Goal: Task Accomplishment & Management: Use online tool/utility

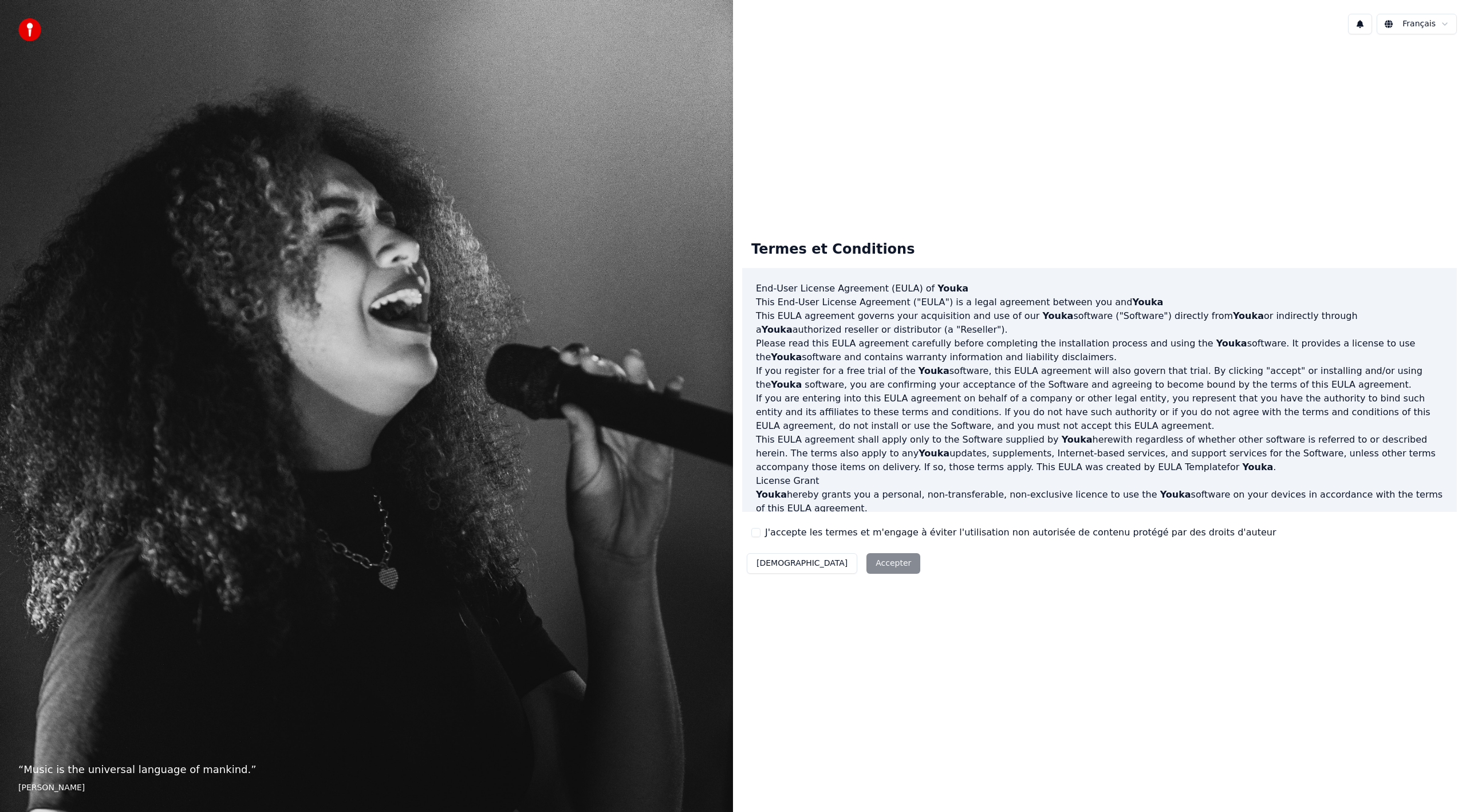
click at [783, 530] on label "J'accepte les termes et m'engage à éviter l'utilisation non autorisée de conten…" at bounding box center [1021, 533] width 511 height 14
click at [760, 530] on button "J'accepte les termes et m'engage à éviter l'utilisation non autorisée de conten…" at bounding box center [756, 532] width 9 height 9
click at [866, 559] on button "Accepter" at bounding box center [893, 564] width 54 height 21
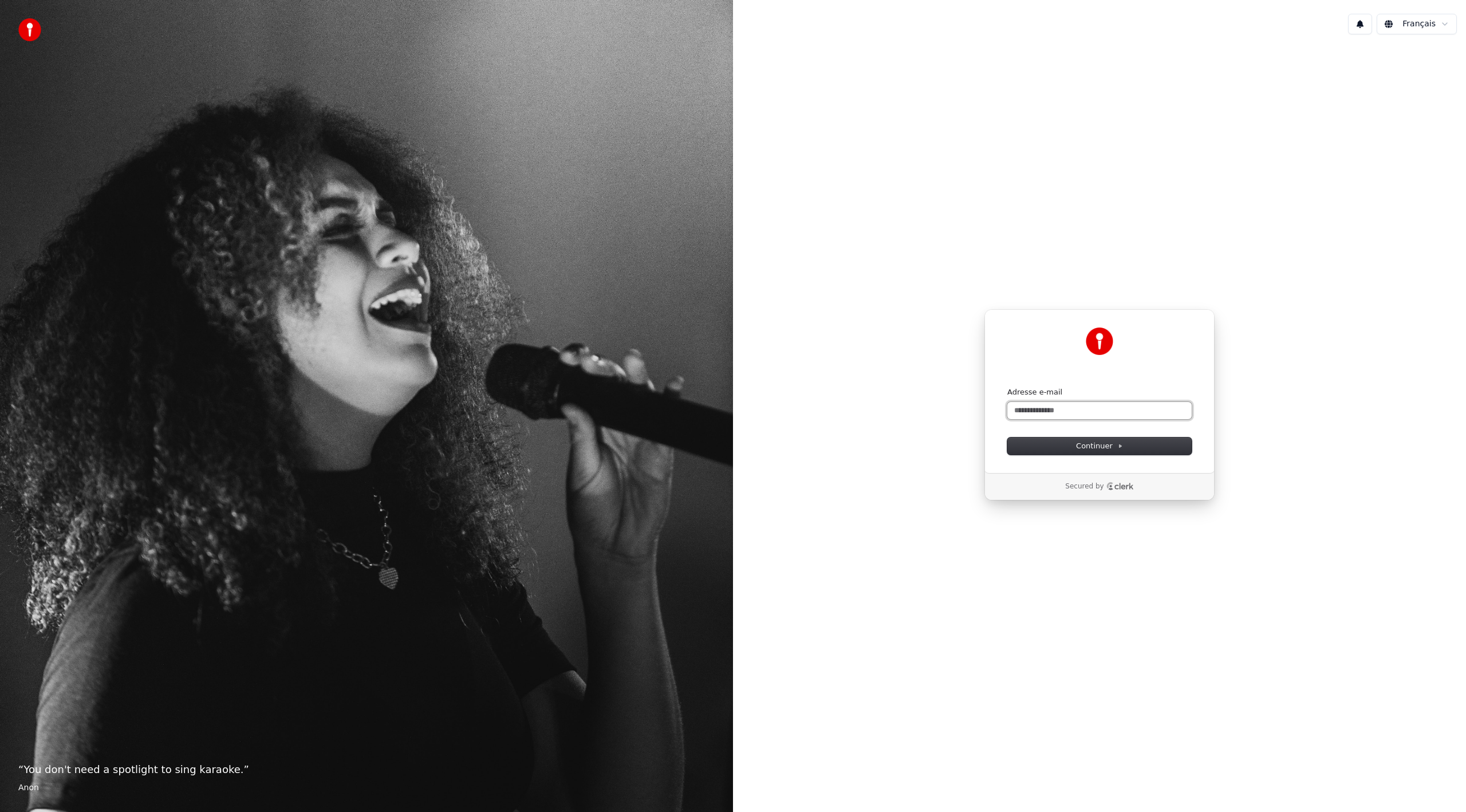
click at [1087, 415] on input "Adresse e-mail" at bounding box center [1099, 411] width 184 height 17
click at [1111, 440] on button "Continuer" at bounding box center [1099, 446] width 184 height 17
type input "**********"
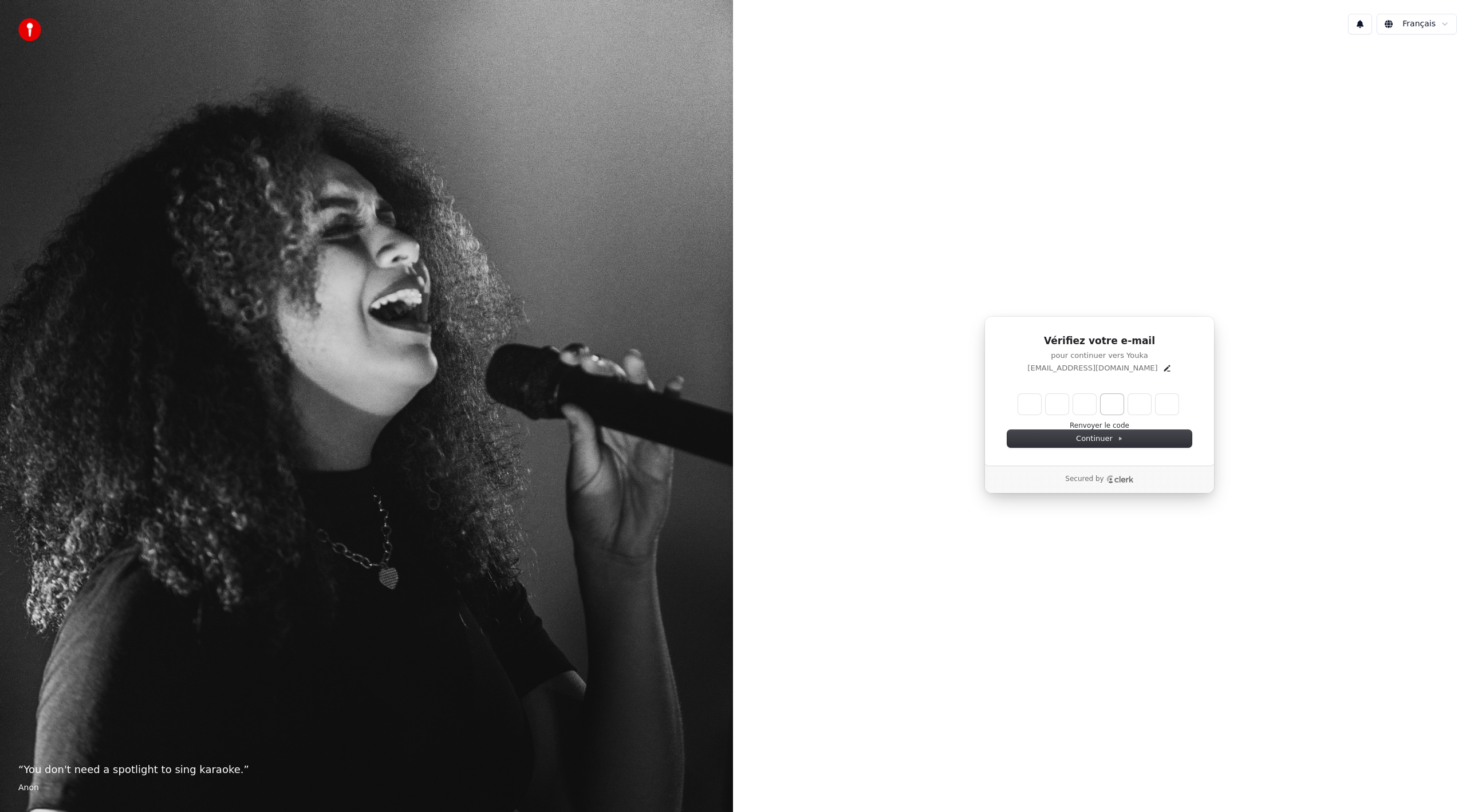
type input "*"
type input "**"
type input "*"
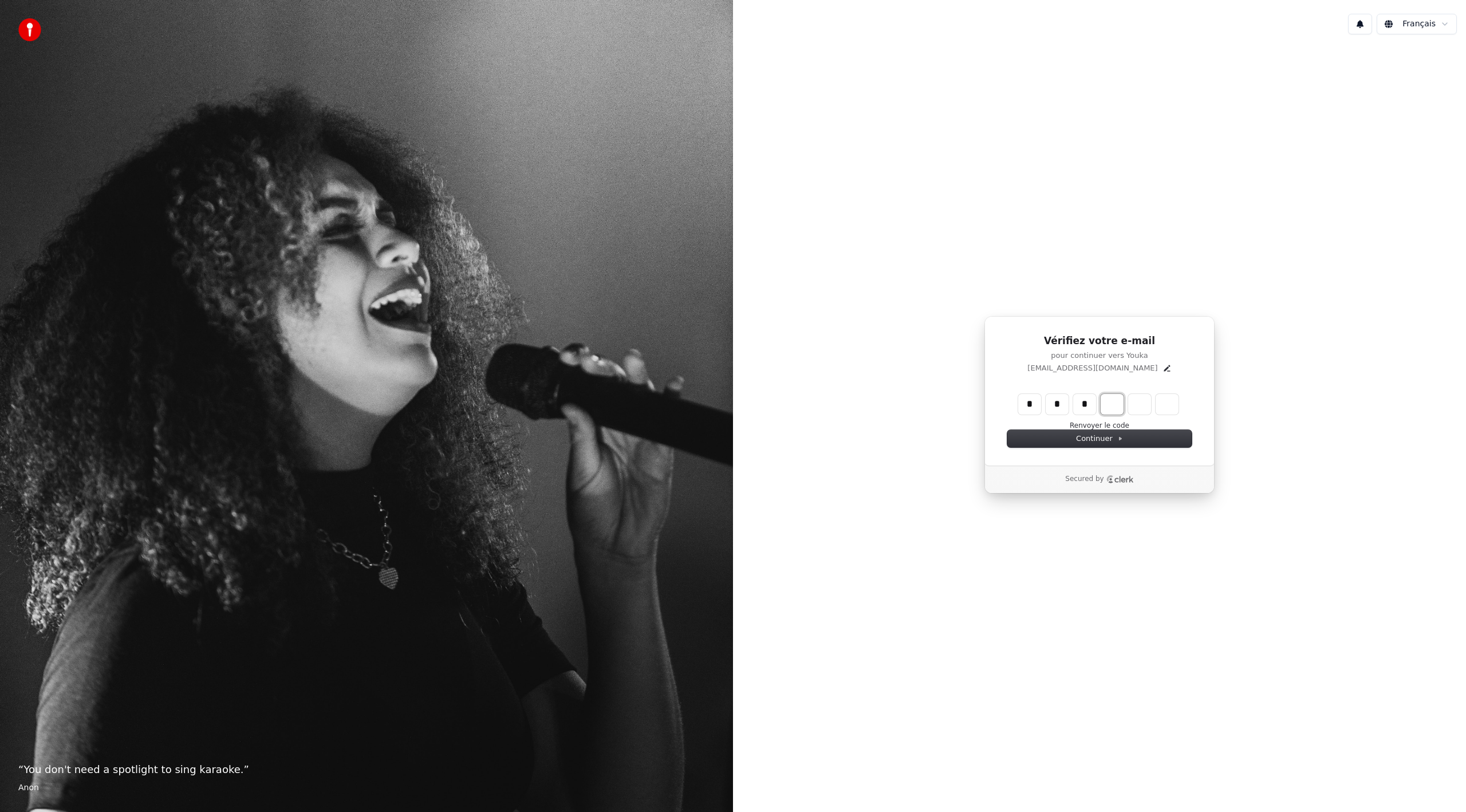
type input "***"
type input "*"
type input "****"
type input "*"
type input "******"
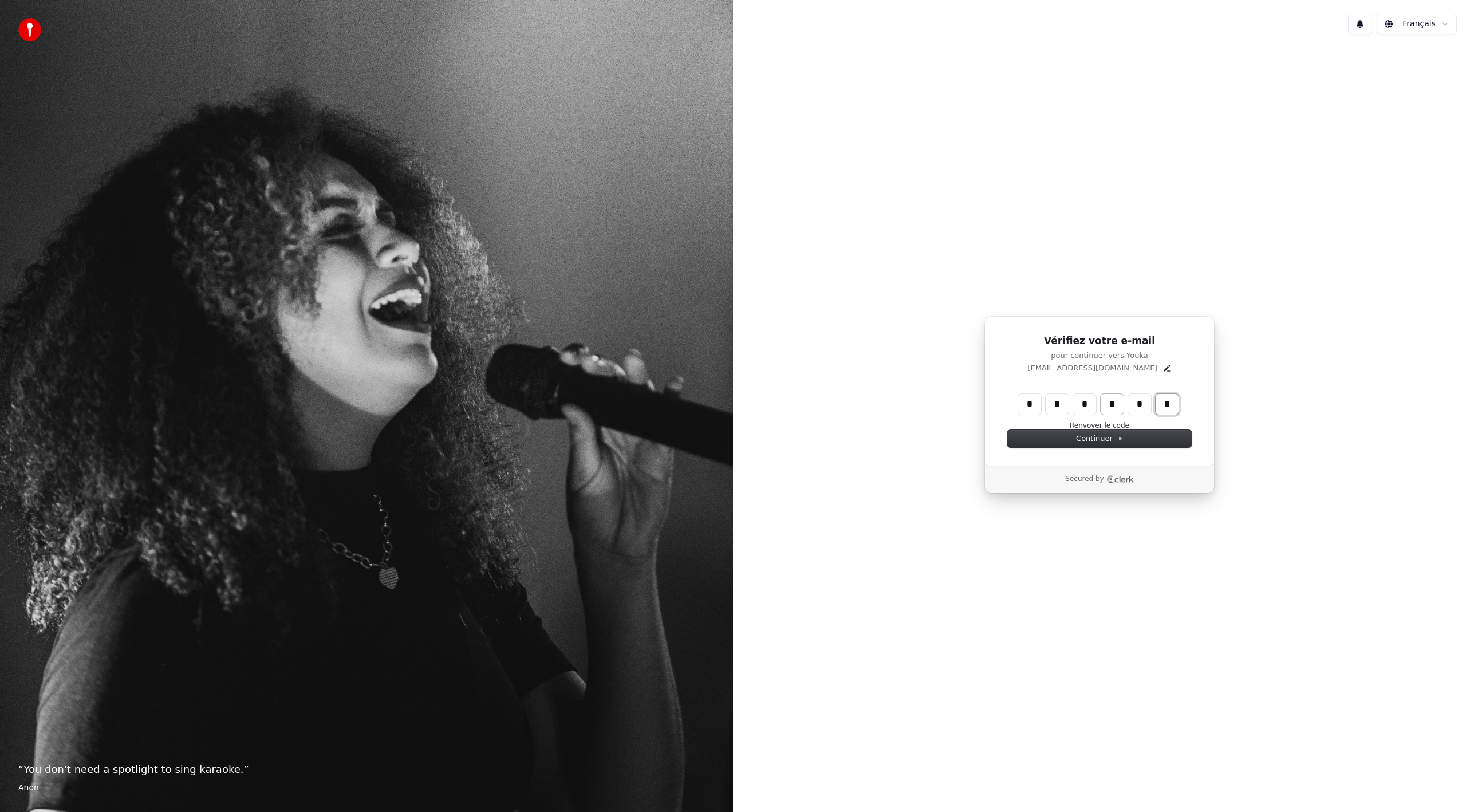
type input "*"
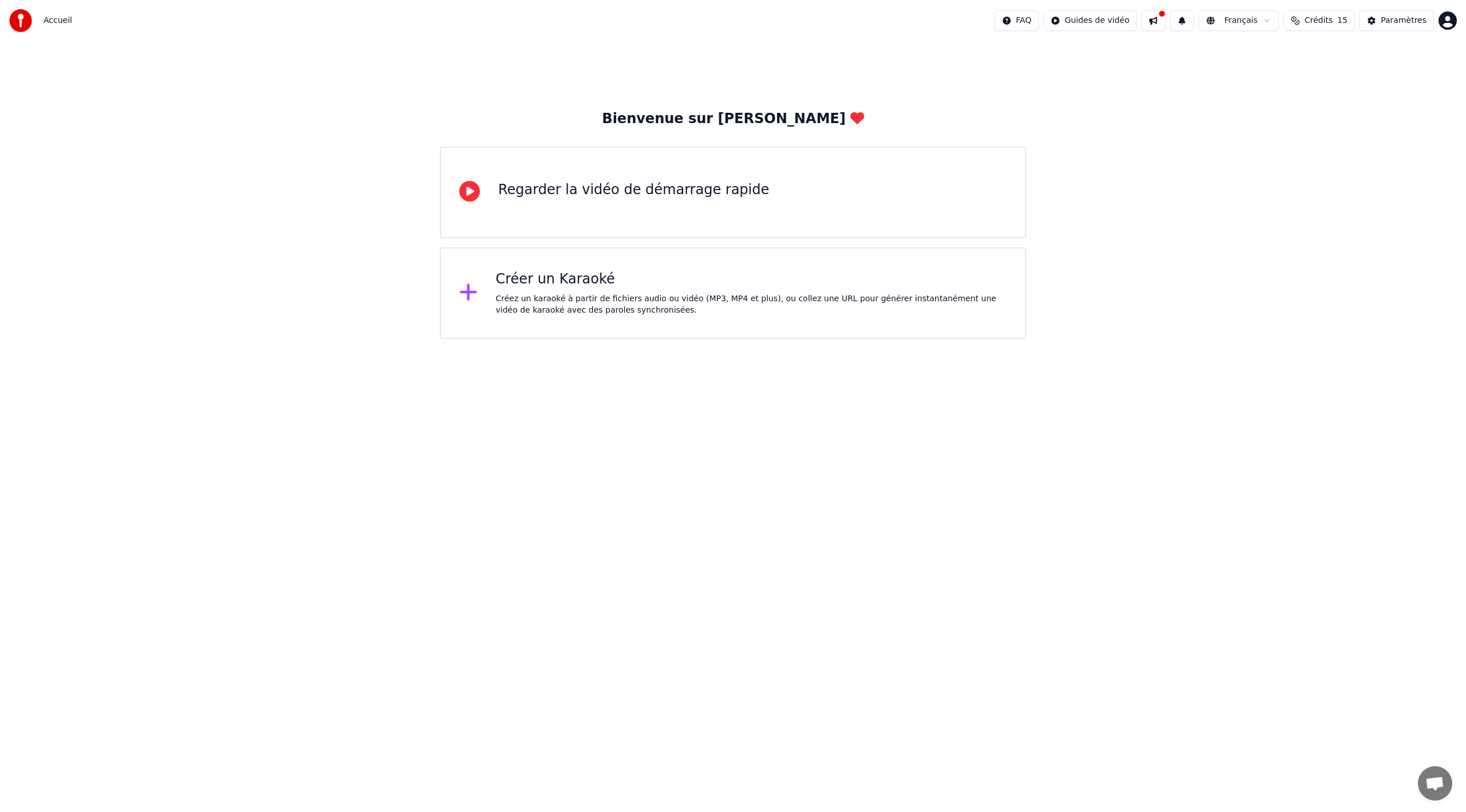
click at [524, 303] on div "Créez un karaoké à partir de fichiers audio ou vidéo (MP3, MP4 et plus), ou col…" at bounding box center [751, 304] width 511 height 23
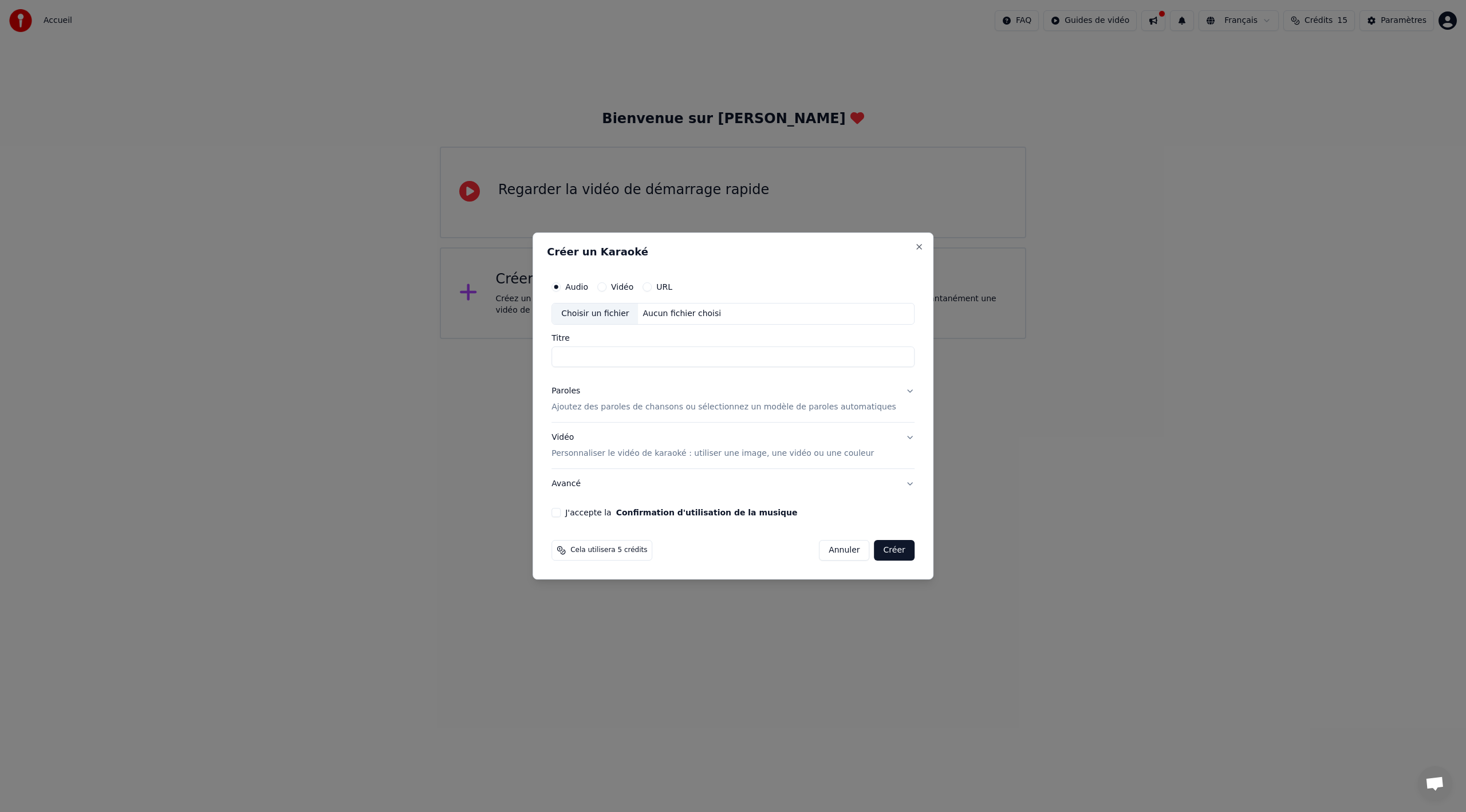
click at [588, 359] on input "Titre" at bounding box center [733, 357] width 363 height 21
click at [656, 361] on input "**********" at bounding box center [733, 357] width 363 height 21
type input "**********"
click at [580, 392] on div "Paroles" at bounding box center [566, 391] width 29 height 11
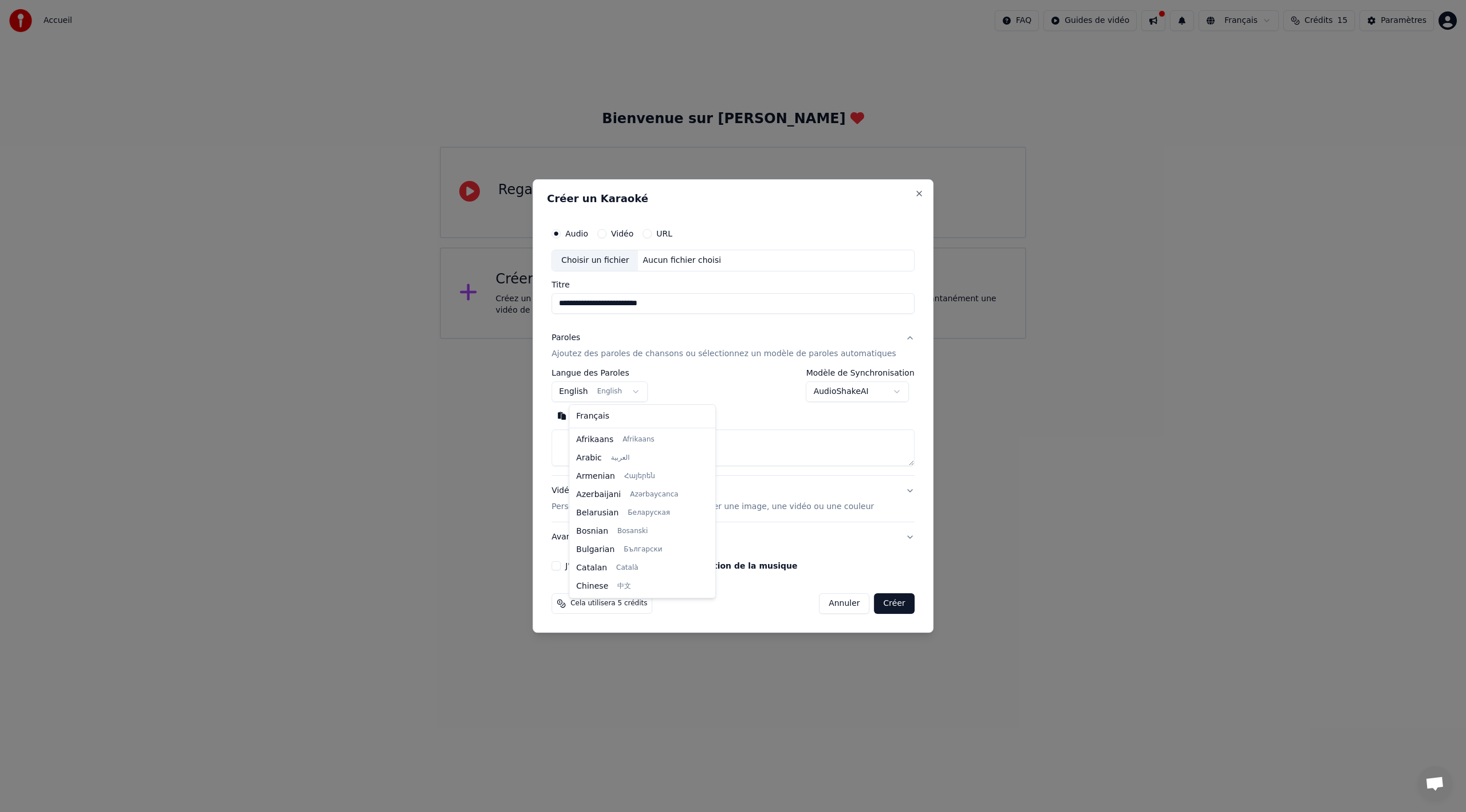
click at [633, 339] on body "**********" at bounding box center [733, 169] width 1466 height 339
select select "**"
click at [603, 447] on textarea at bounding box center [733, 447] width 363 height 37
drag, startPoint x: 601, startPoint y: 447, endPoint x: 591, endPoint y: 443, distance: 10.8
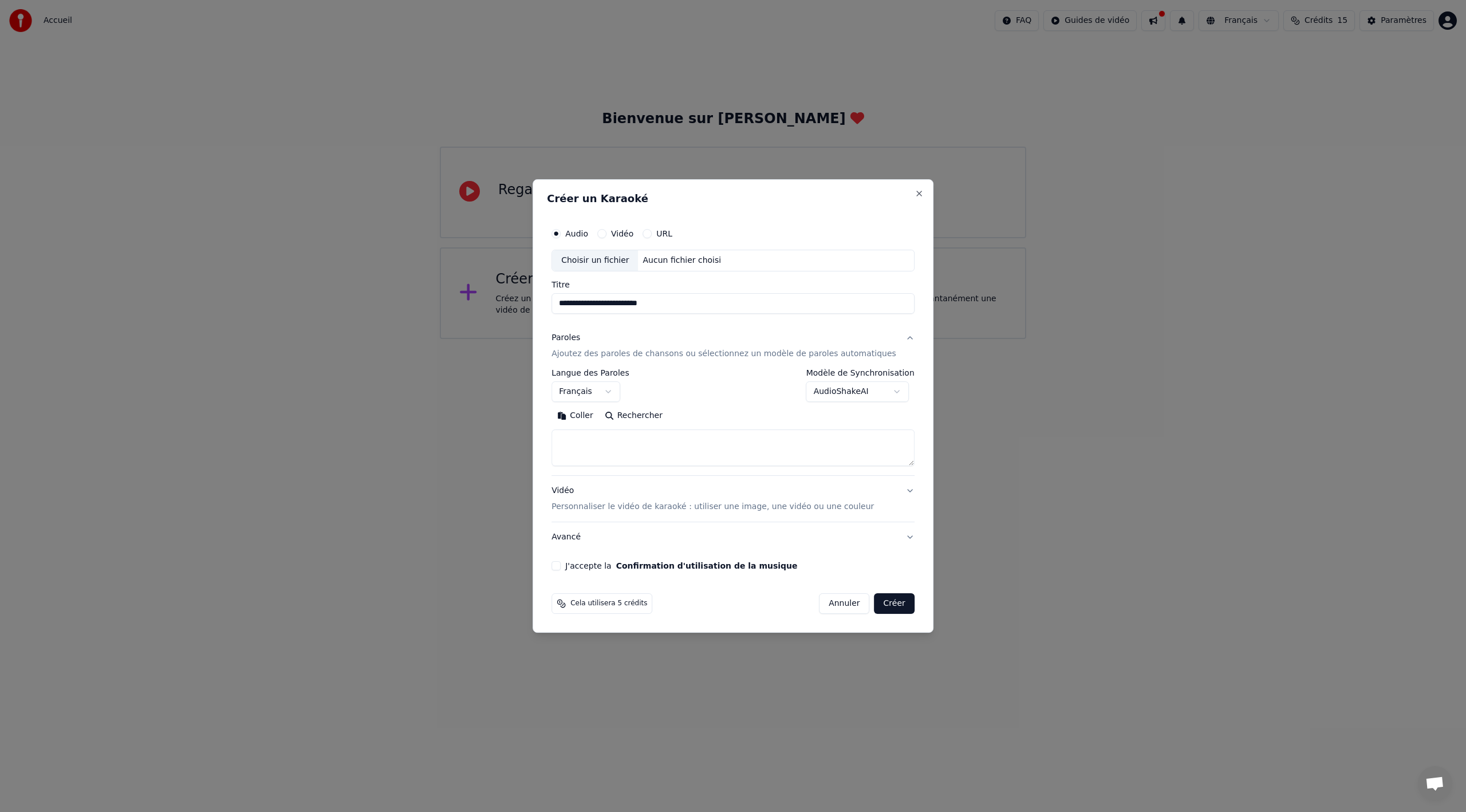
click at [599, 413] on button "Coller" at bounding box center [575, 415] width 47 height 18
click at [732, 508] on p "Personnaliser le vidéo de karaoké : utiliser une image, une vidéo ou une couleur" at bounding box center [712, 507] width 322 height 11
type textarea "**********"
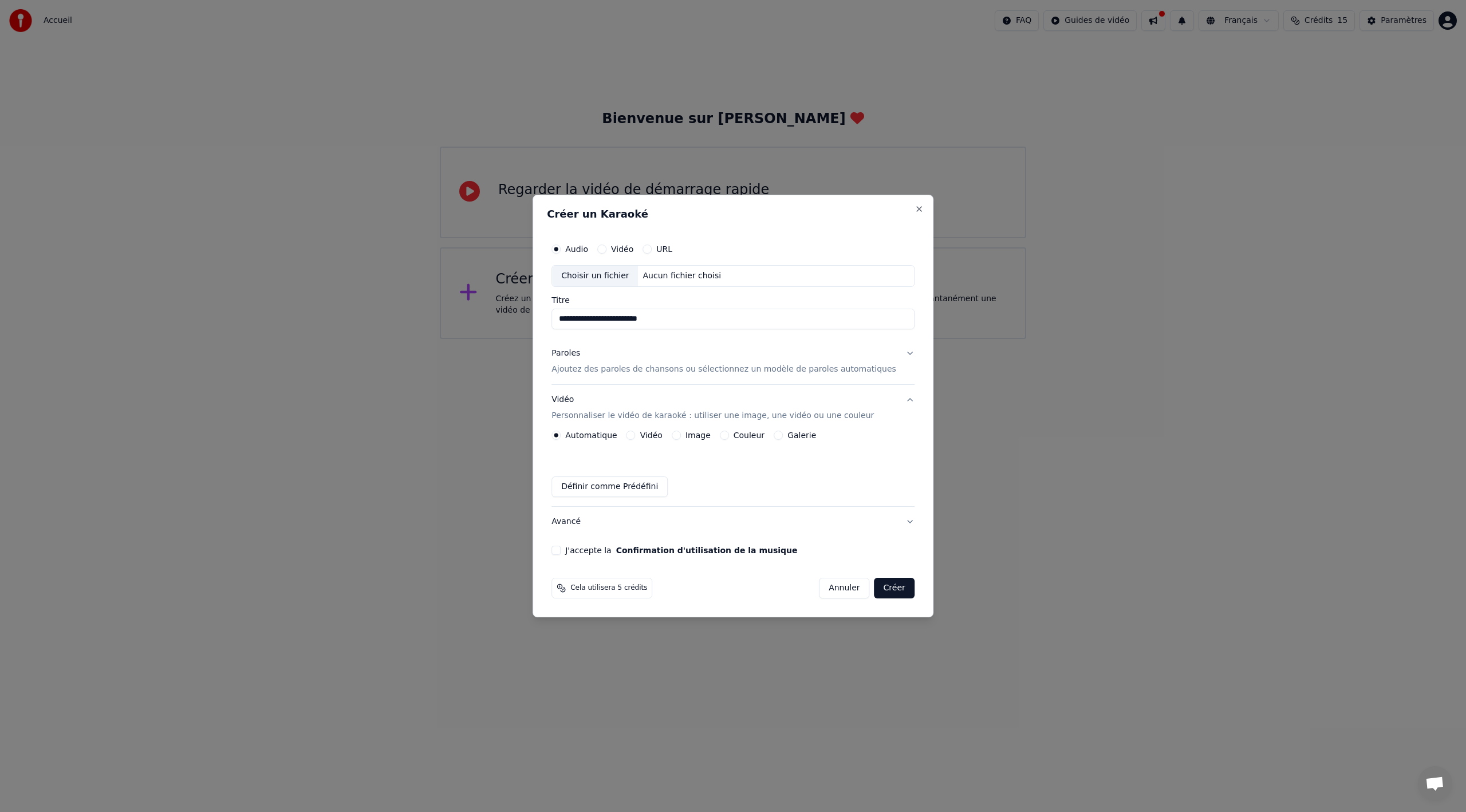
click at [710, 436] on label "Image" at bounding box center [698, 436] width 25 height 8
click at [681, 436] on button "Image" at bounding box center [676, 435] width 9 height 9
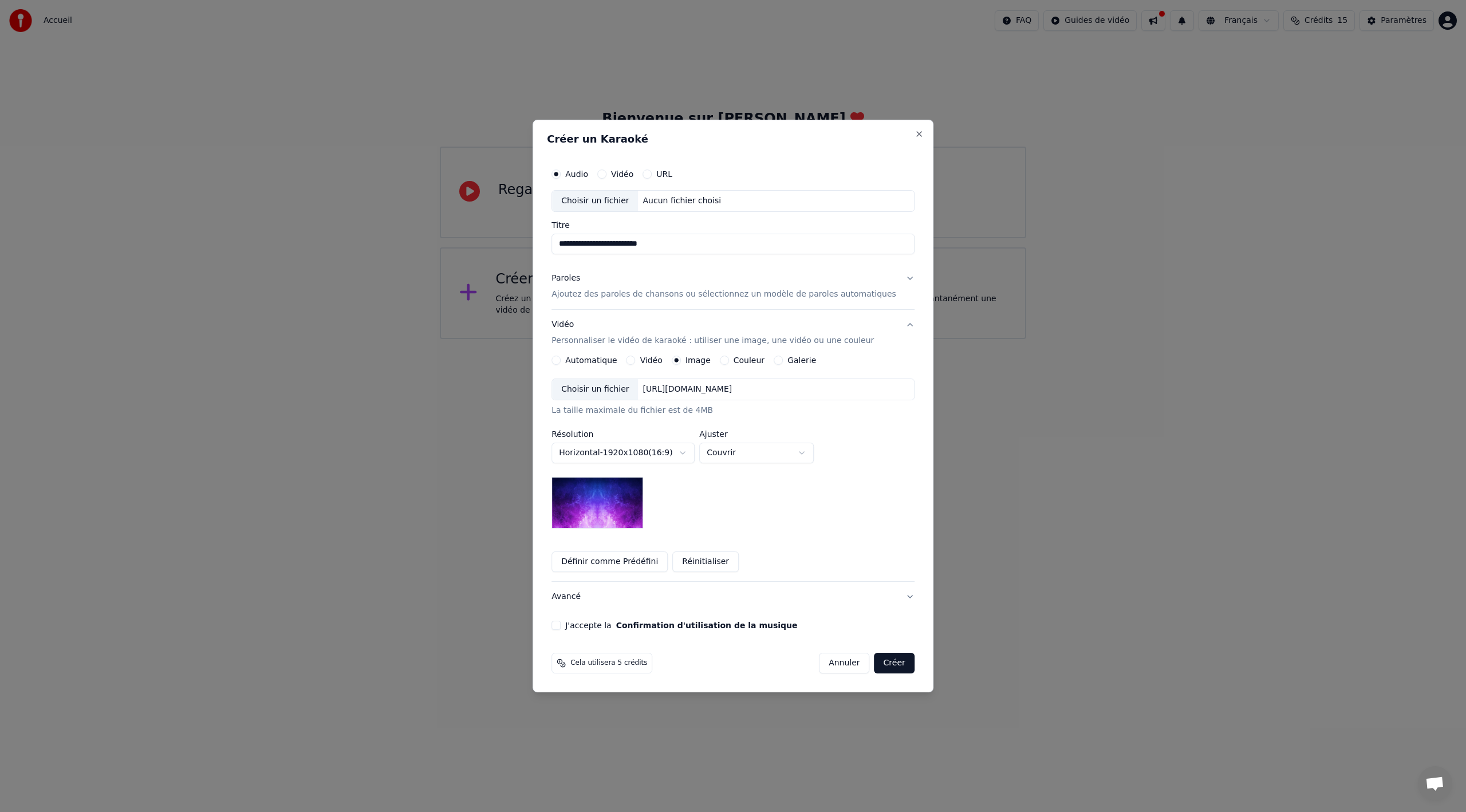
click at [615, 497] on img at bounding box center [598, 503] width 92 height 51
click at [746, 339] on body "**********" at bounding box center [733, 169] width 1466 height 339
select select "****"
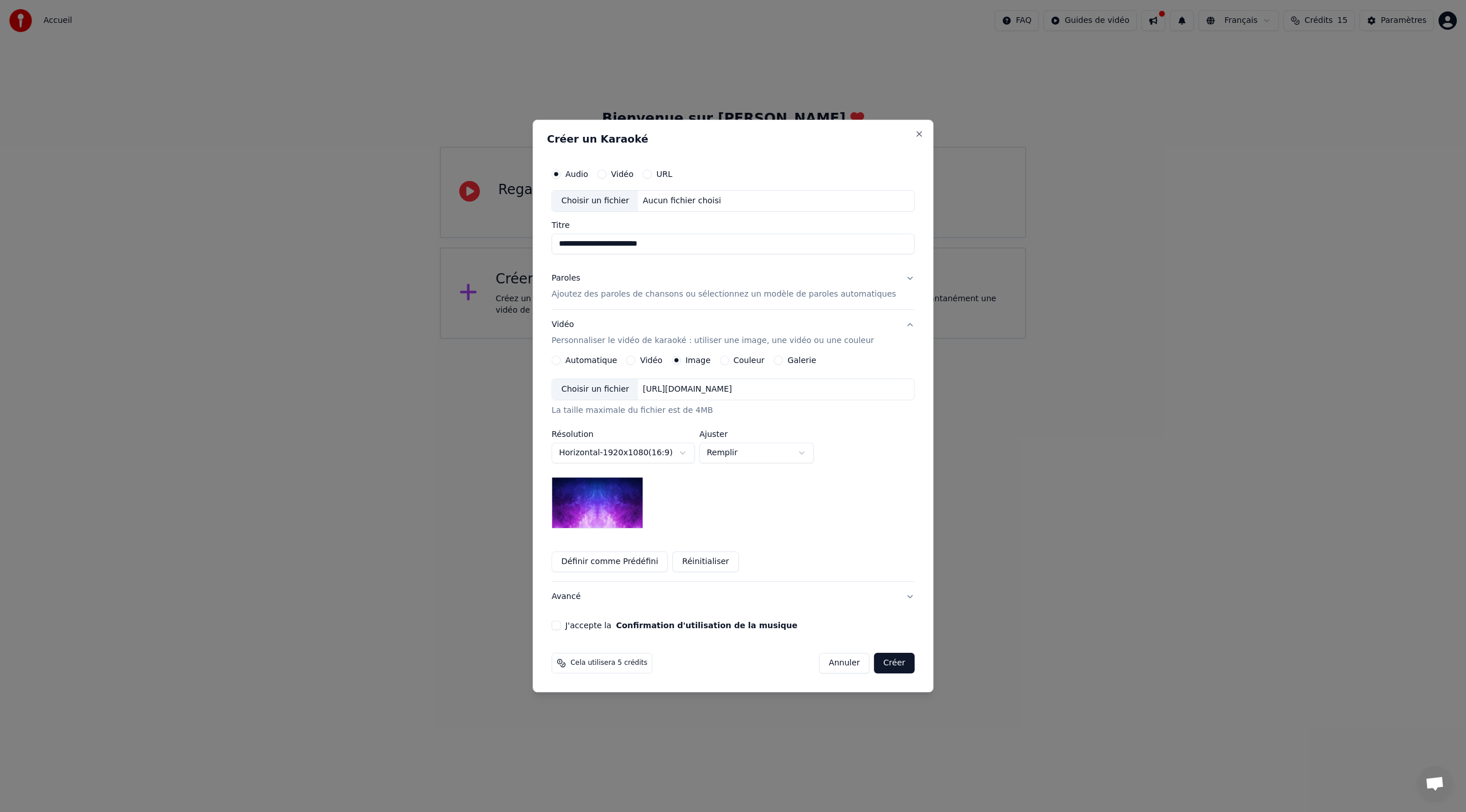
click at [671, 392] on div "[URL][DOMAIN_NAME]" at bounding box center [688, 390] width 99 height 11
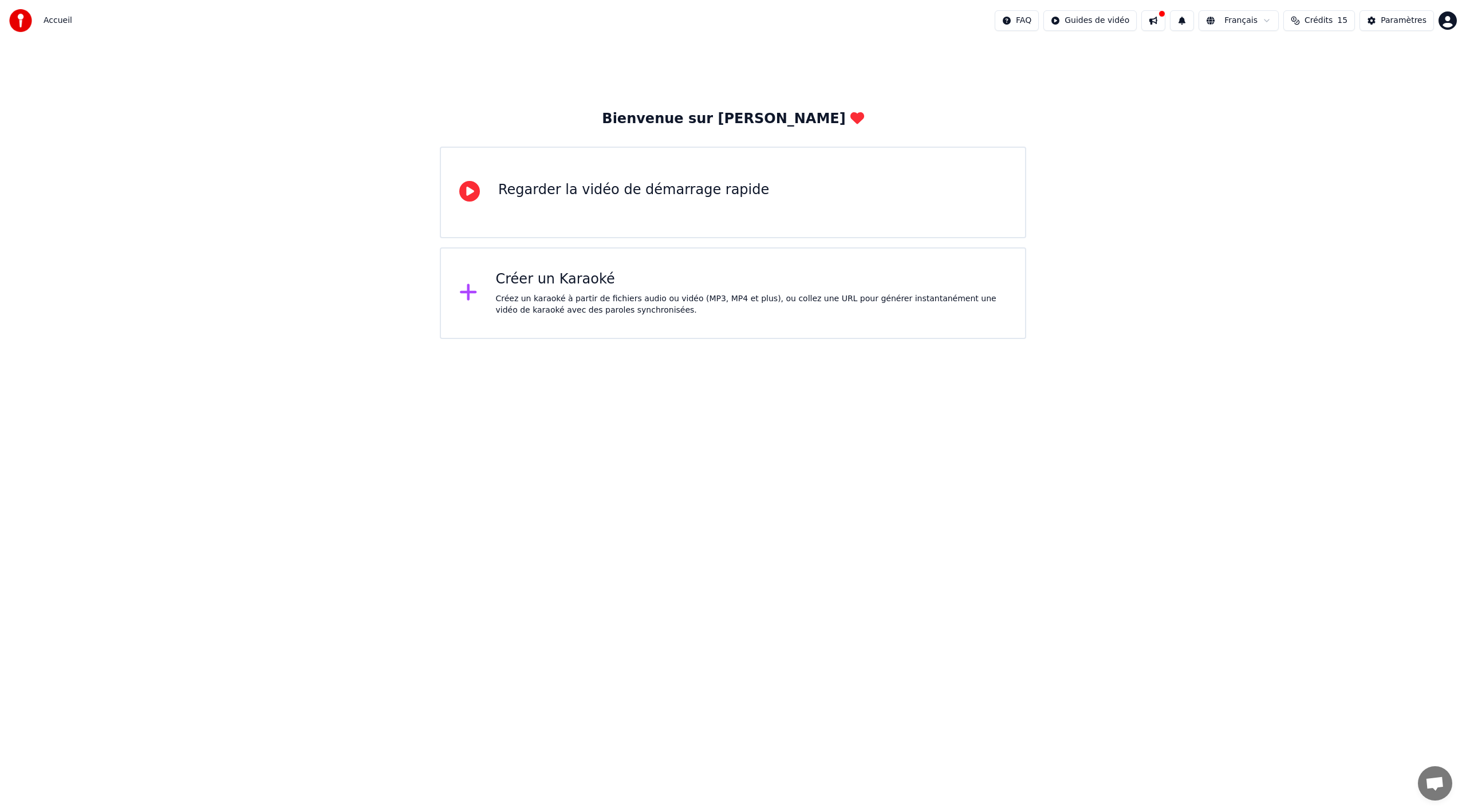
click at [624, 298] on div "Créez un karaoké à partir de fichiers audio ou vidéo (MP3, MP4 et plus), ou col…" at bounding box center [751, 304] width 511 height 23
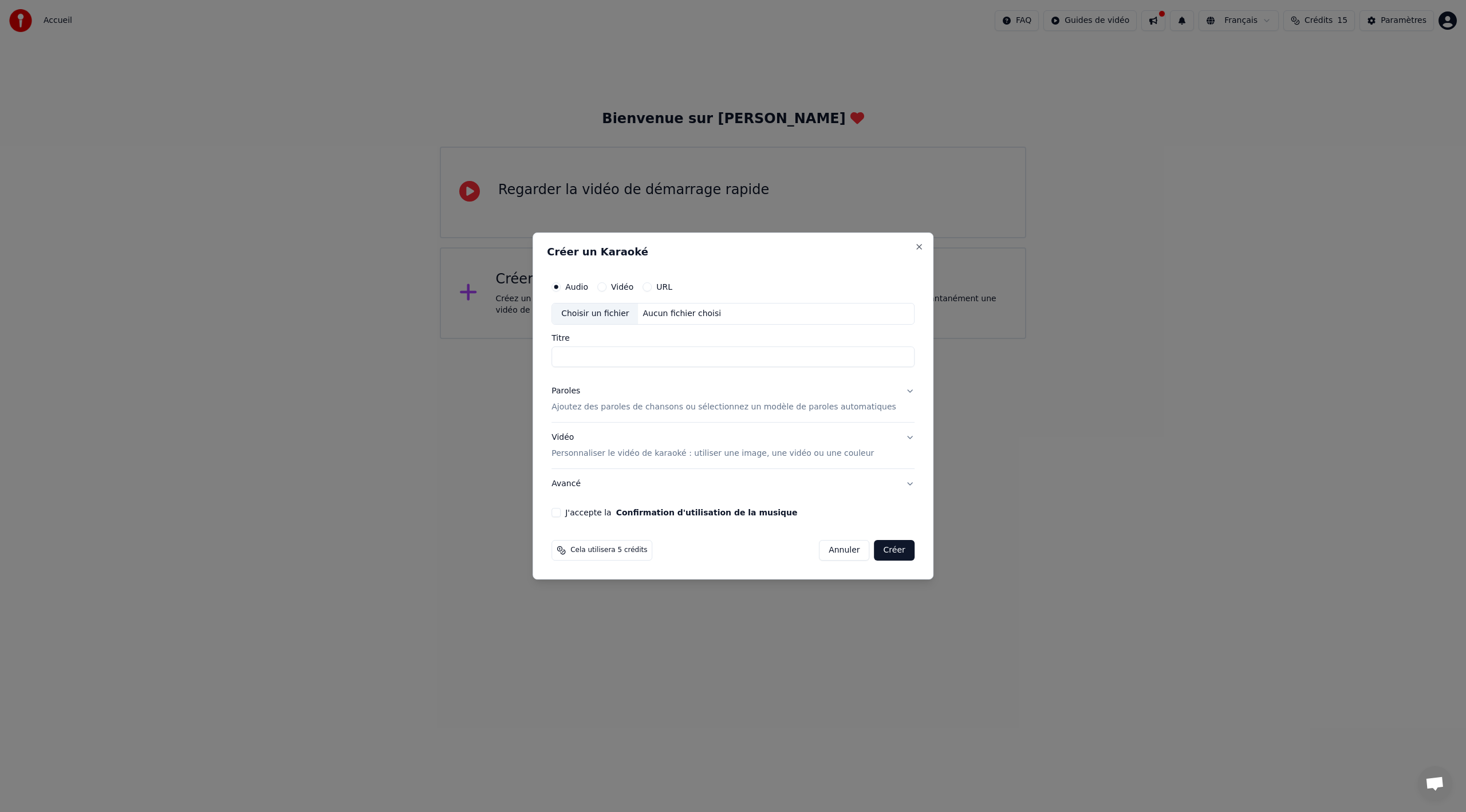
click at [585, 363] on input "Titre" at bounding box center [733, 357] width 363 height 21
click at [617, 361] on input "Titre" at bounding box center [733, 357] width 363 height 21
click at [589, 358] on input "Titre" at bounding box center [733, 357] width 363 height 21
paste input "**********"
type input "**********"
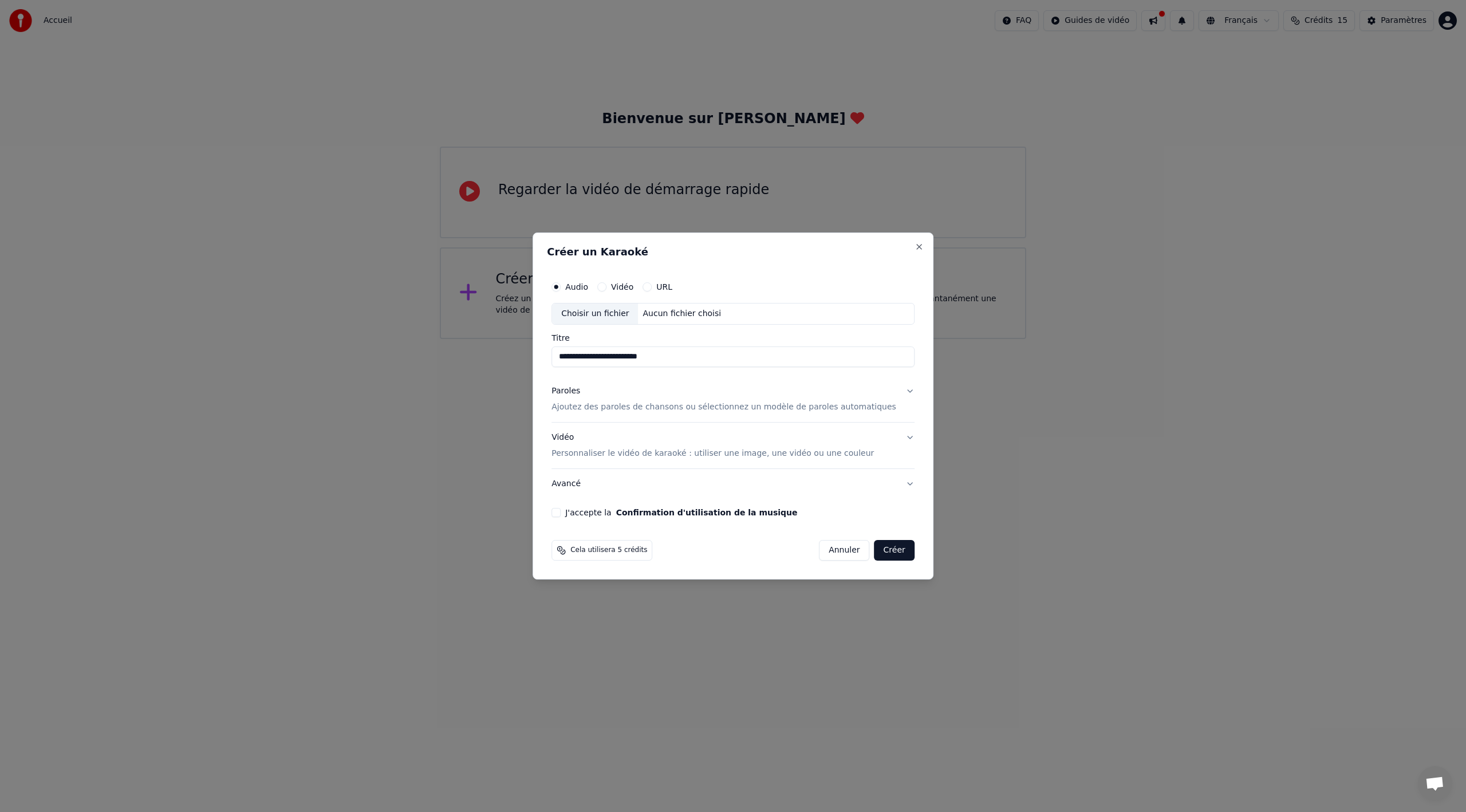
click at [772, 273] on div "**********" at bounding box center [733, 396] width 372 height 251
click at [608, 315] on div "Choisir un fichier" at bounding box center [595, 314] width 86 height 21
click at [857, 410] on p "Ajoutez des paroles de chansons ou sélectionnez un modèle de paroles automatiqu…" at bounding box center [724, 407] width 345 height 11
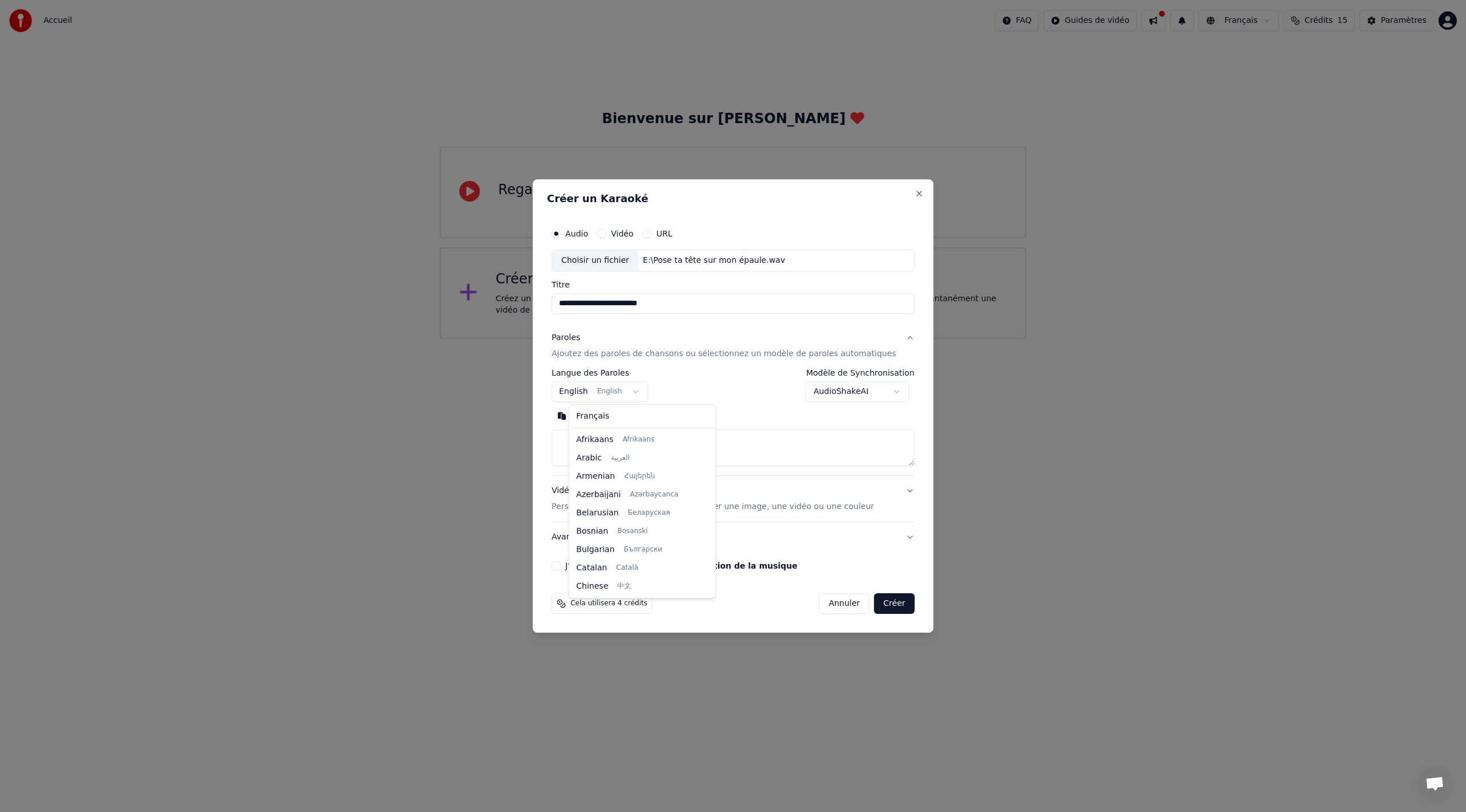
click at [636, 339] on body "**********" at bounding box center [733, 169] width 1466 height 339
click at [879, 605] on button "Créer" at bounding box center [895, 604] width 40 height 21
select select "**"
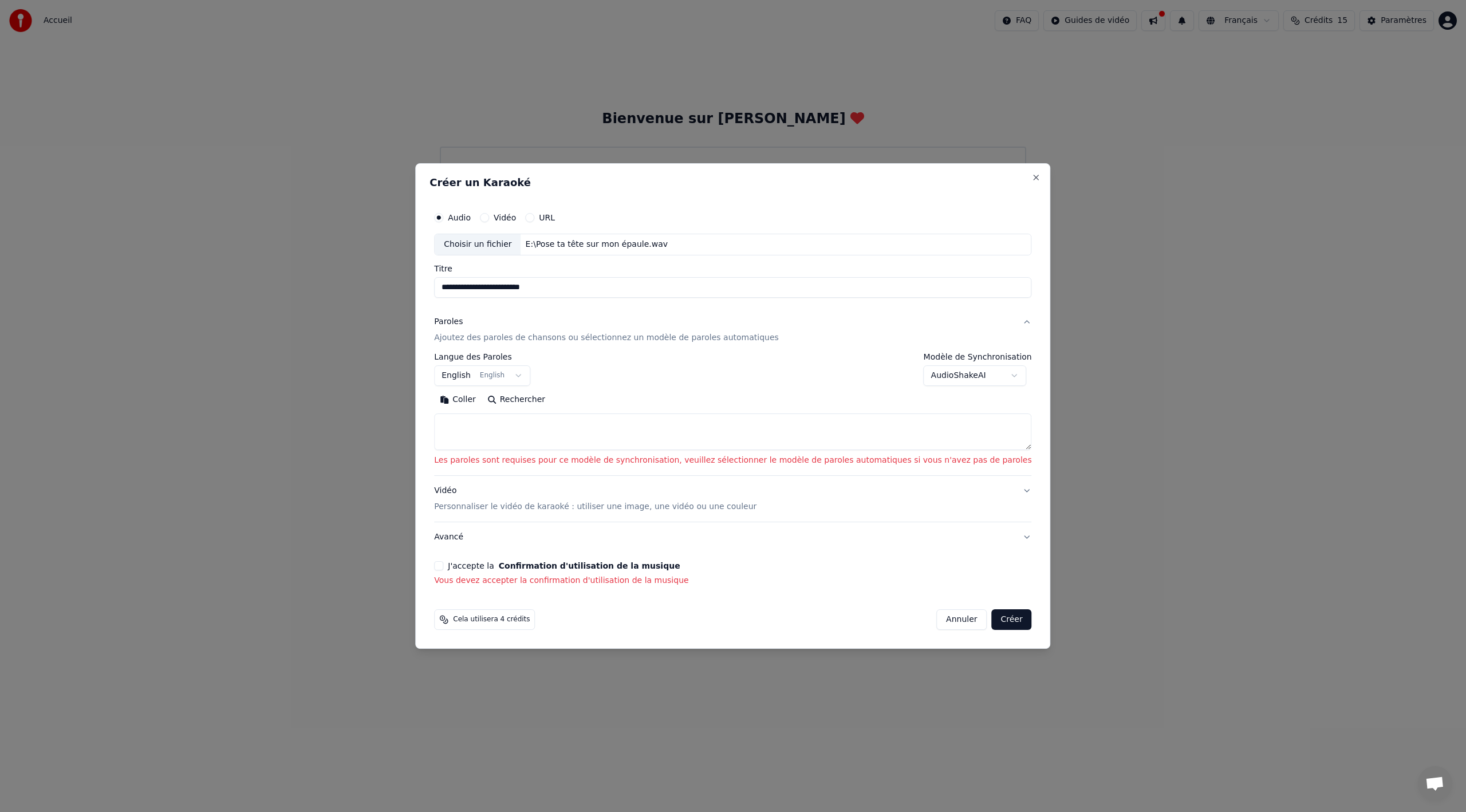
click at [500, 436] on textarea at bounding box center [733, 431] width 598 height 37
paste textarea "**********"
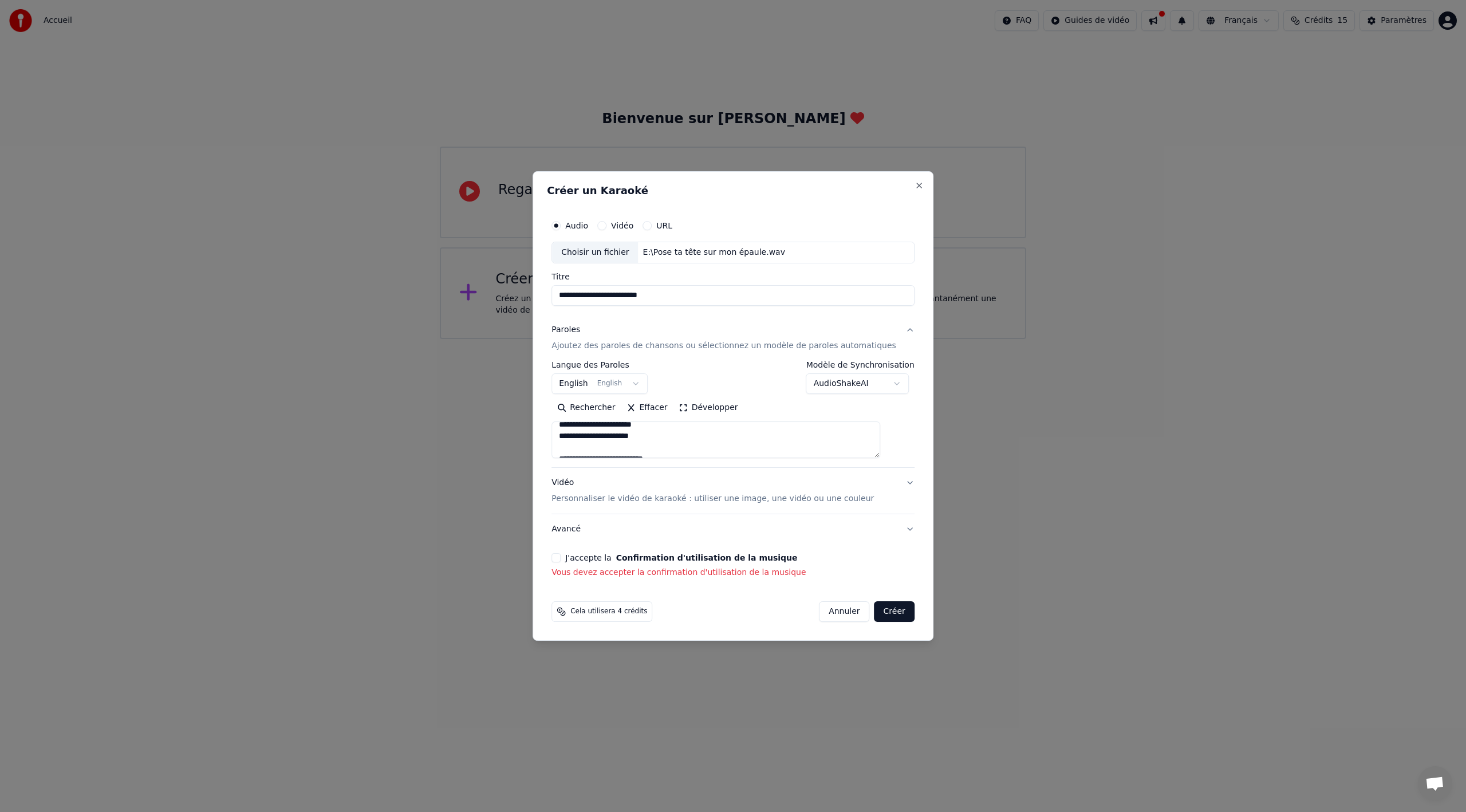
scroll to position [0, 0]
type textarea "**********"
click at [561, 559] on button "J'accepte la Confirmation d'utilisation de la musique" at bounding box center [556, 557] width 9 height 9
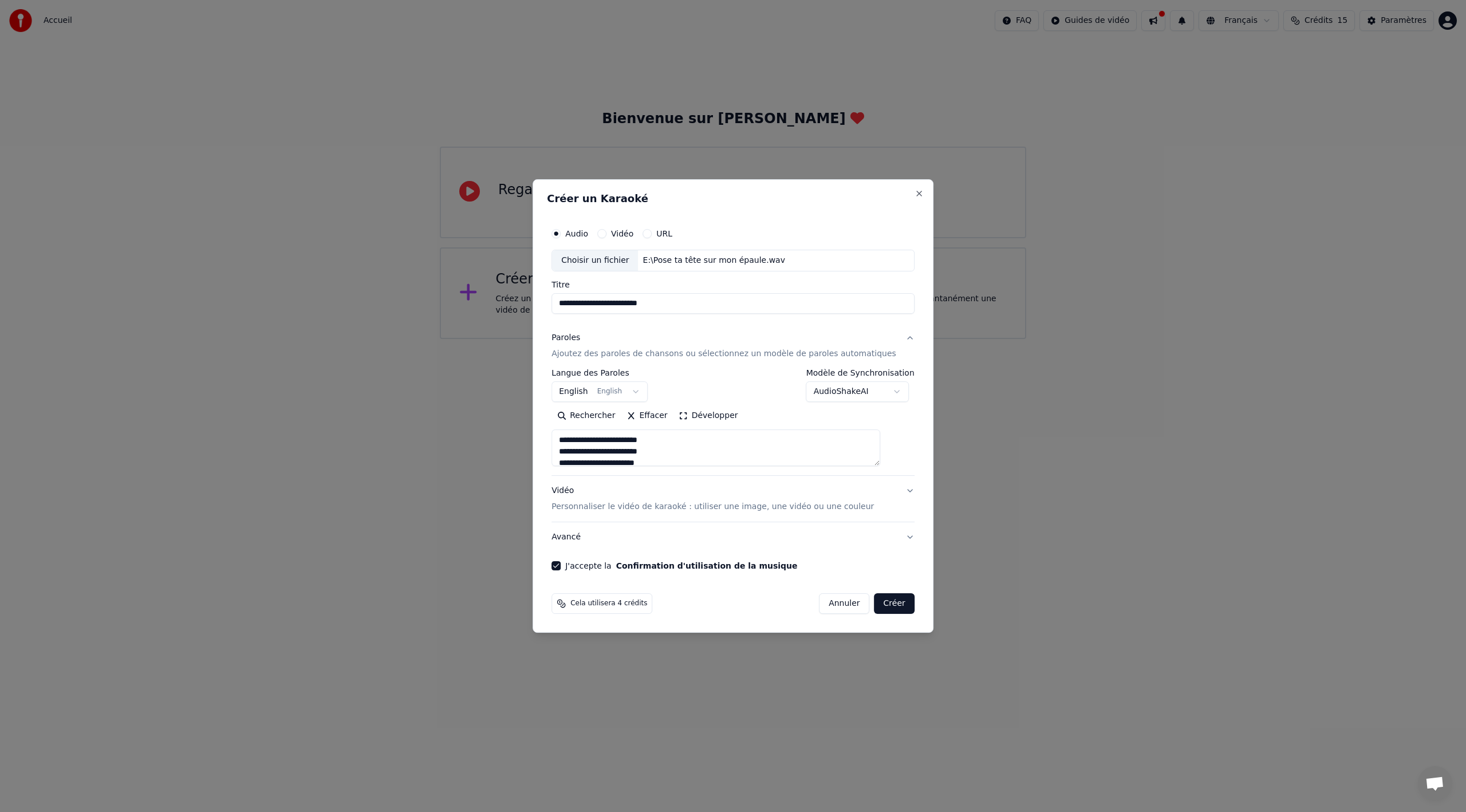
click at [701, 502] on p "Personnaliser le vidéo de karaoké : utiliser une image, une vidéo ou une couleur" at bounding box center [712, 507] width 322 height 11
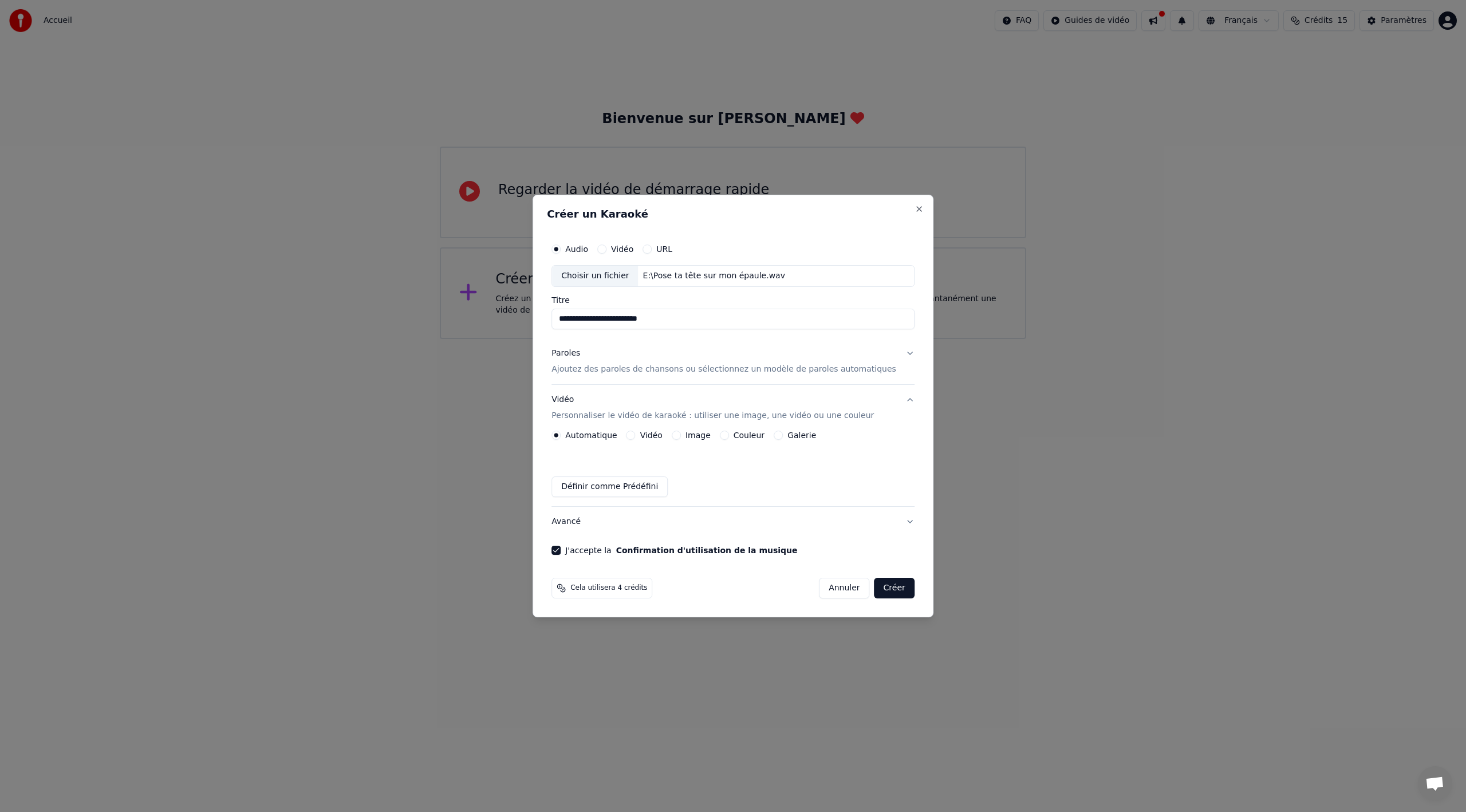
click at [695, 432] on div "Image" at bounding box center [692, 435] width 39 height 9
click at [681, 436] on button "Image" at bounding box center [676, 435] width 9 height 9
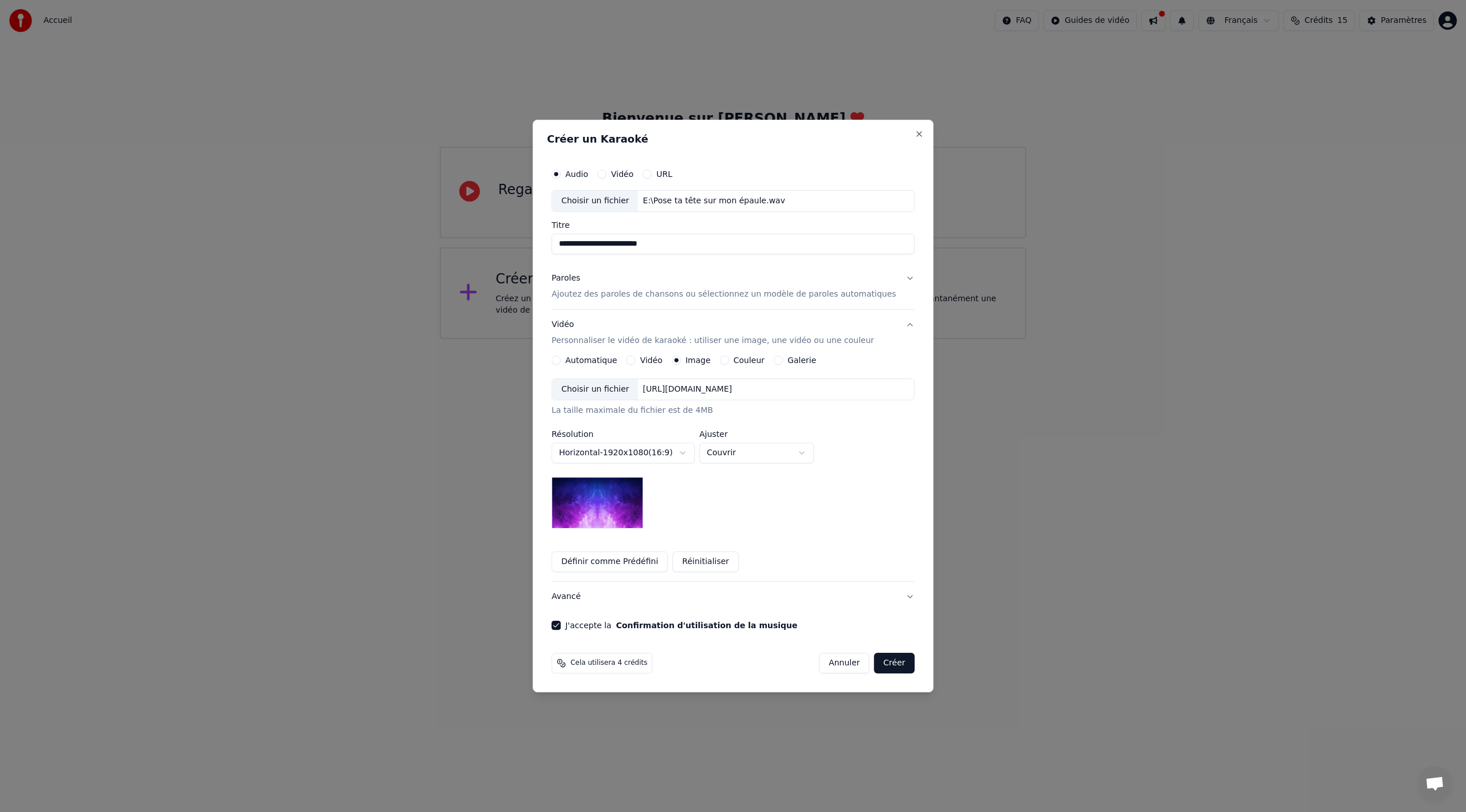
click at [663, 387] on div "[URL][DOMAIN_NAME]" at bounding box center [688, 390] width 99 height 11
click at [875, 663] on button "Créer" at bounding box center [895, 663] width 40 height 21
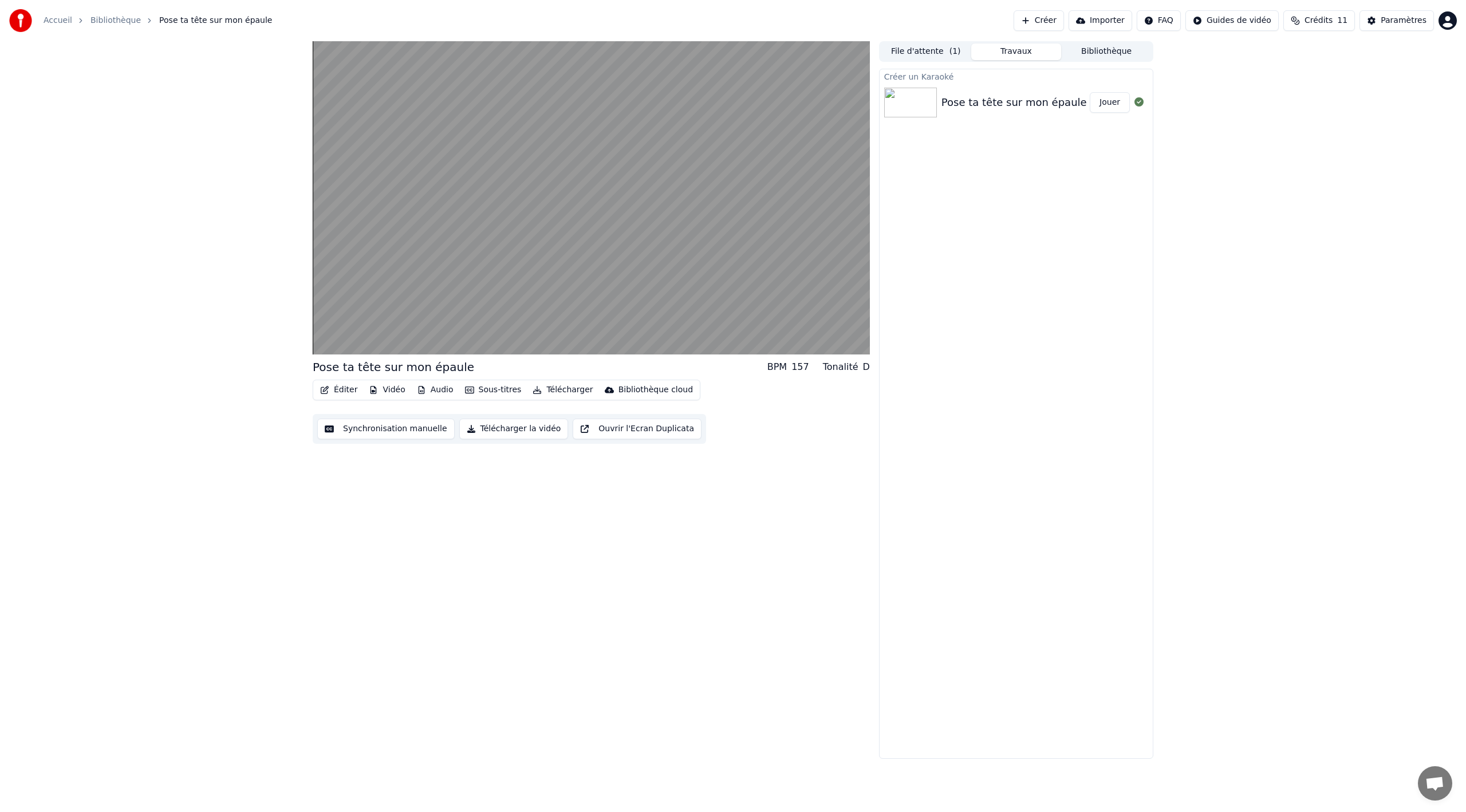
click at [494, 388] on button "Sous-titres" at bounding box center [493, 390] width 66 height 16
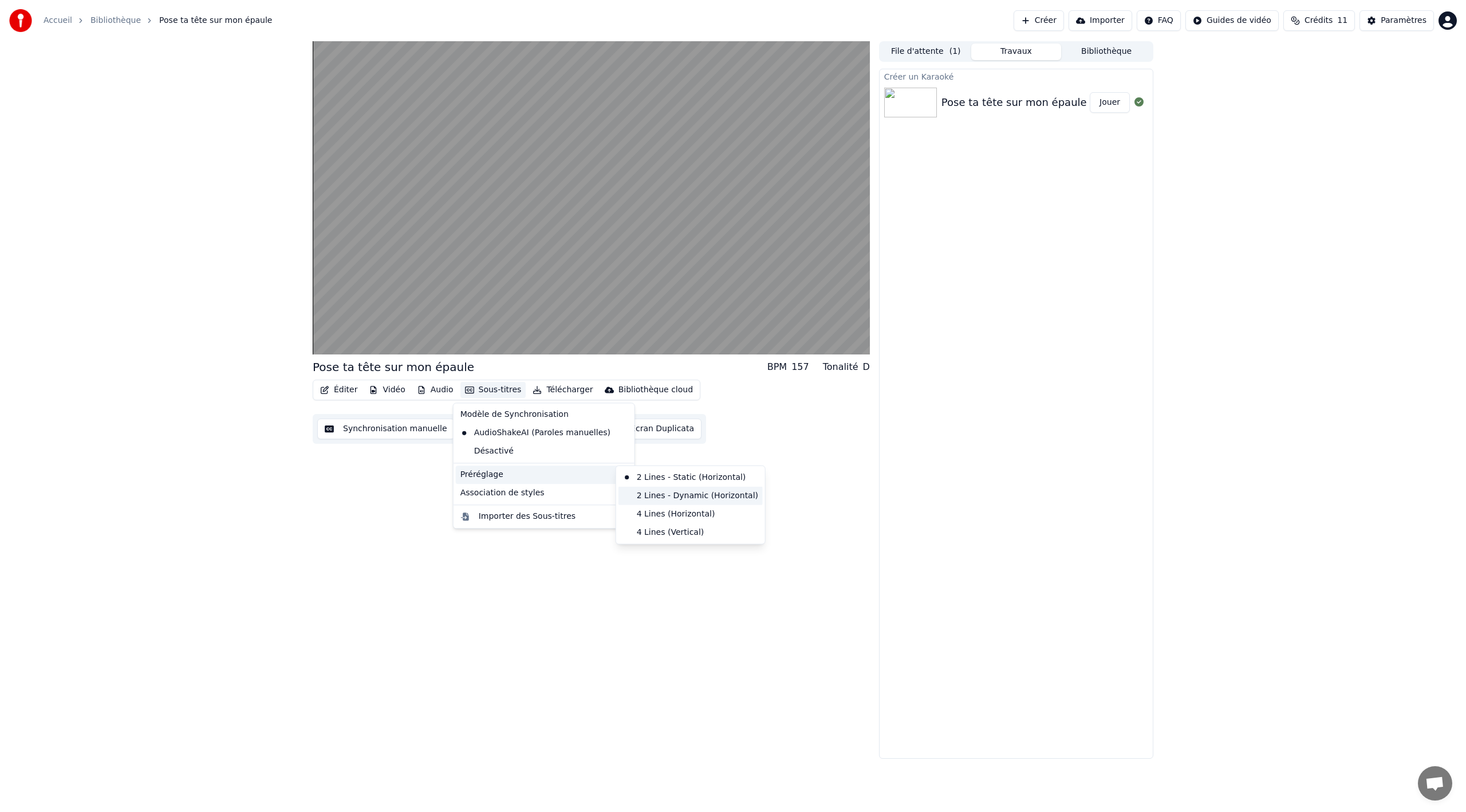
click at [688, 500] on div "2 Lines - Dynamic (Horizontal)" at bounding box center [690, 496] width 144 height 18
click at [494, 388] on button "Sous-titres" at bounding box center [493, 390] width 66 height 16
click at [660, 533] on div "4 Lines (Vertical)" at bounding box center [690, 532] width 144 height 18
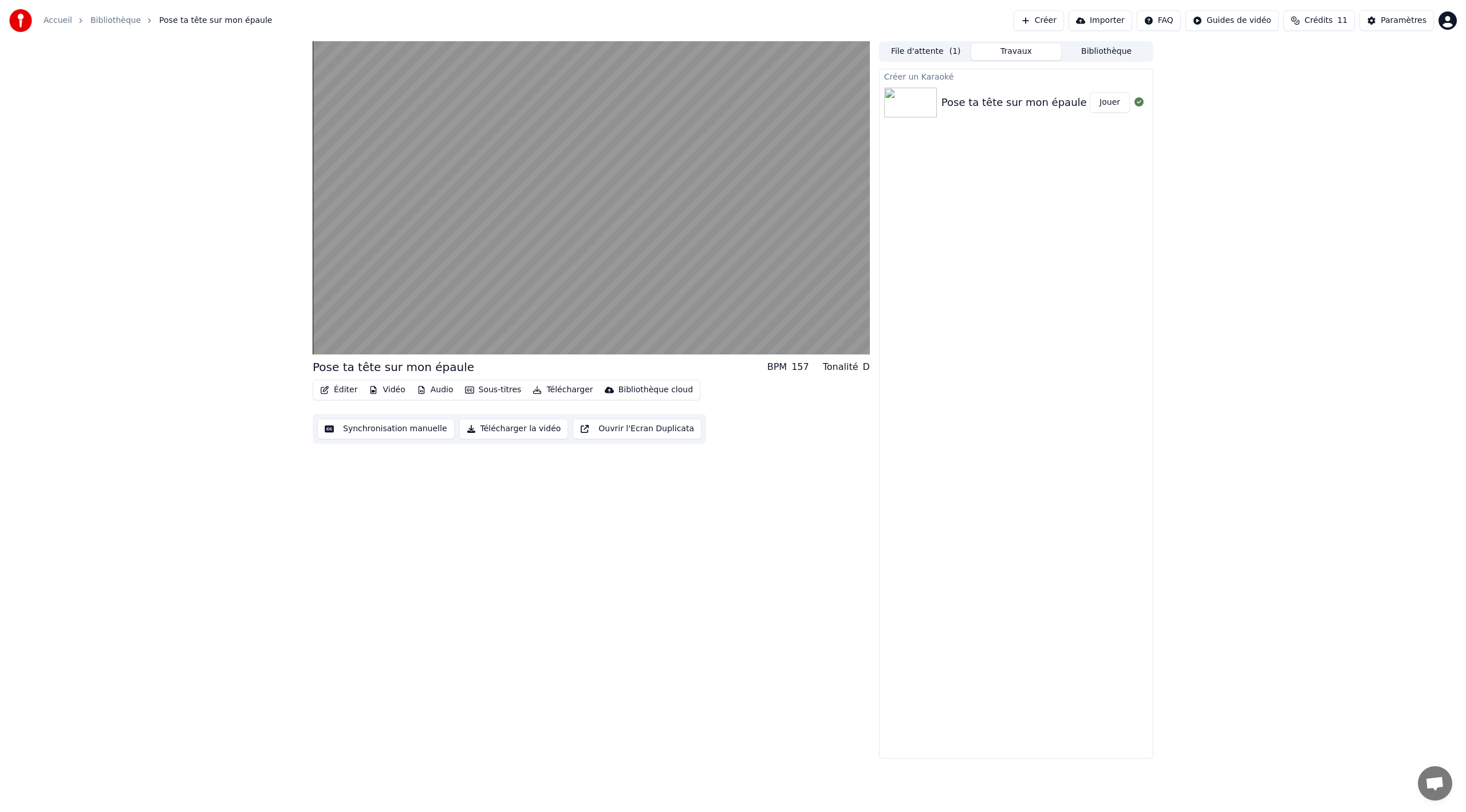
click at [498, 390] on button "Sous-titres" at bounding box center [493, 390] width 66 height 16
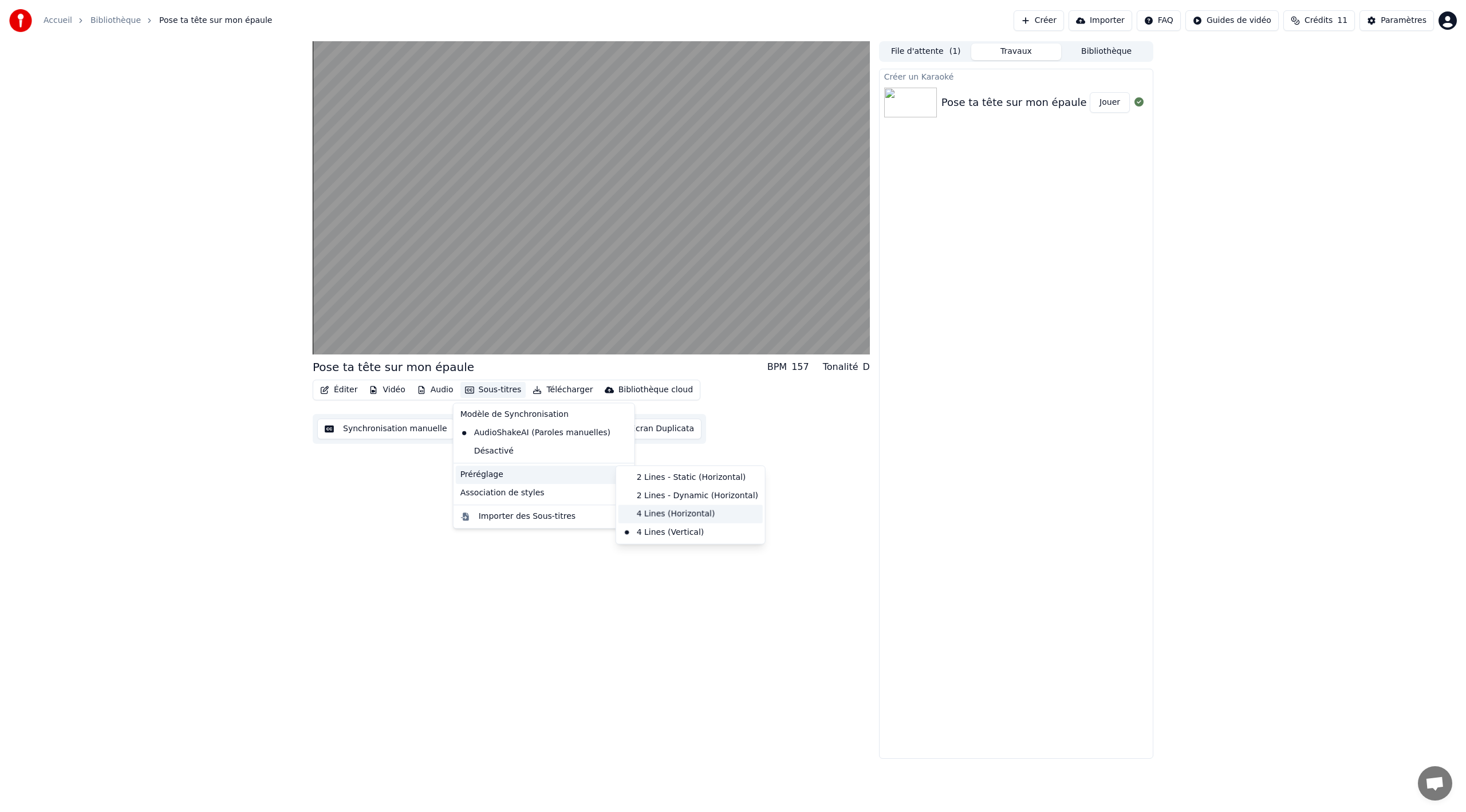
click at [664, 514] on div "4 Lines (Horizontal)" at bounding box center [690, 514] width 144 height 18
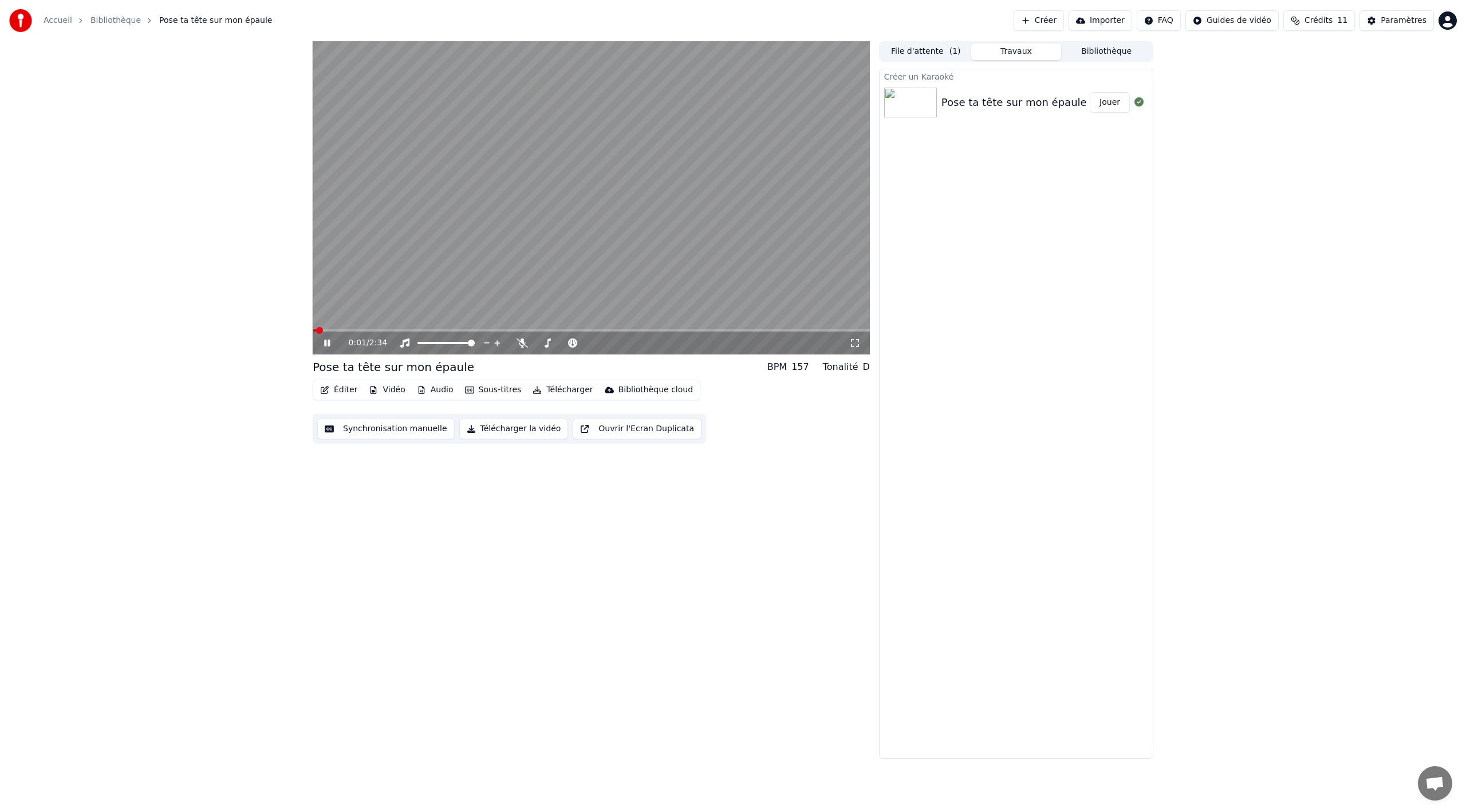
click at [316, 331] on span at bounding box center [314, 330] width 3 height 2
click at [494, 390] on button "Sous-titres" at bounding box center [493, 390] width 66 height 16
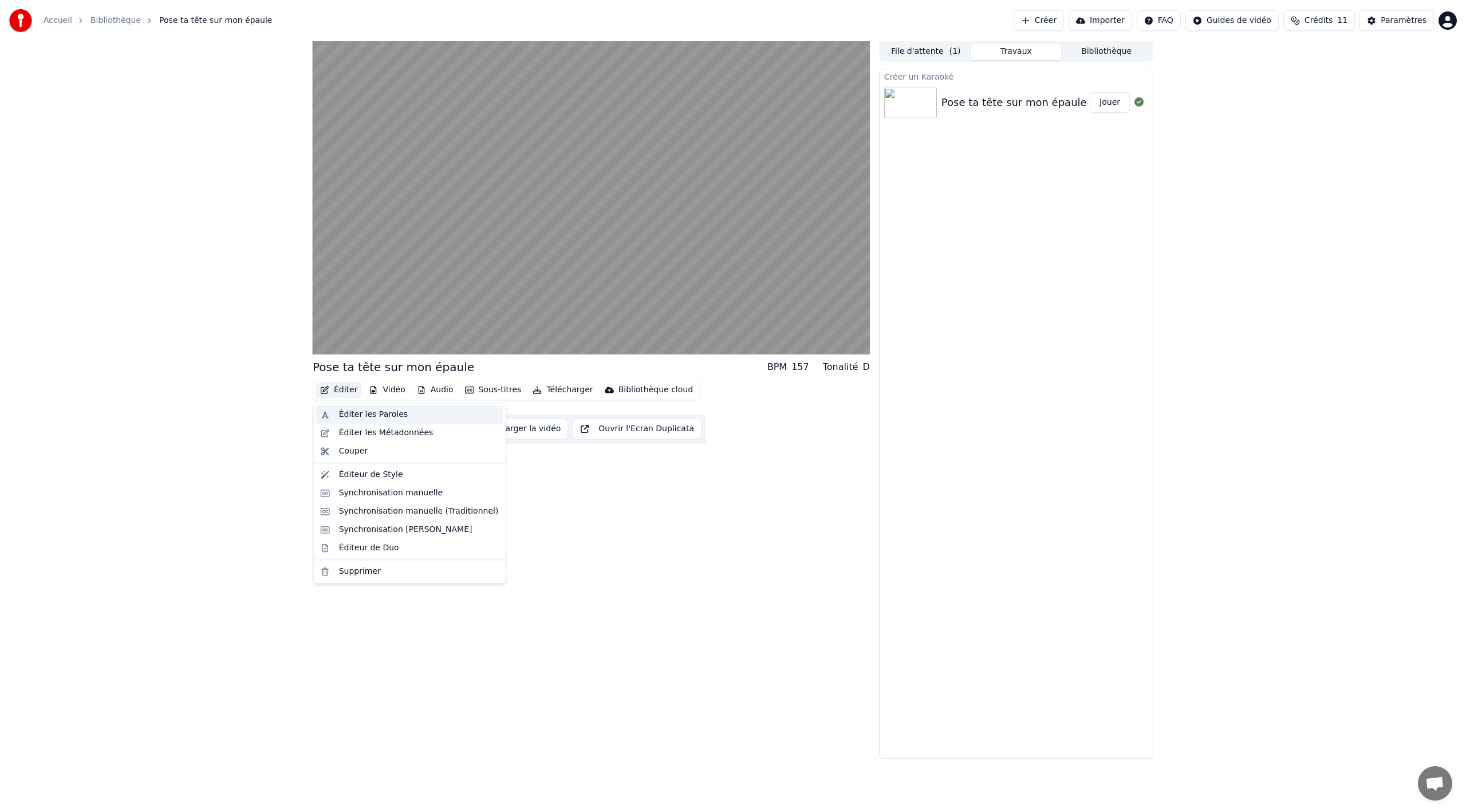
click at [356, 413] on div "Éditer les Paroles" at bounding box center [373, 415] width 69 height 11
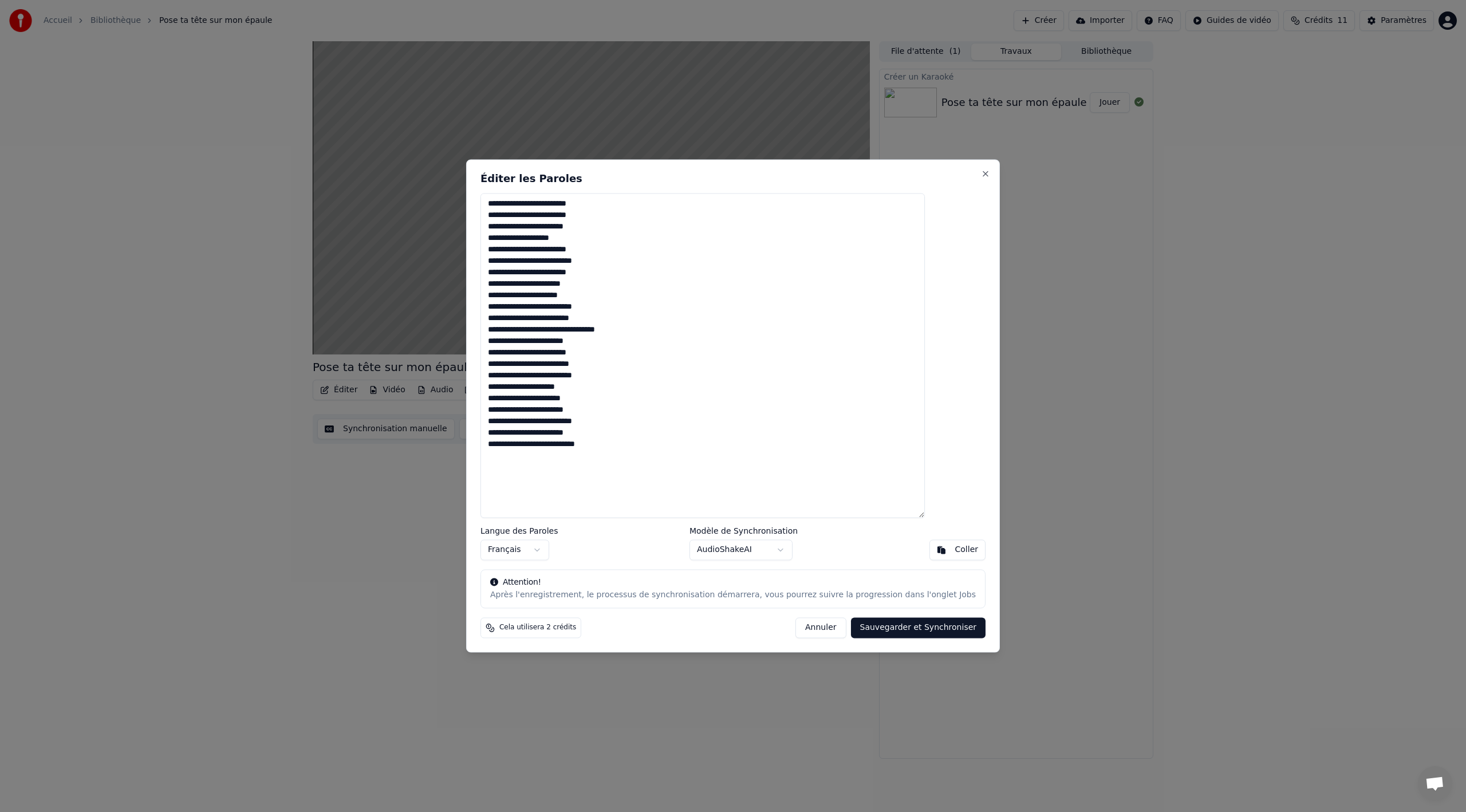
click at [518, 418] on textarea "**********" at bounding box center [703, 355] width 445 height 325
click at [518, 420] on textarea "**********" at bounding box center [703, 355] width 445 height 325
type textarea "**********"
click at [891, 626] on button "Sauvegarder et Synchroniser" at bounding box center [918, 628] width 135 height 21
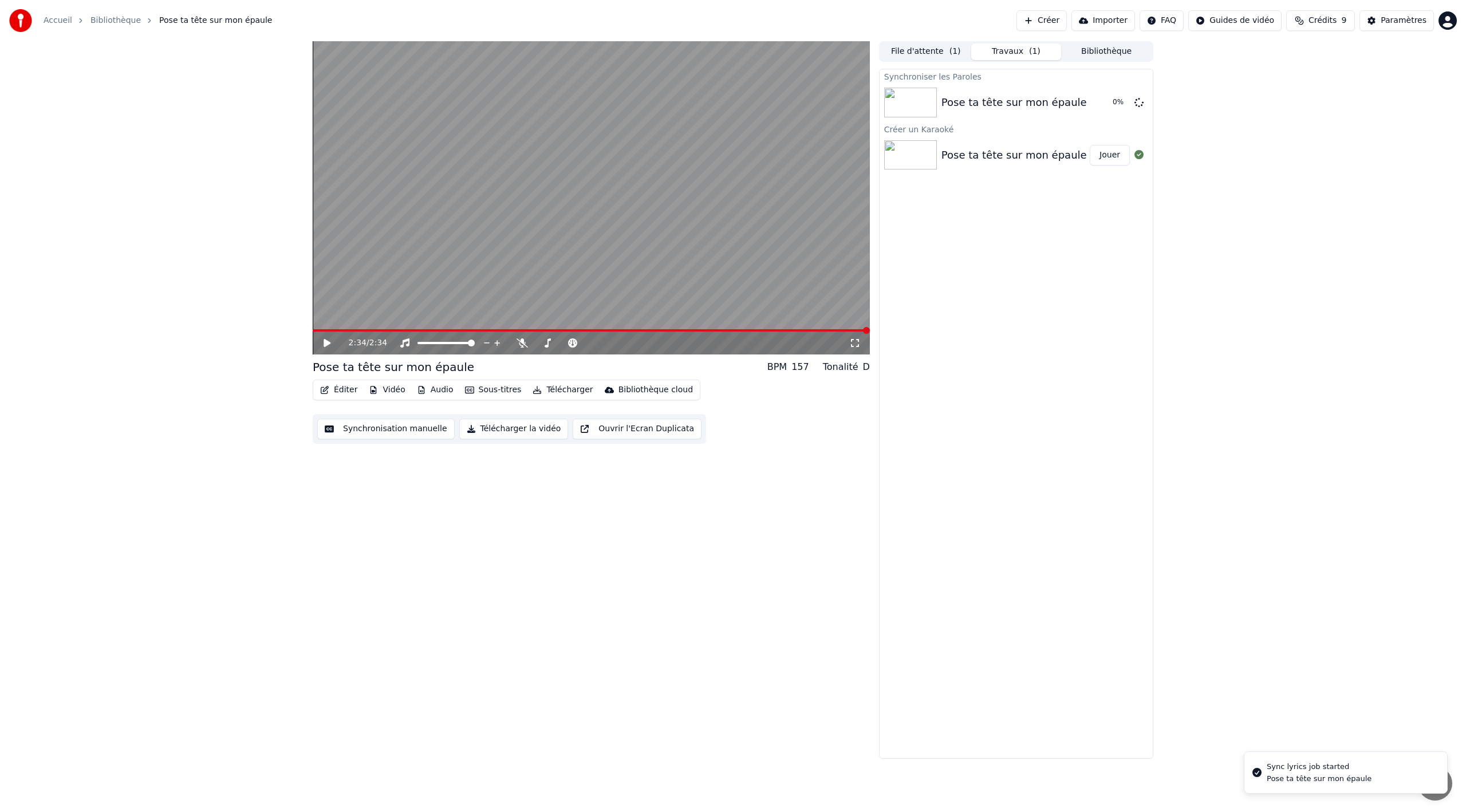
click at [323, 342] on icon at bounding box center [335, 342] width 27 height 9
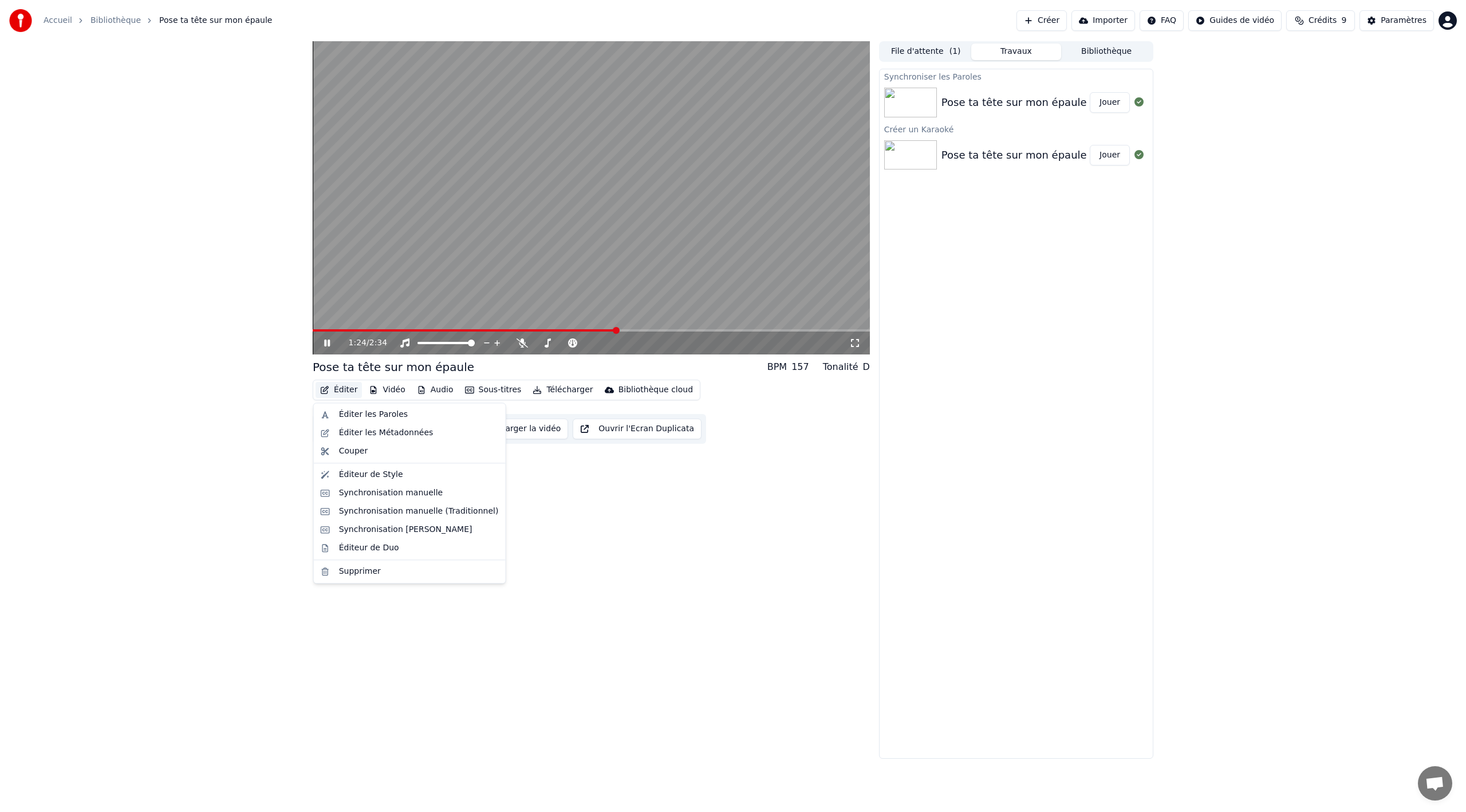
click at [335, 388] on button "Éditer" at bounding box center [339, 390] width 47 height 16
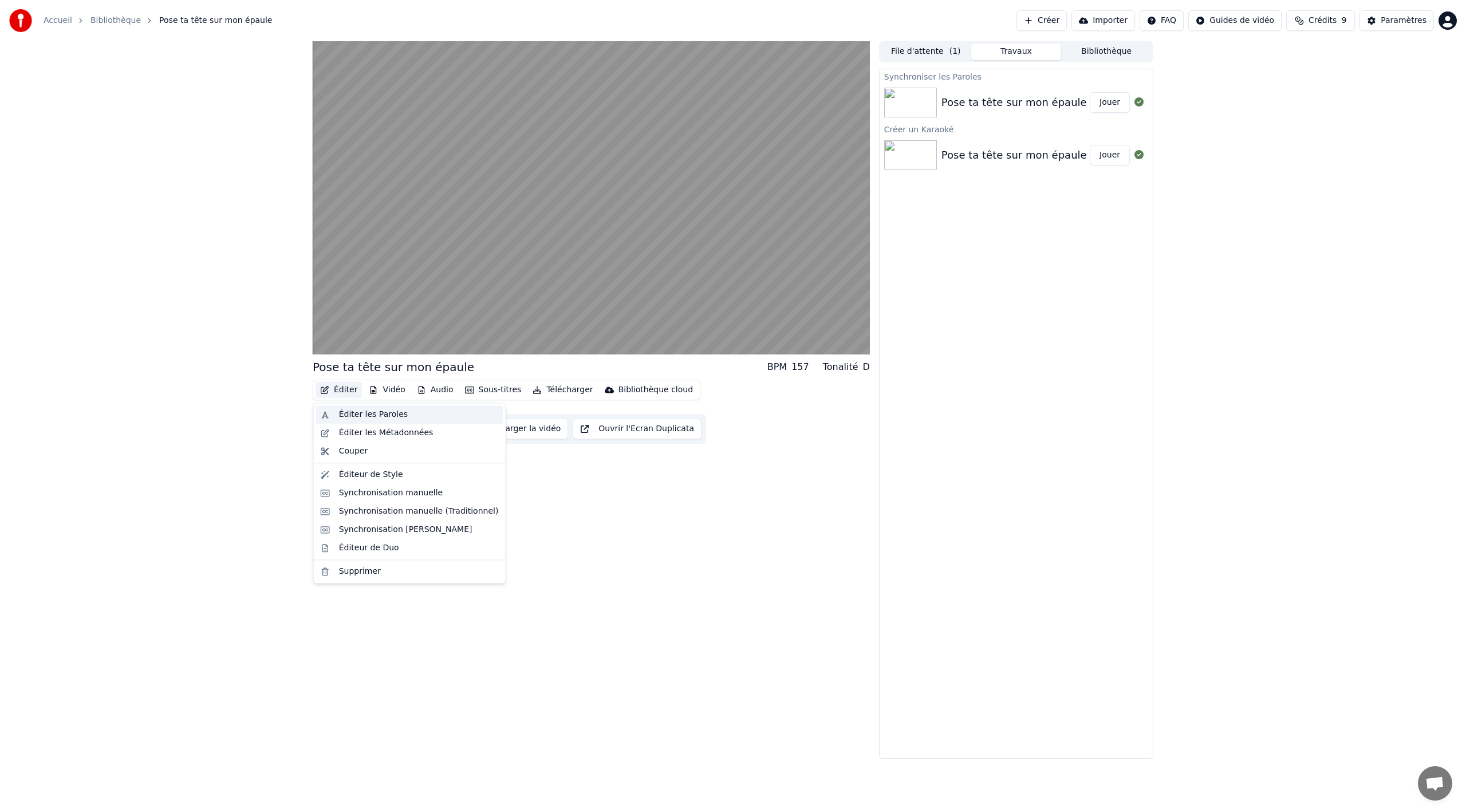
click at [371, 420] on div "Éditer les Paroles" at bounding box center [373, 415] width 69 height 11
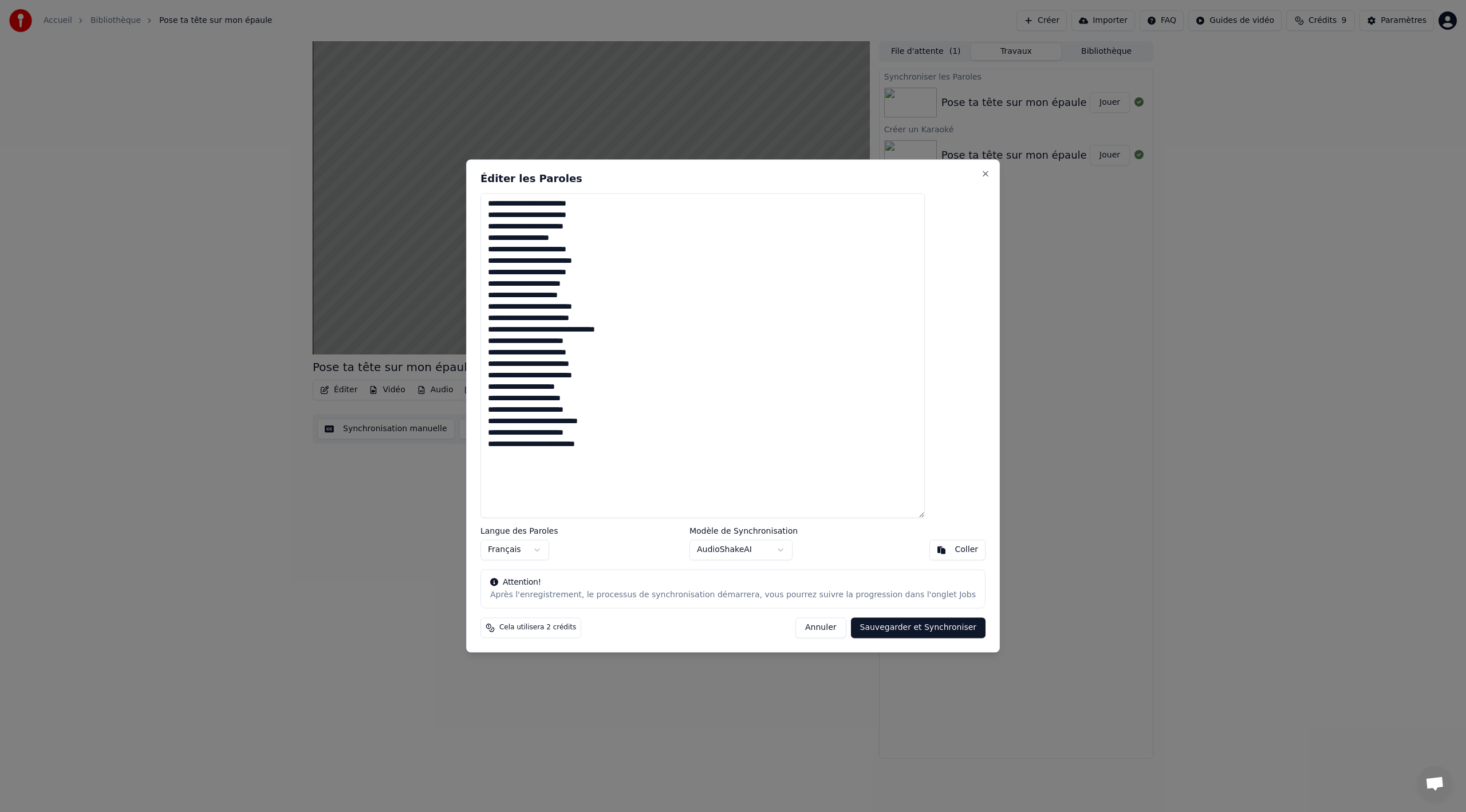
drag, startPoint x: 516, startPoint y: 294, endPoint x: 605, endPoint y: 293, distance: 89.0
click at [605, 293] on textarea "**********" at bounding box center [703, 355] width 445 height 325
click at [591, 319] on textarea "**********" at bounding box center [703, 355] width 445 height 325
drag, startPoint x: 518, startPoint y: 397, endPoint x: 626, endPoint y: 397, distance: 108.0
click at [626, 397] on textarea "**********" at bounding box center [703, 355] width 445 height 325
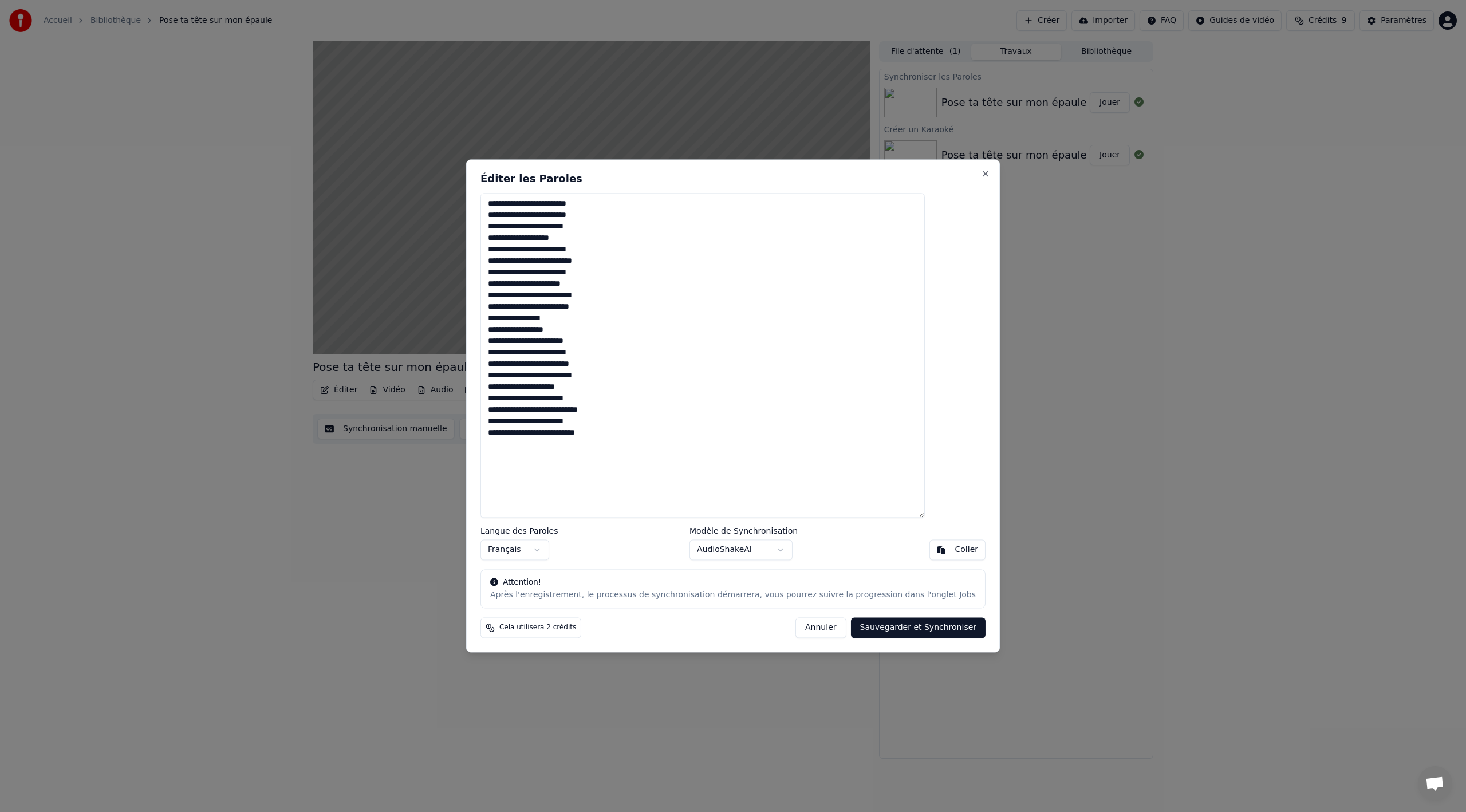
type textarea "**********"
click at [915, 628] on button "Sauvegarder et Synchroniser" at bounding box center [918, 628] width 135 height 21
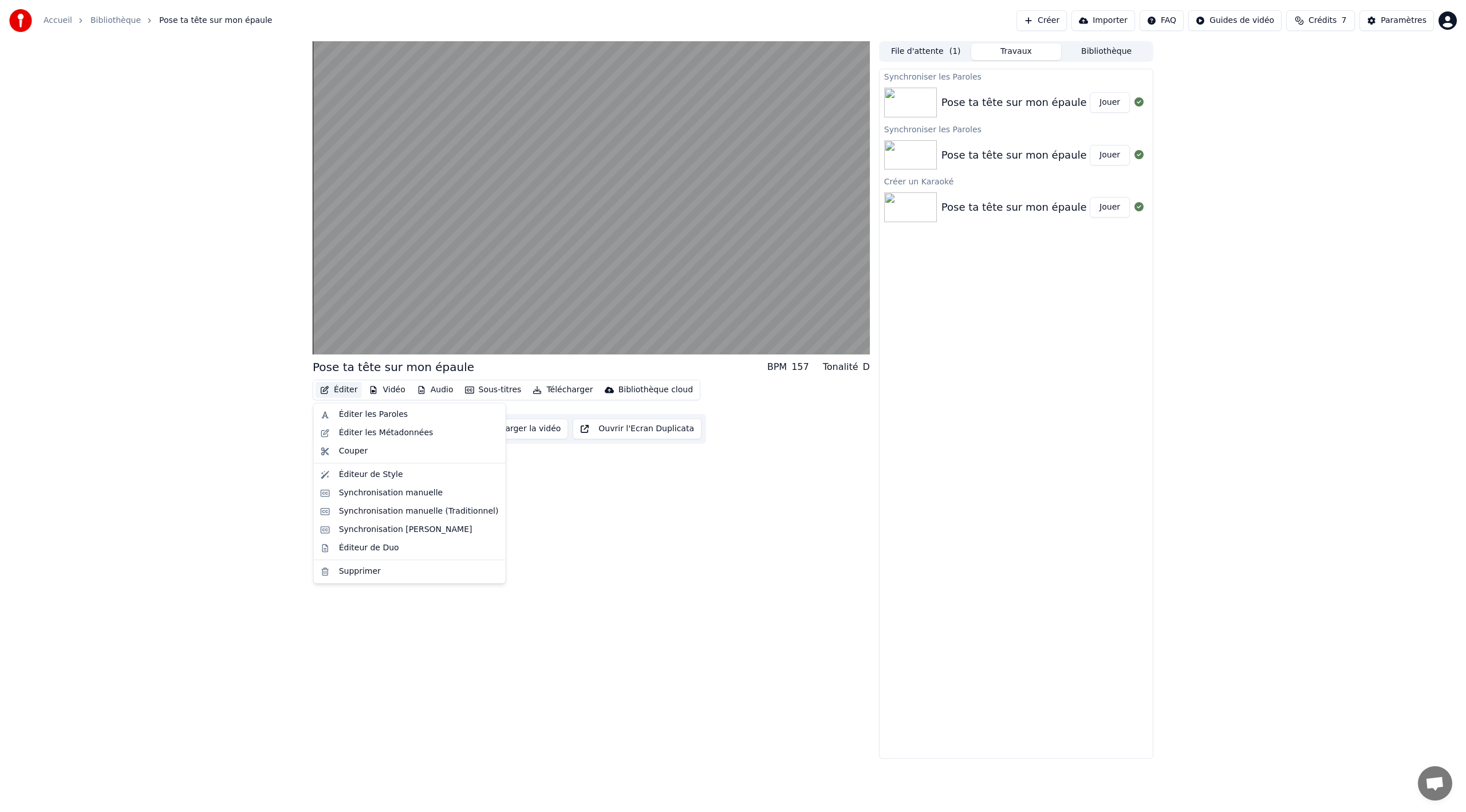
click at [348, 386] on button "Éditer" at bounding box center [339, 390] width 47 height 16
click at [335, 416] on div "Éditer les Paroles" at bounding box center [409, 415] width 187 height 18
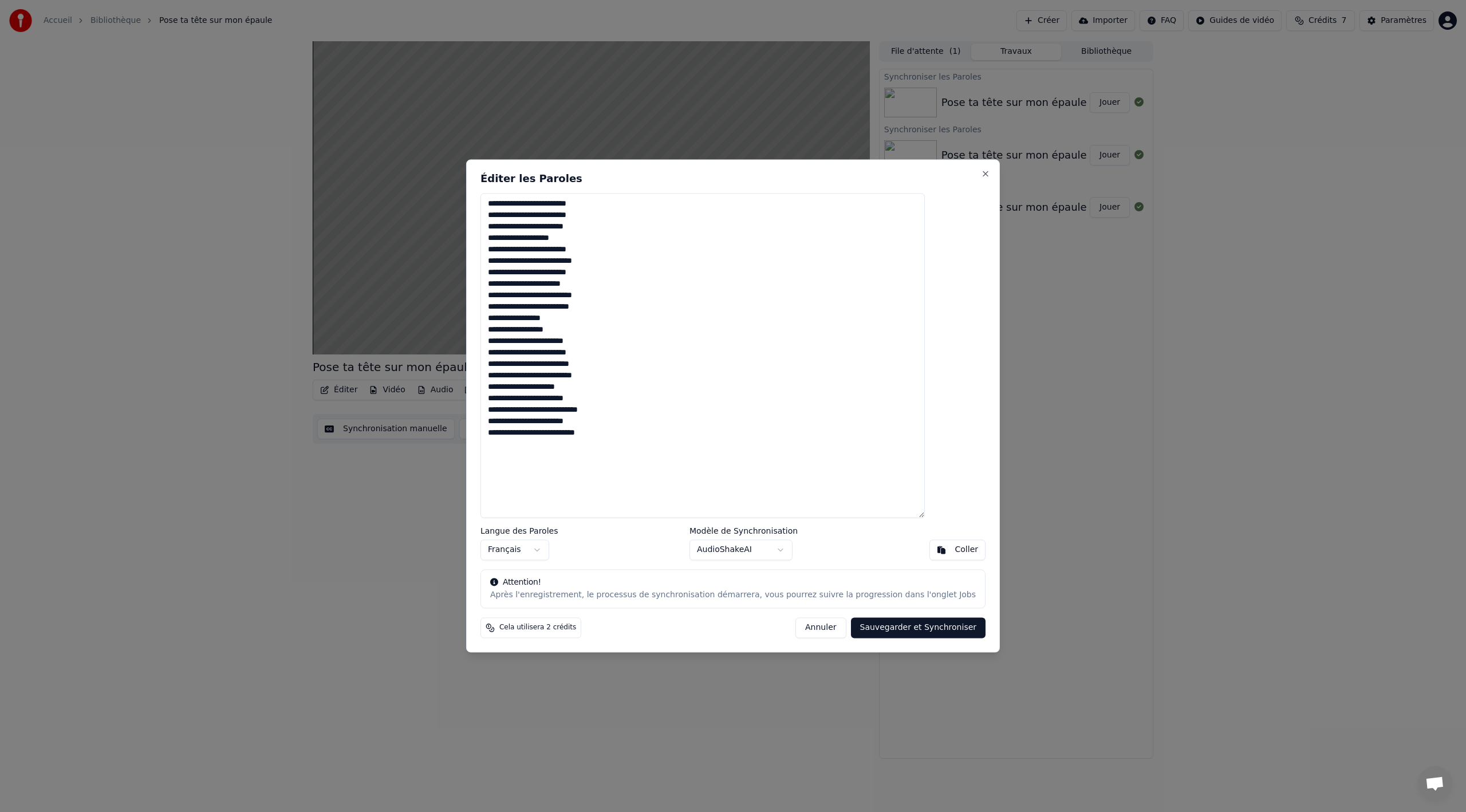
drag, startPoint x: 582, startPoint y: 420, endPoint x: 627, endPoint y: 422, distance: 45.0
click at [627, 422] on textarea "**********" at bounding box center [703, 355] width 445 height 325
click at [598, 318] on textarea "**********" at bounding box center [703, 355] width 445 height 325
type textarea "**********"
click at [896, 624] on button "Sauvegarder et Synchroniser" at bounding box center [918, 628] width 135 height 21
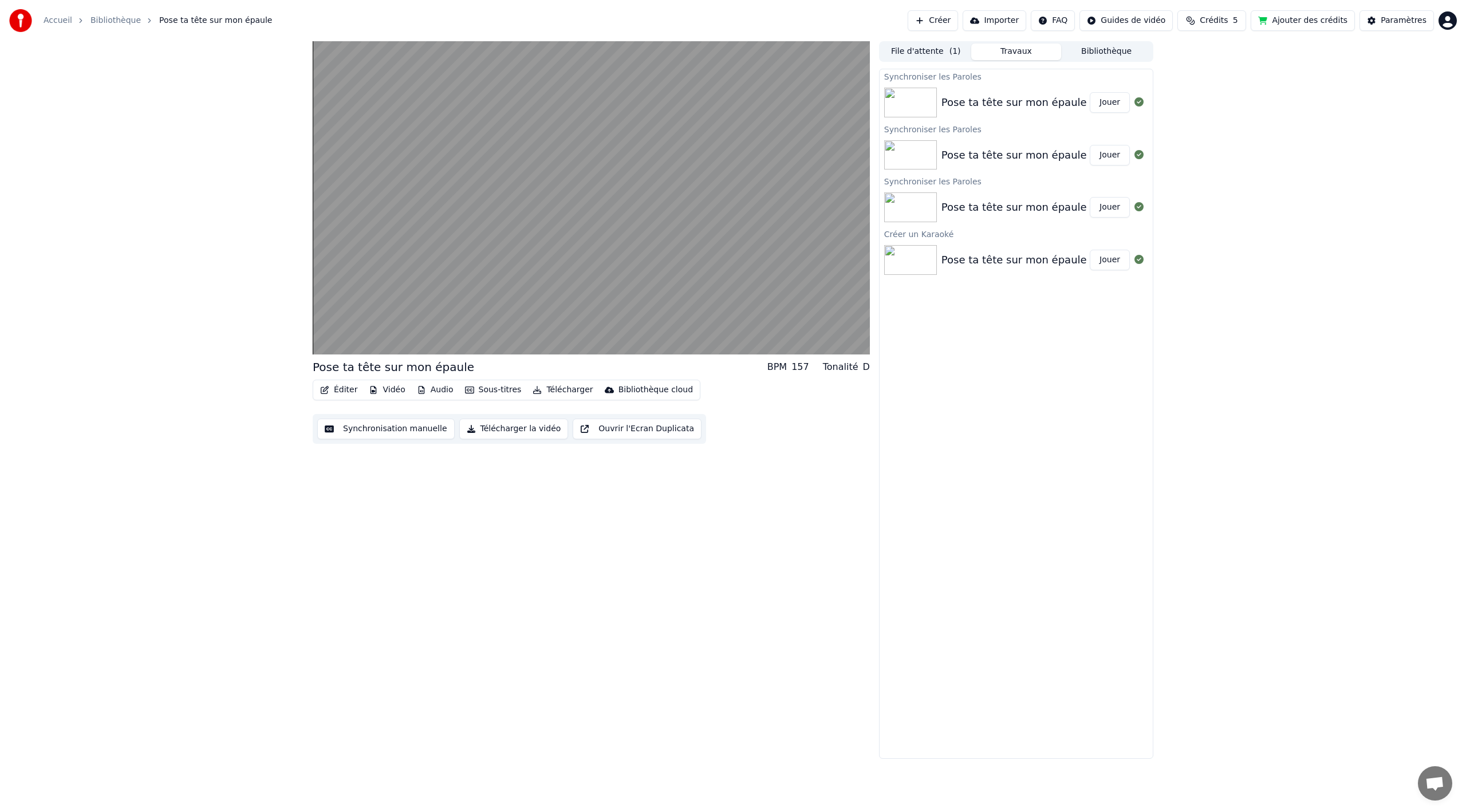
drag, startPoint x: 1186, startPoint y: 524, endPoint x: 1189, endPoint y: 532, distance: 8.5
click at [1189, 532] on div "Pose ta tête sur mon épaule BPM 157 Tonalité D Éditer Vidéo Audio Sous-titres T…" at bounding box center [733, 399] width 1466 height 717
click at [1112, 54] on button "Bibliothèque" at bounding box center [1106, 52] width 90 height 17
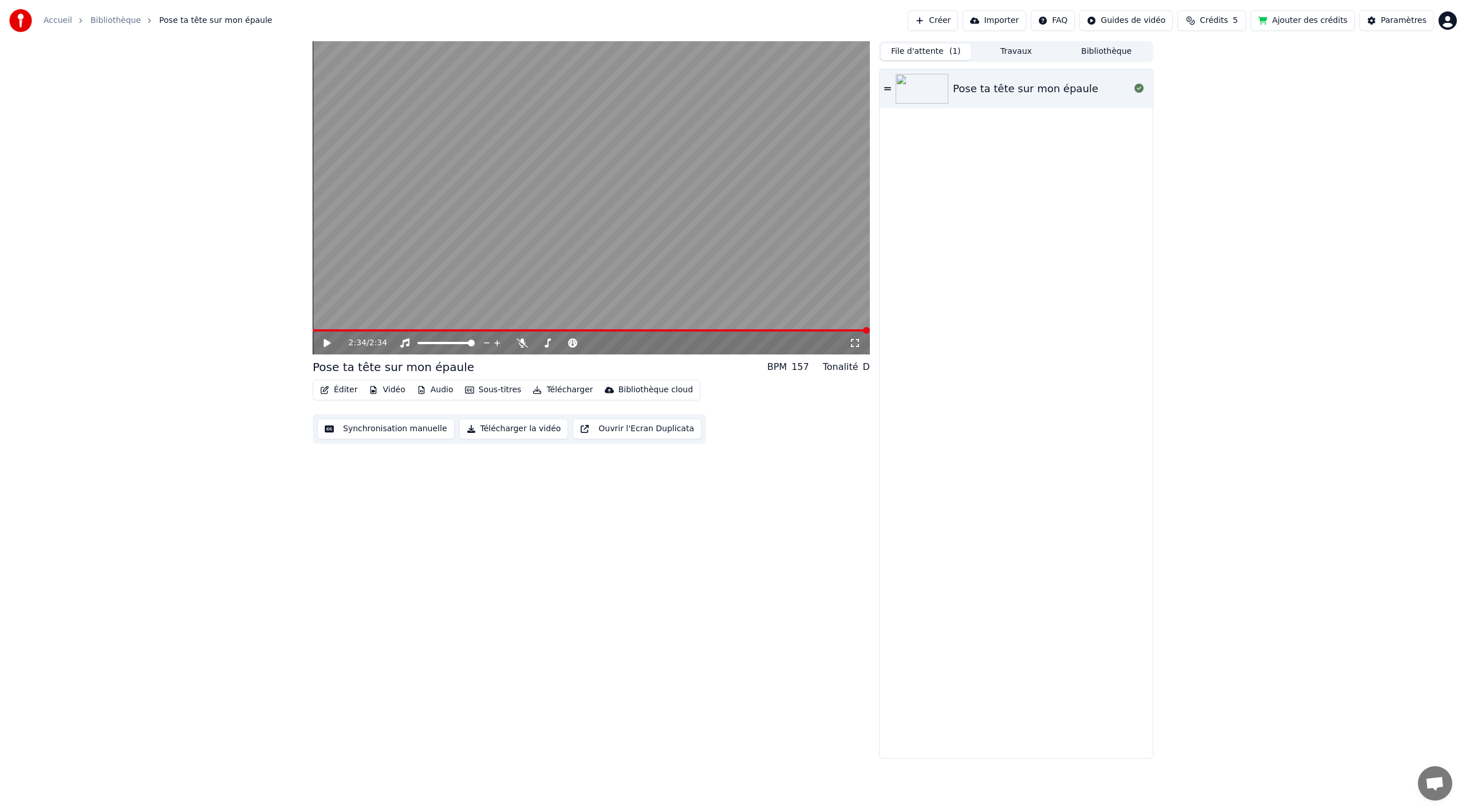
click at [916, 46] on button "File d'attente ( 1 )" at bounding box center [926, 52] width 90 height 17
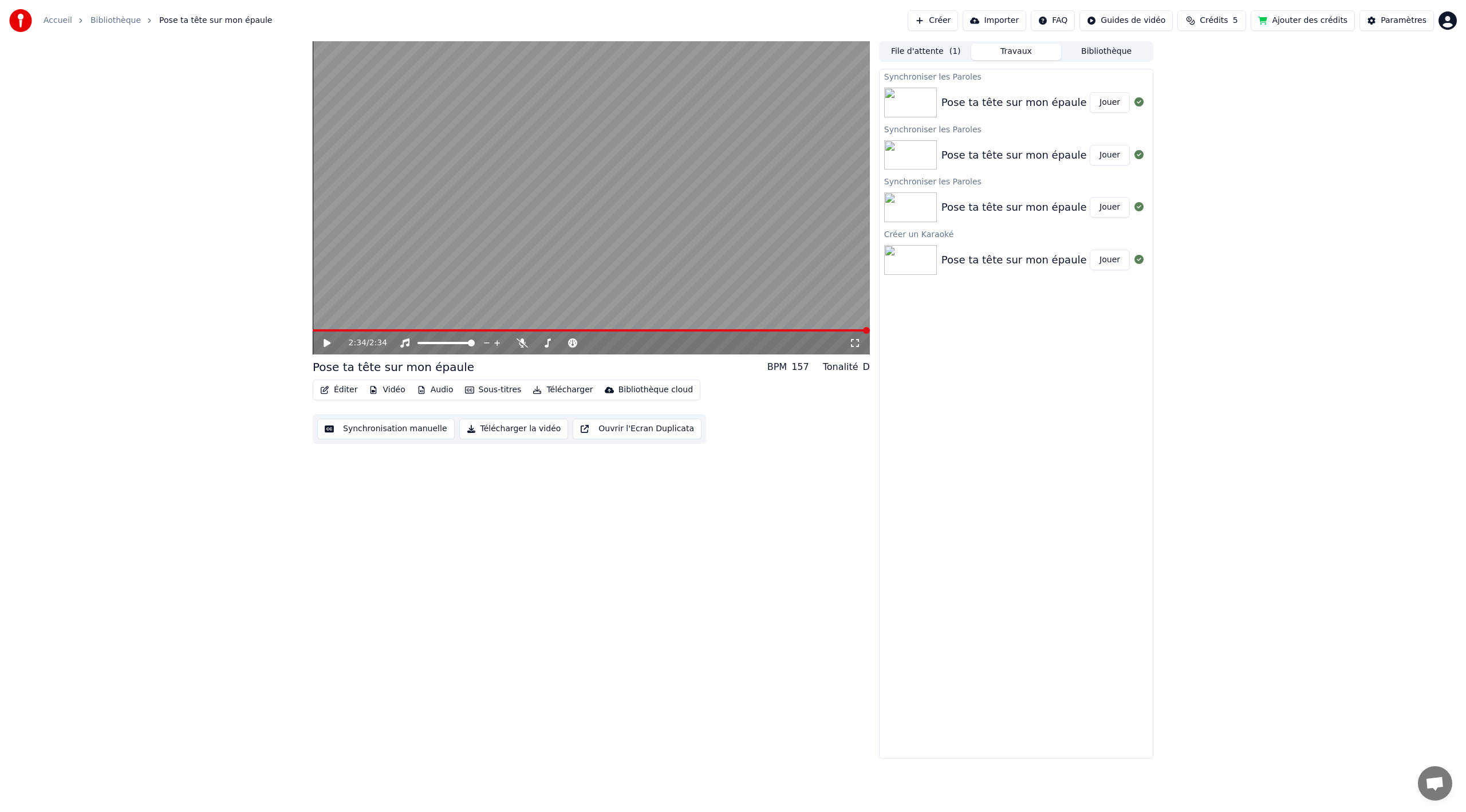
click at [1023, 49] on button "Travaux" at bounding box center [1017, 52] width 90 height 17
click at [523, 344] on icon at bounding box center [522, 342] width 11 height 9
click at [1108, 106] on button "Jouer" at bounding box center [1110, 103] width 40 height 21
click at [435, 385] on button "Audio" at bounding box center [436, 390] width 46 height 16
click at [383, 501] on div "2:34 / 2:34 Pose ta tête sur mon épaule BPM 157 Tonalité D Éditer Vidéo Audio S…" at bounding box center [591, 399] width 557 height 717
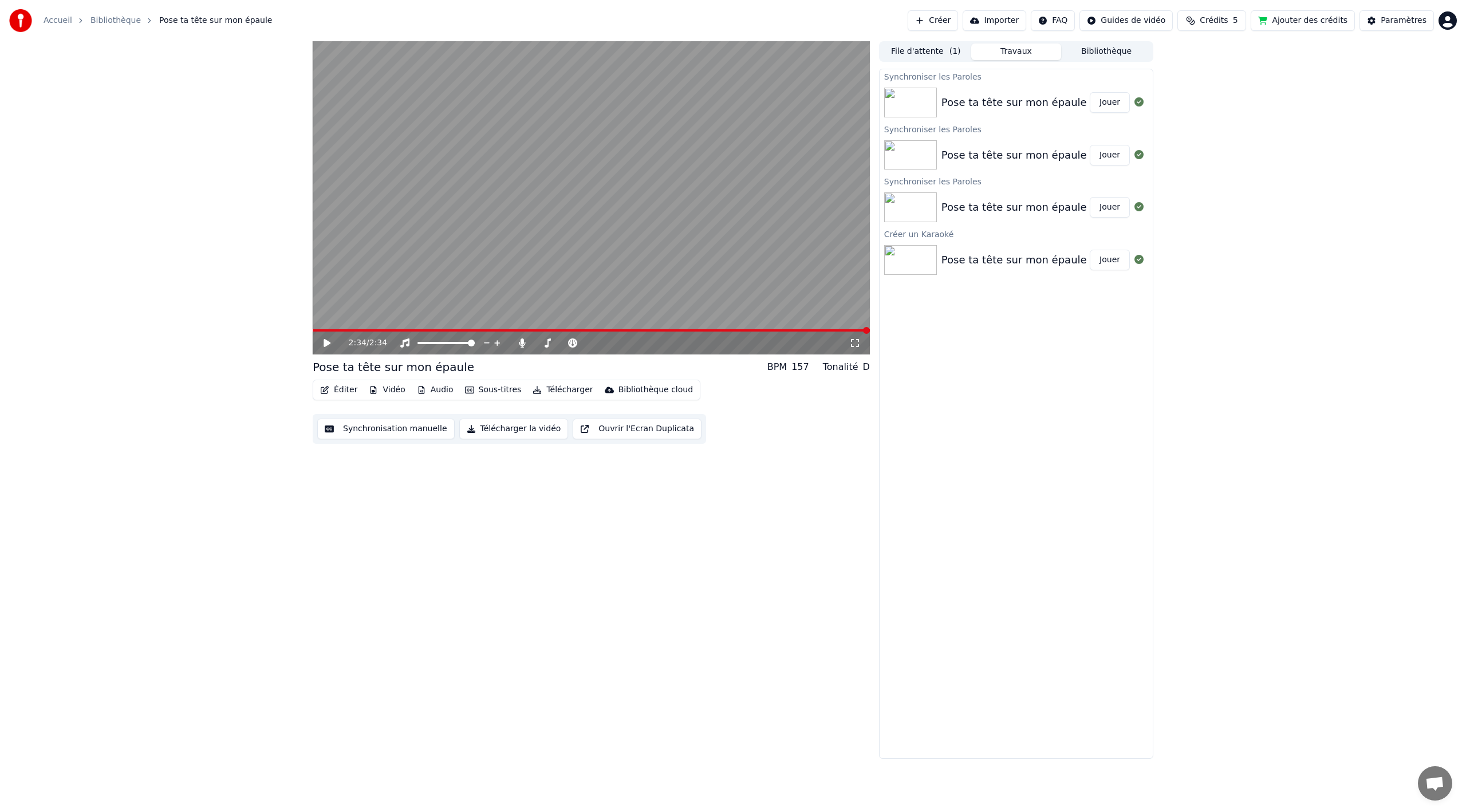
click at [345, 388] on button "Éditer" at bounding box center [339, 390] width 47 height 16
click at [384, 388] on button "Vidéo" at bounding box center [387, 390] width 45 height 16
click at [484, 477] on div "2:34 / 2:34 Pose ta tête sur mon épaule BPM 157 Tonalité D Éditer Vidéo Audio S…" at bounding box center [591, 399] width 557 height 717
click at [406, 429] on button "Synchronisation manuelle" at bounding box center [386, 429] width 138 height 21
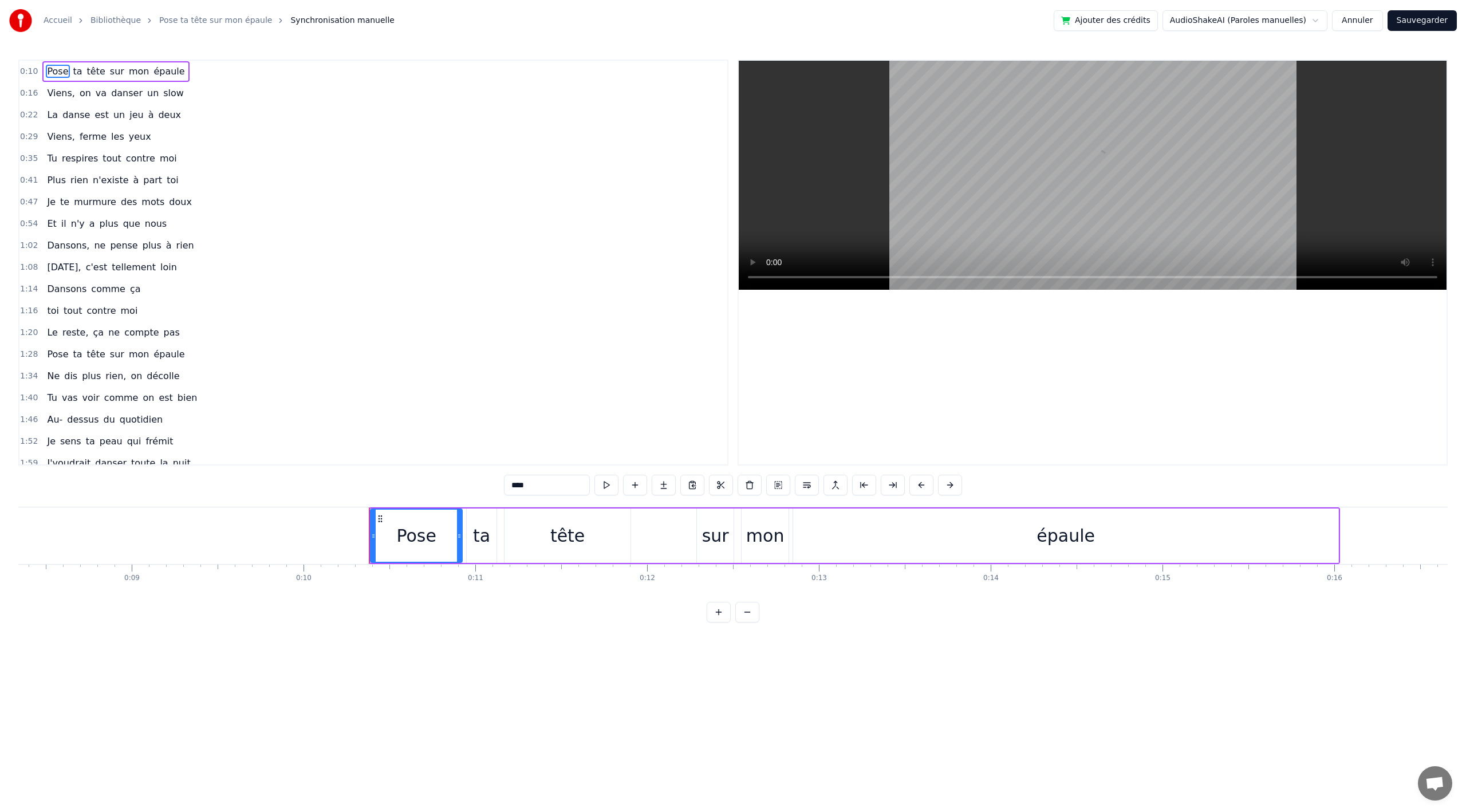
scroll to position [0, 1726]
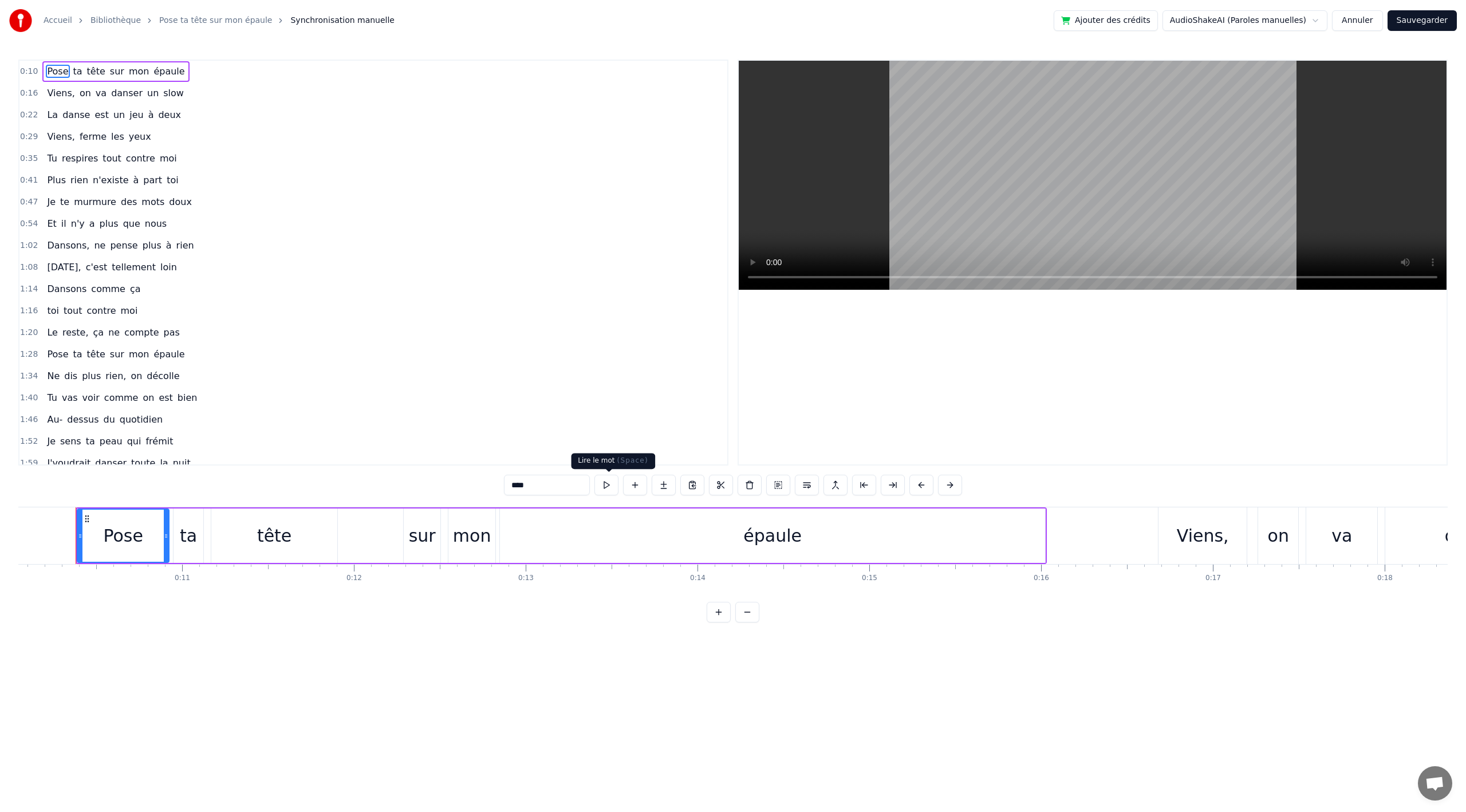
click at [607, 482] on button at bounding box center [606, 485] width 24 height 21
drag, startPoint x: 160, startPoint y: 530, endPoint x: 229, endPoint y: 531, distance: 69.0
click at [269, 536] on div "Pose ta tête sur mon épaule" at bounding box center [561, 535] width 971 height 56
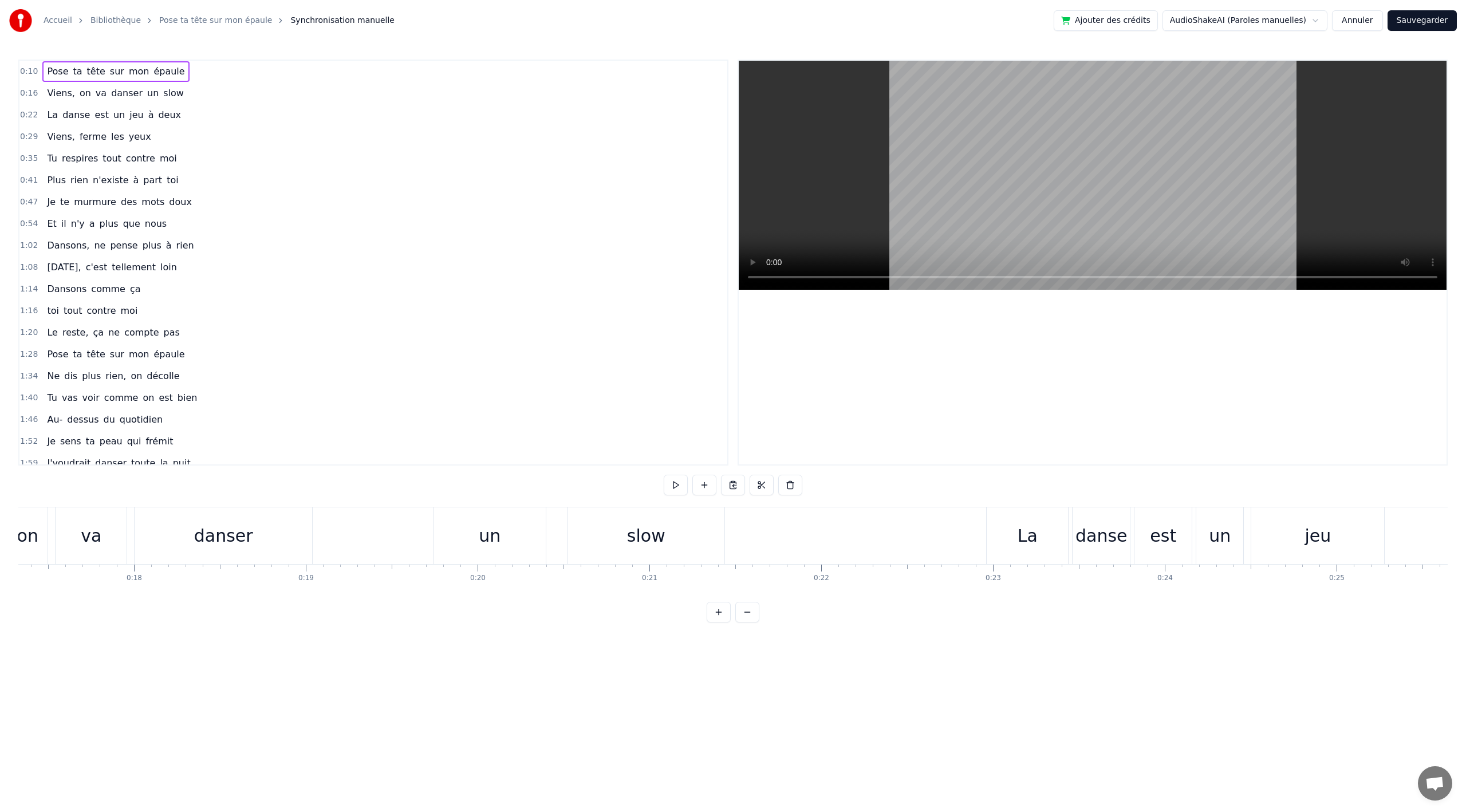
click at [679, 532] on div "slow" at bounding box center [646, 535] width 157 height 56
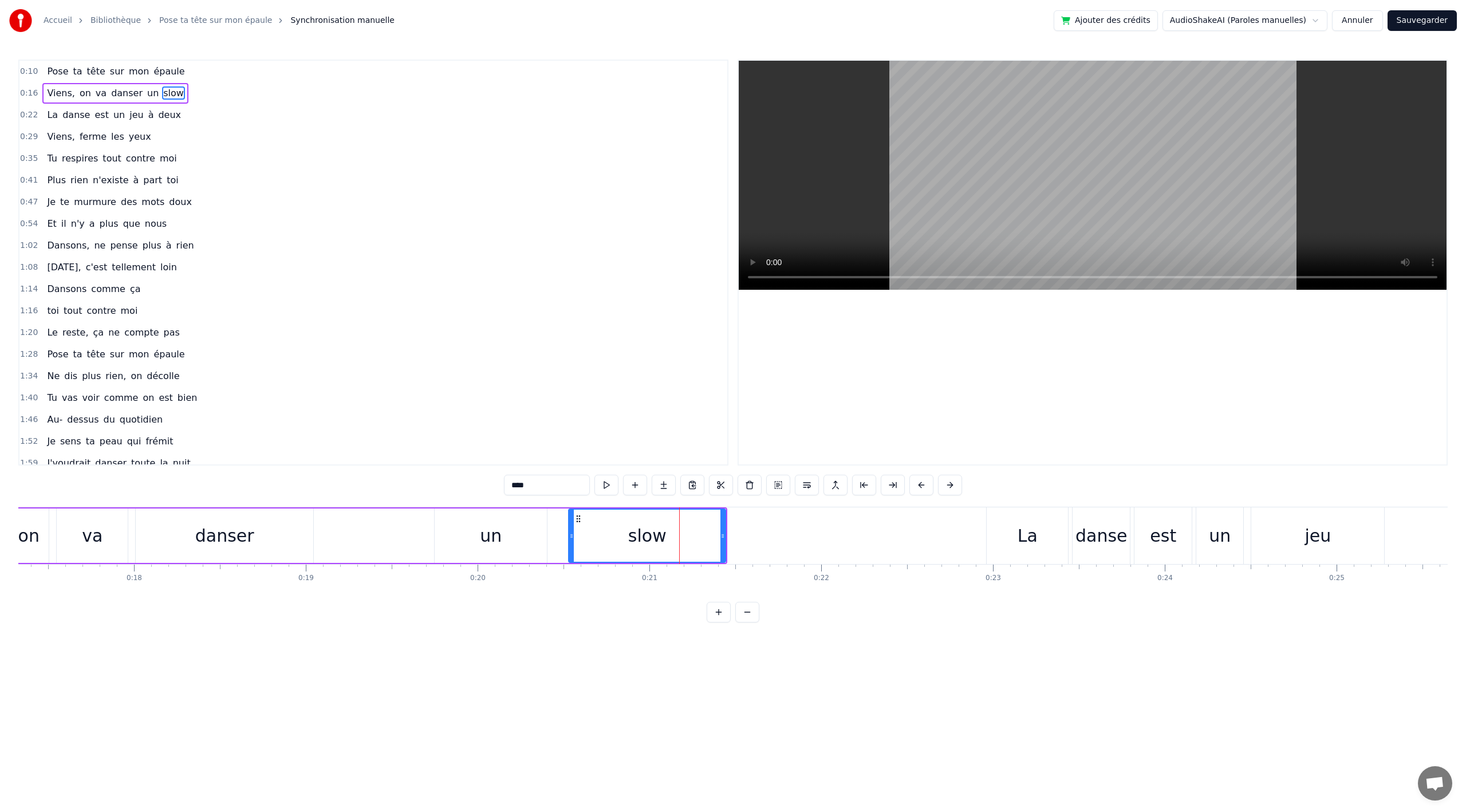
click at [1037, 538] on div "La" at bounding box center [1027, 535] width 81 height 56
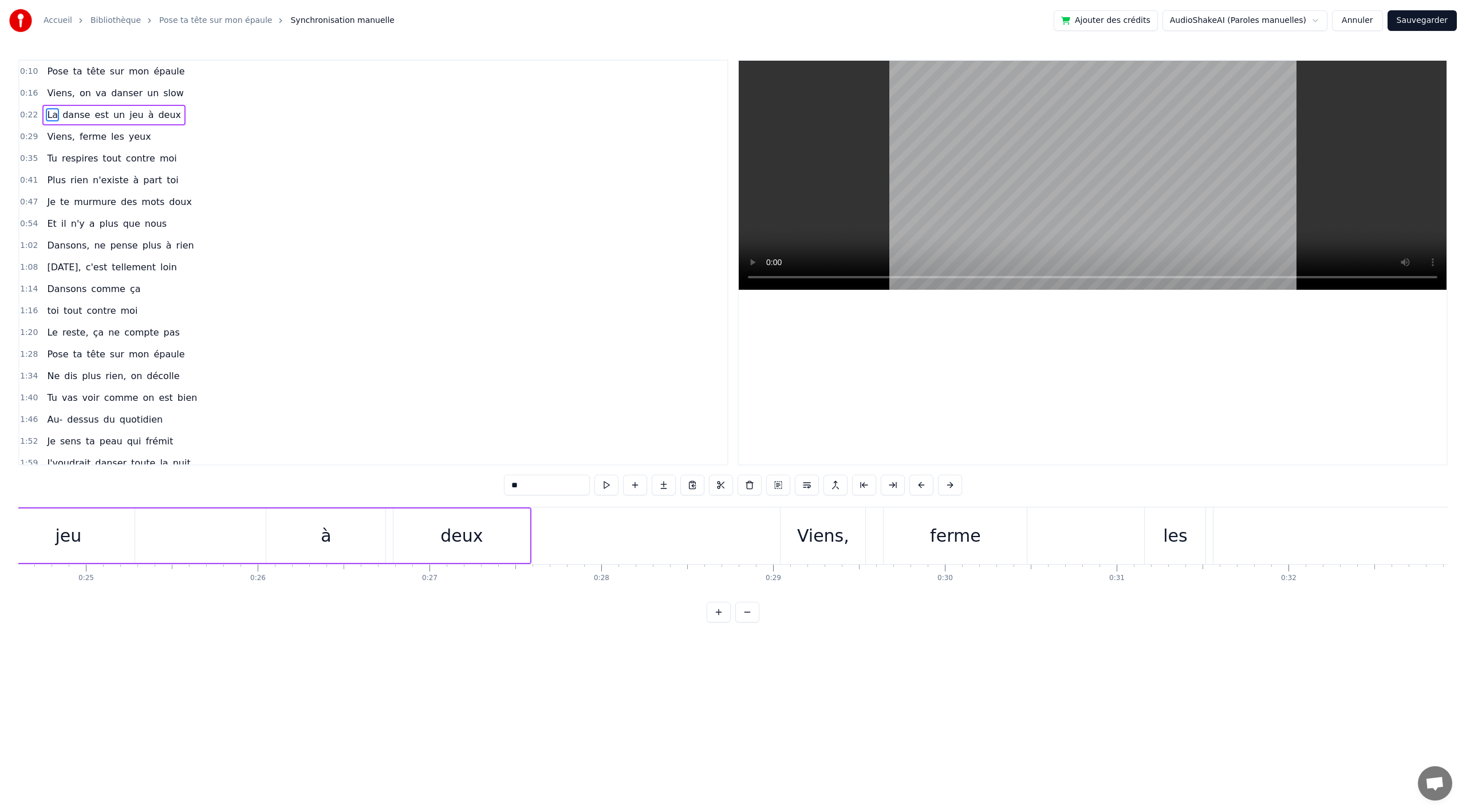
scroll to position [0, 5479]
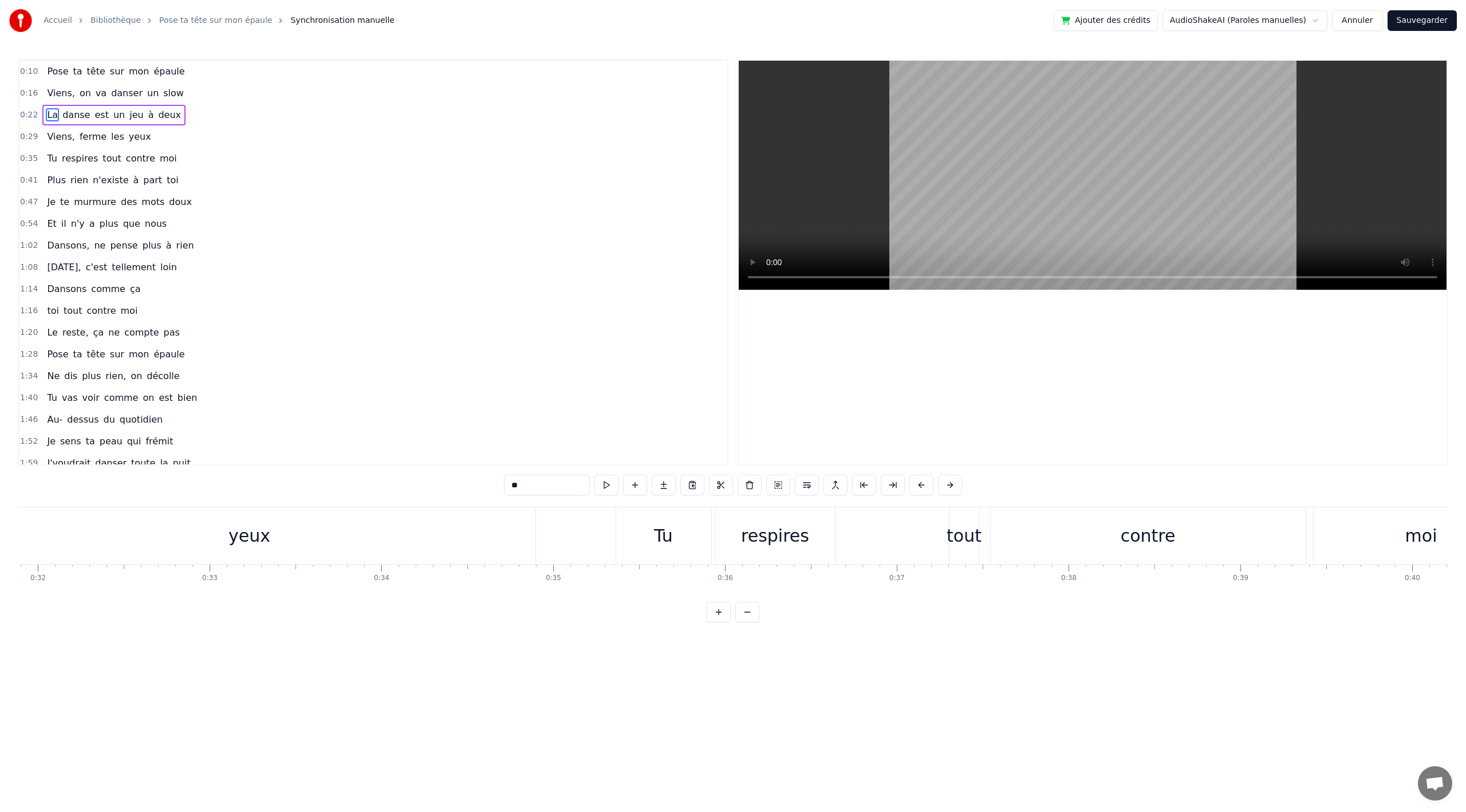
click at [1140, 543] on div "contre" at bounding box center [1148, 536] width 55 height 26
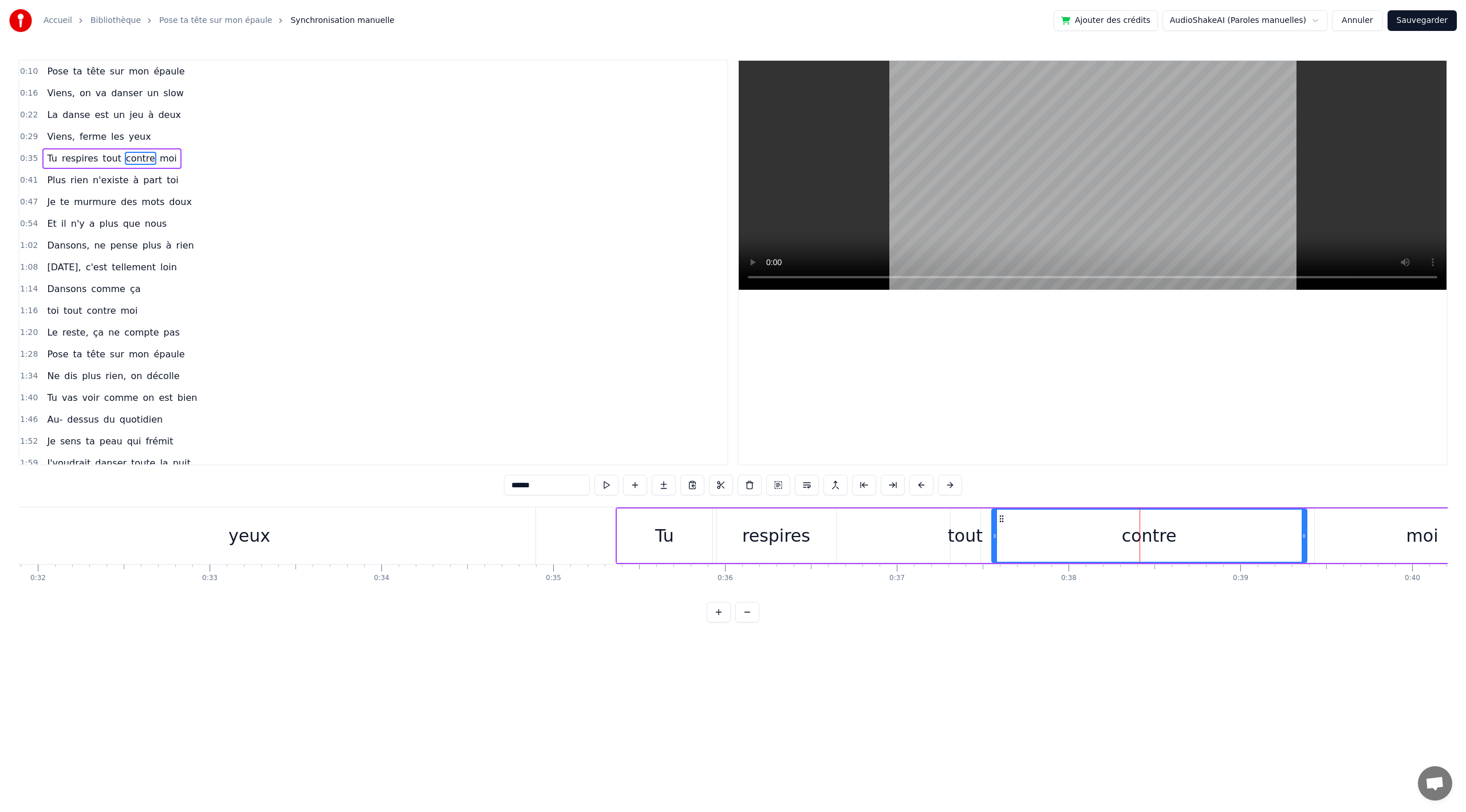
scroll to position [0, 6730]
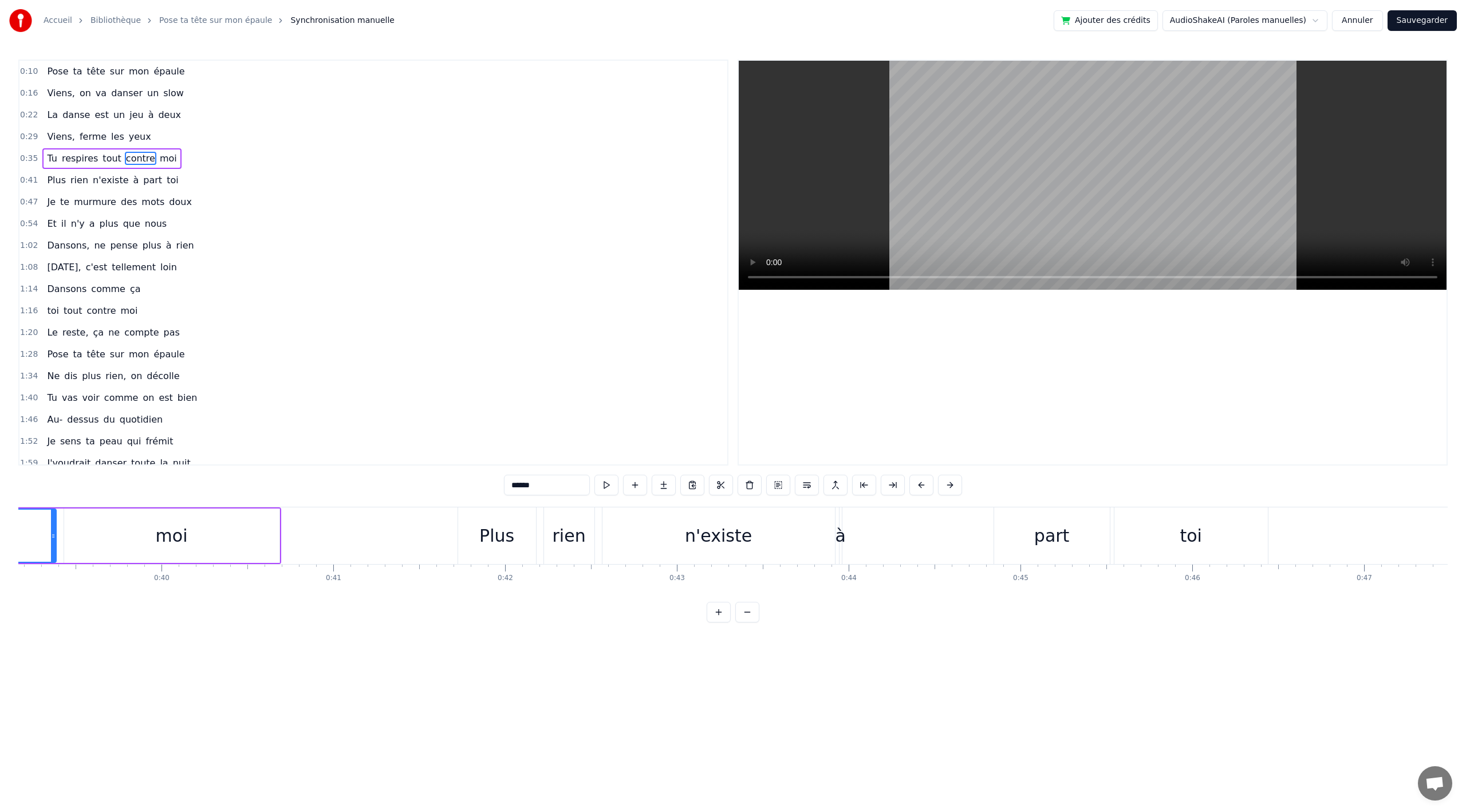
click at [1042, 539] on div "part" at bounding box center [1052, 536] width 35 height 26
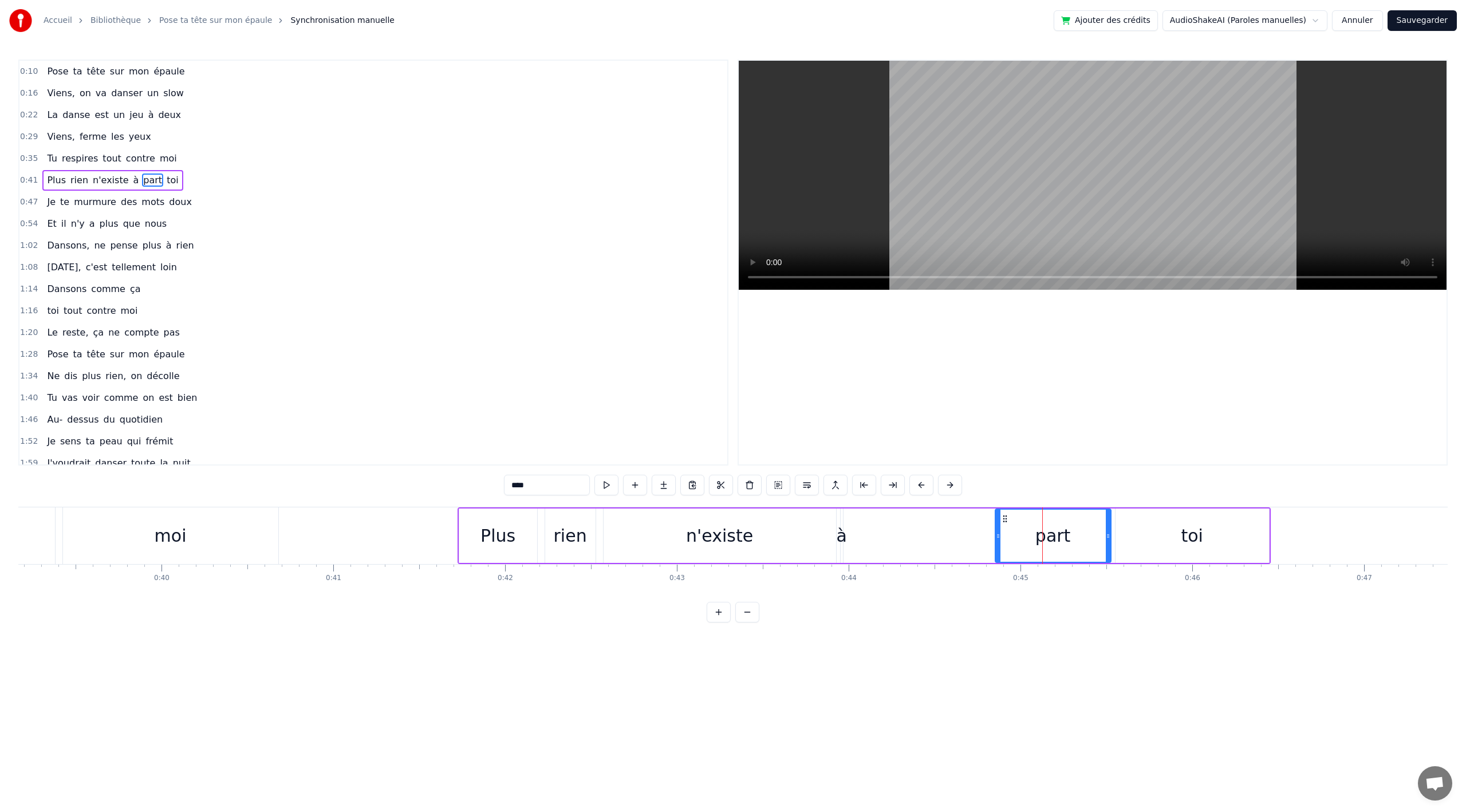
click at [1206, 532] on div "toi" at bounding box center [1193, 536] width 154 height 54
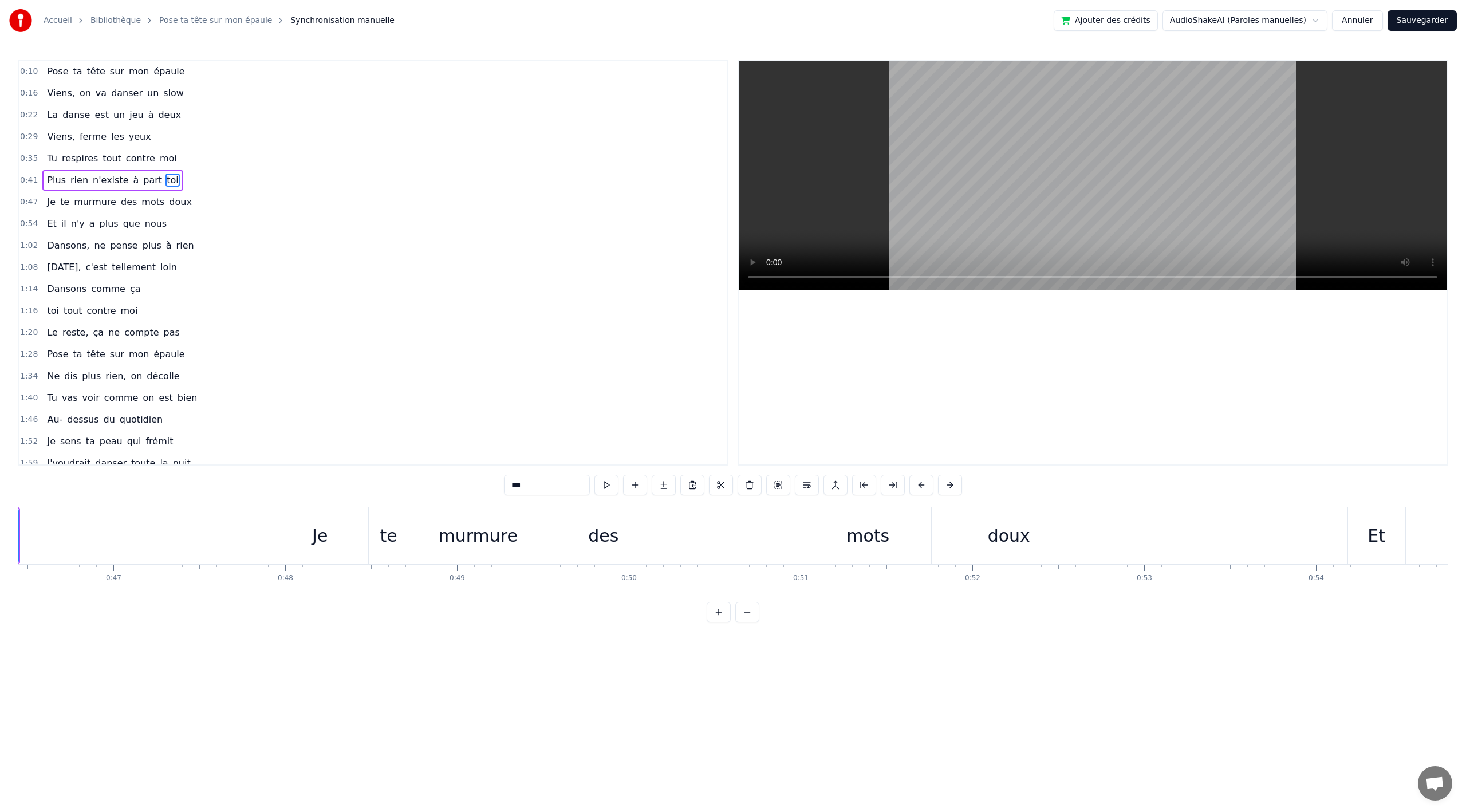
click at [1042, 542] on div "doux" at bounding box center [1009, 535] width 140 height 56
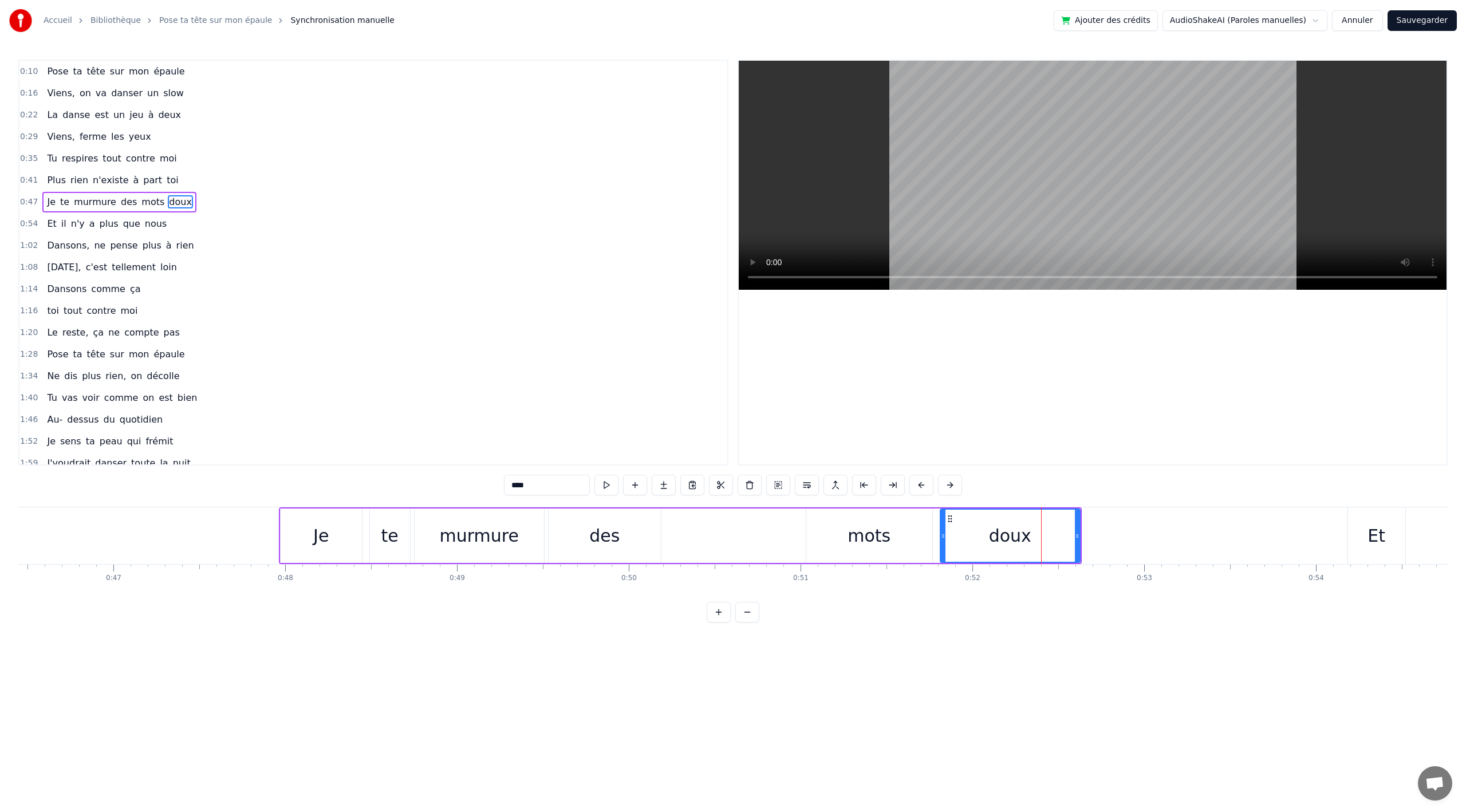
click at [1384, 541] on div "Et" at bounding box center [1377, 536] width 18 height 26
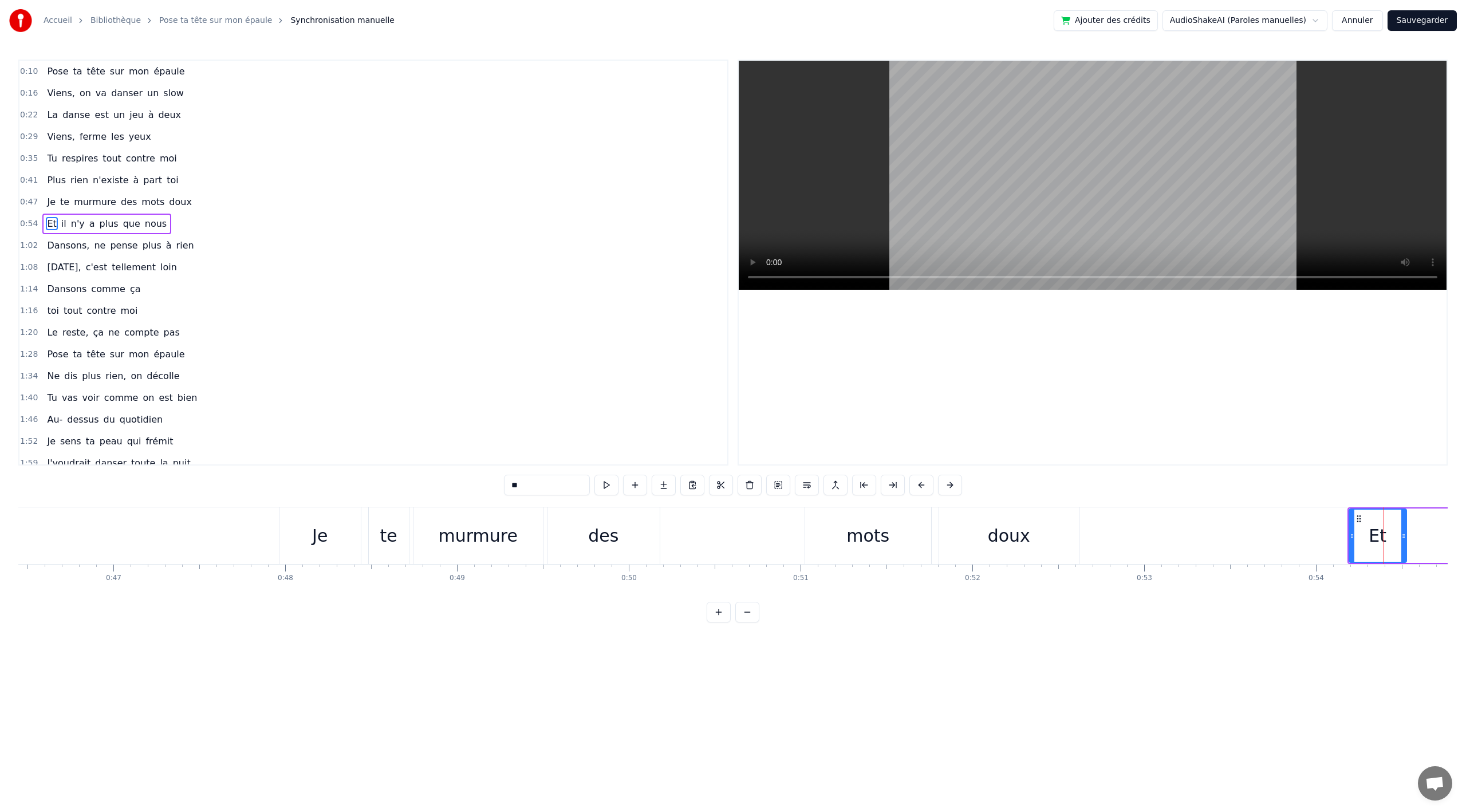
scroll to position [0, 9232]
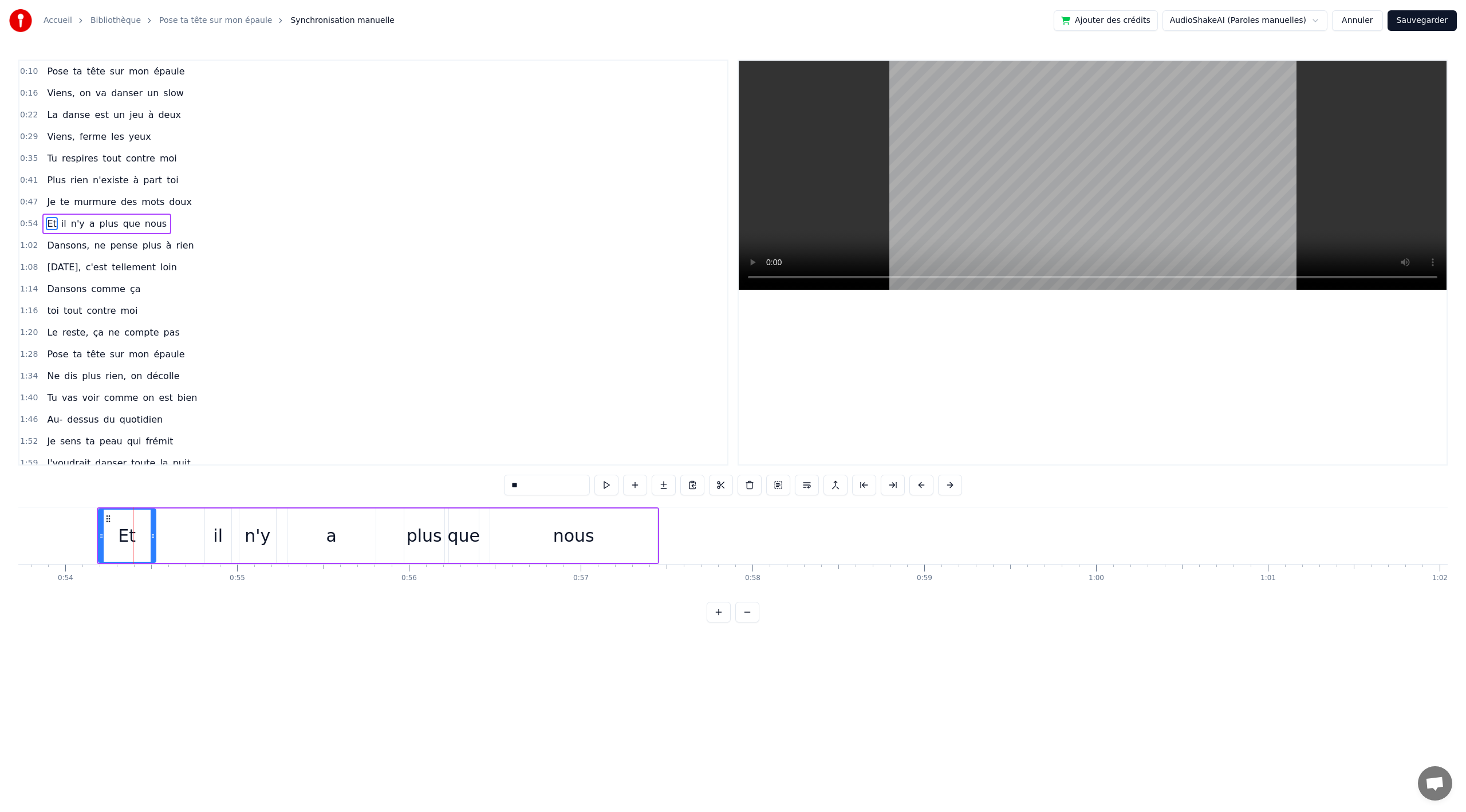
click at [589, 535] on div "nous" at bounding box center [573, 536] width 41 height 26
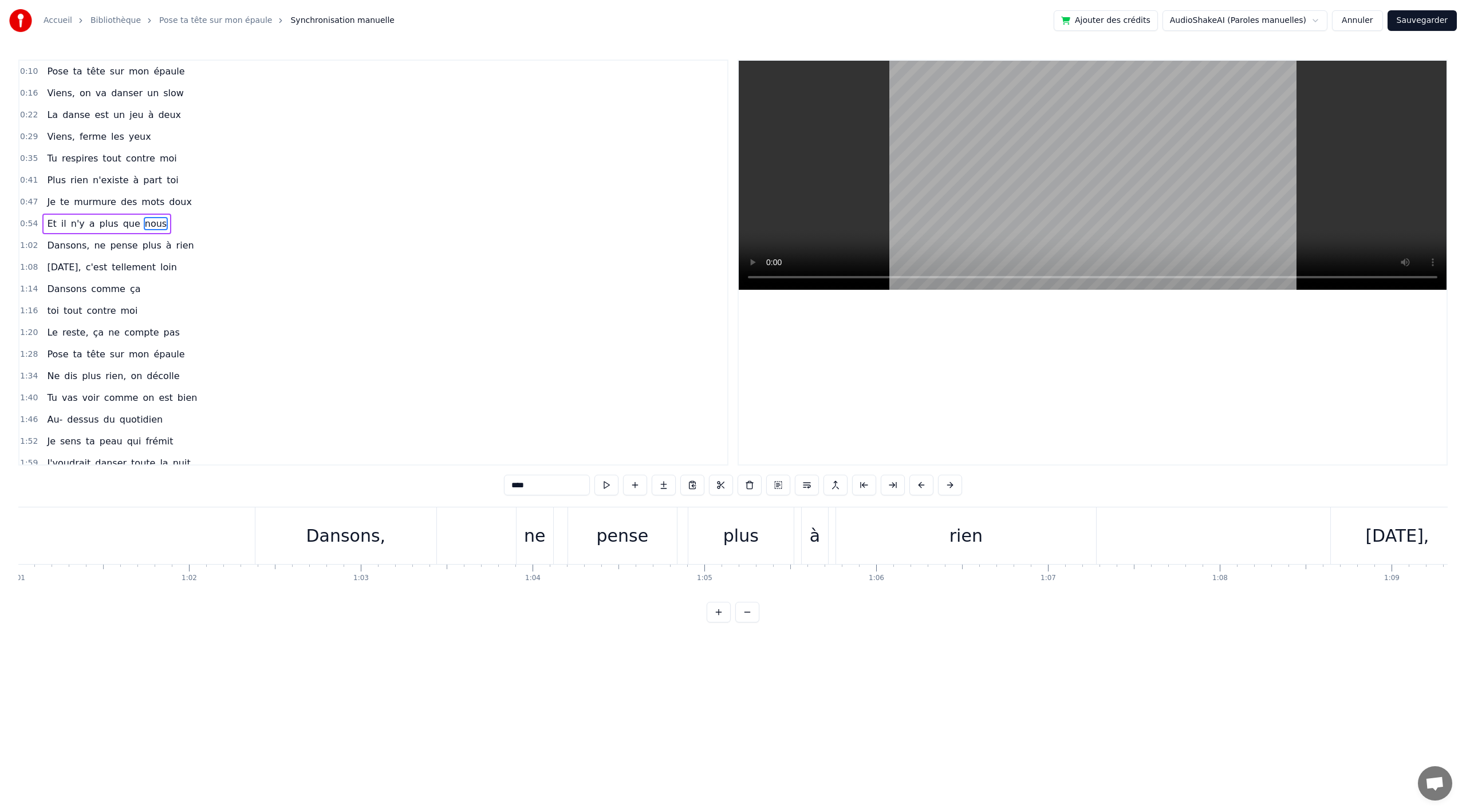
click at [809, 541] on div "à" at bounding box center [815, 535] width 26 height 56
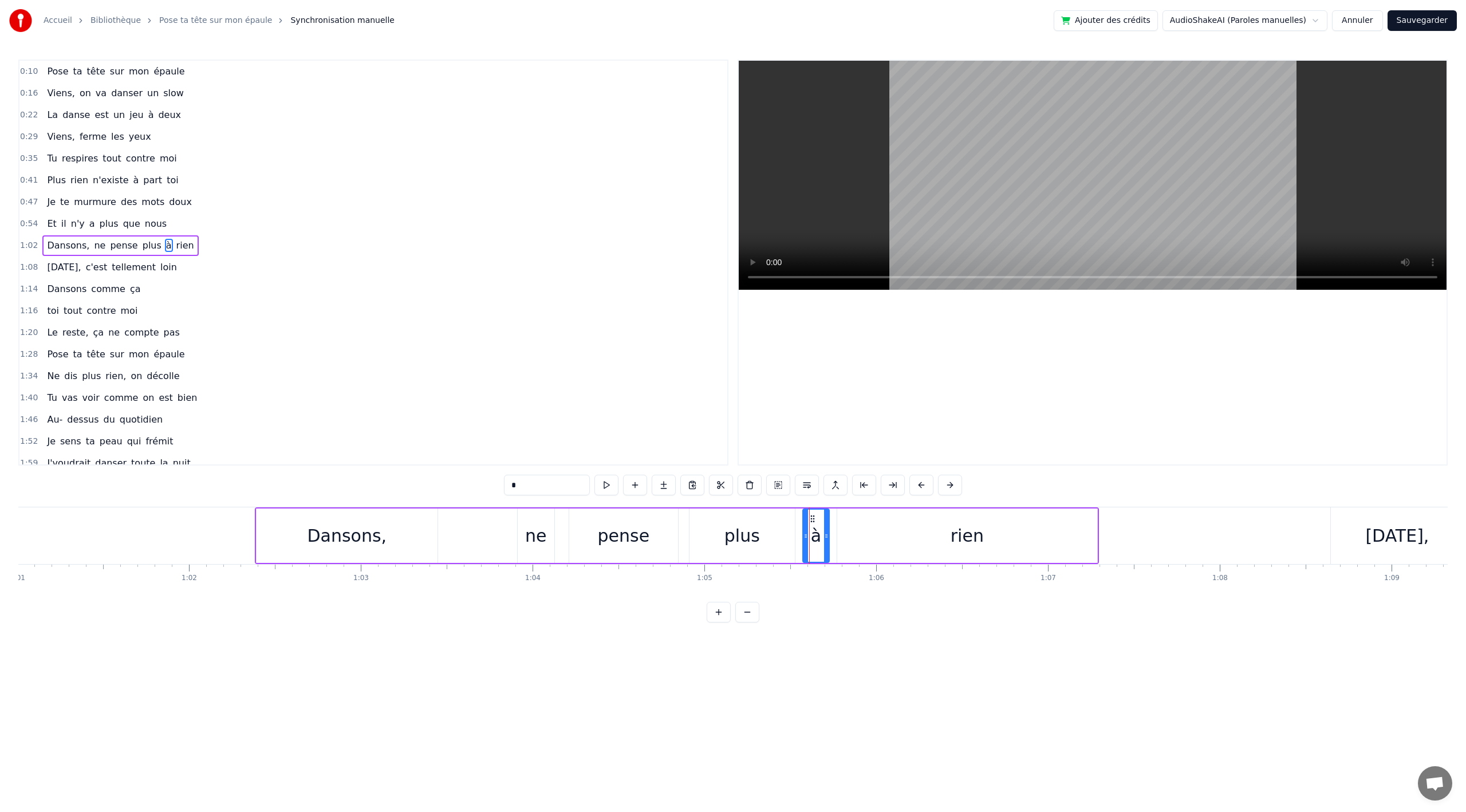
click at [1369, 541] on div "[DATE]," at bounding box center [1396, 536] width 63 height 26
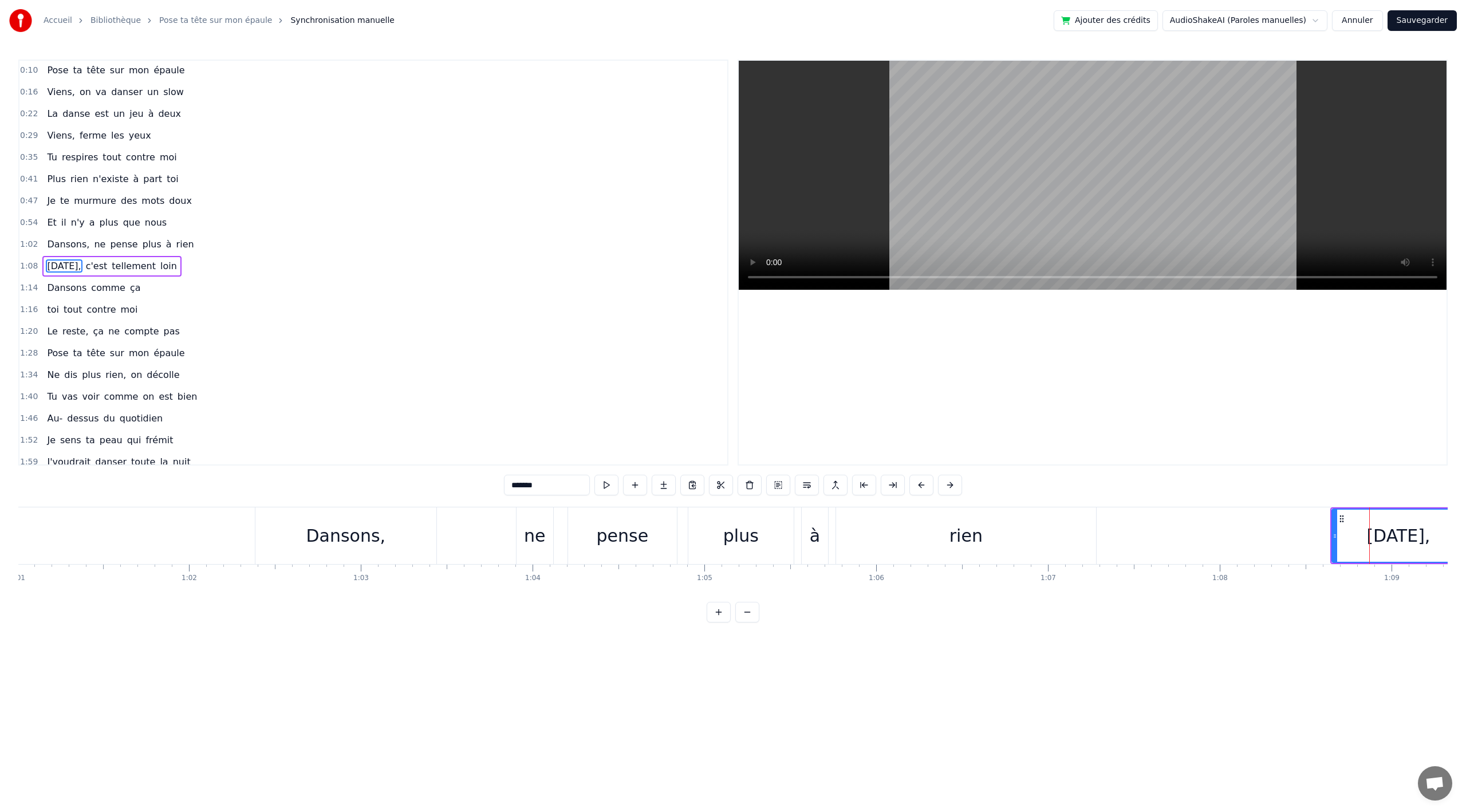
scroll to position [0, 11733]
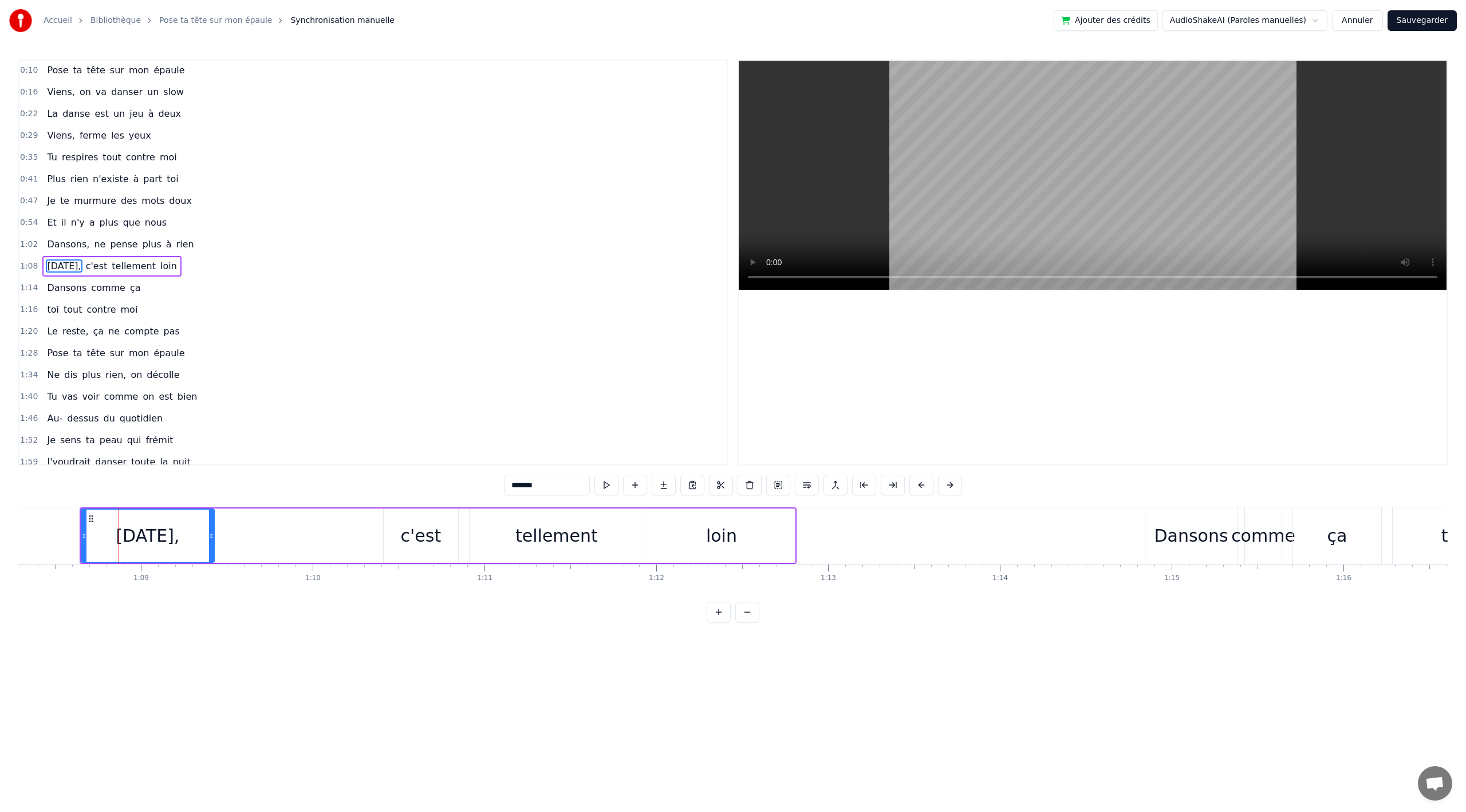
click at [1317, 535] on div "ça" at bounding box center [1337, 535] width 88 height 56
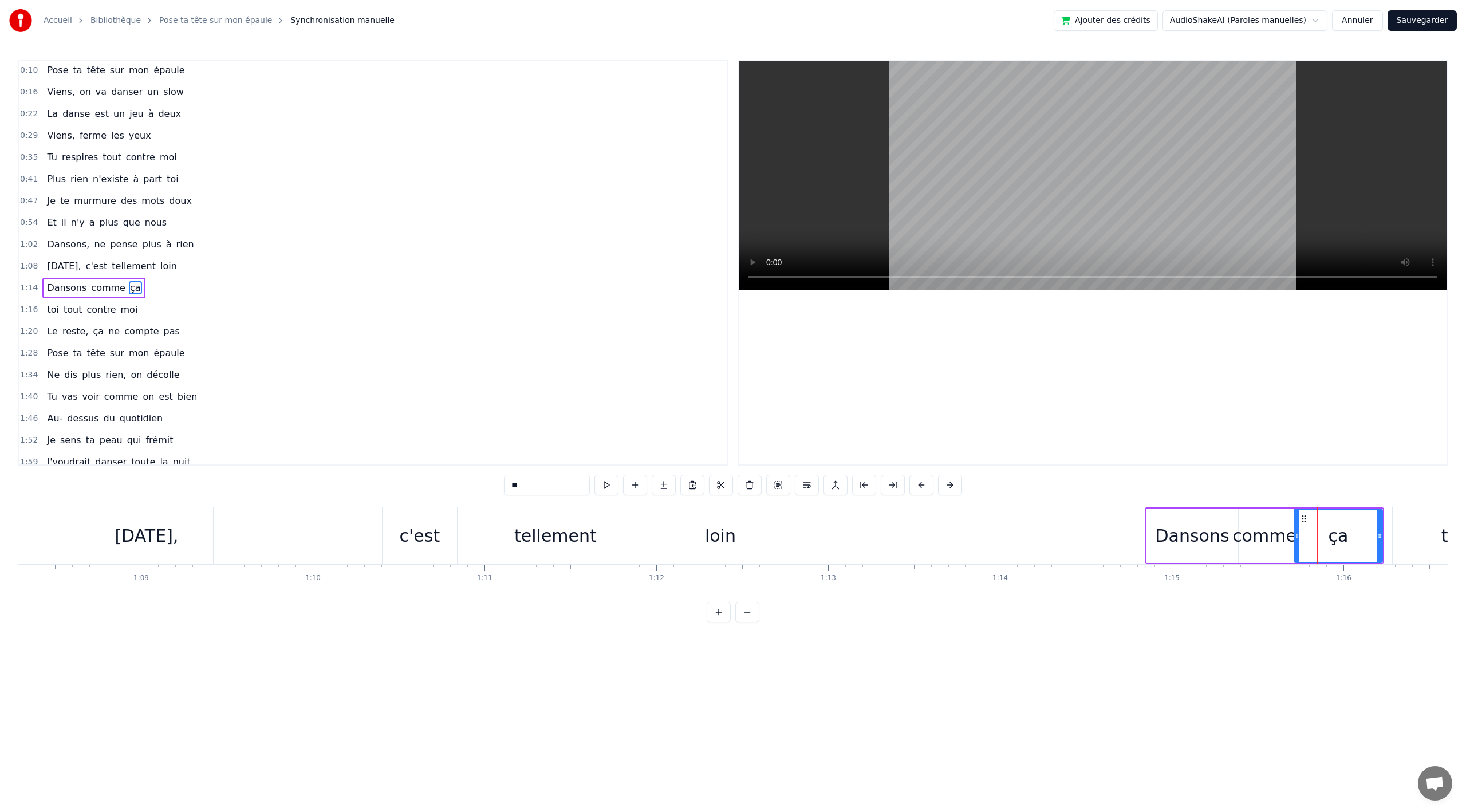
scroll to position [22, 0]
click at [1439, 532] on div "toi" at bounding box center [1452, 535] width 119 height 56
type input "***"
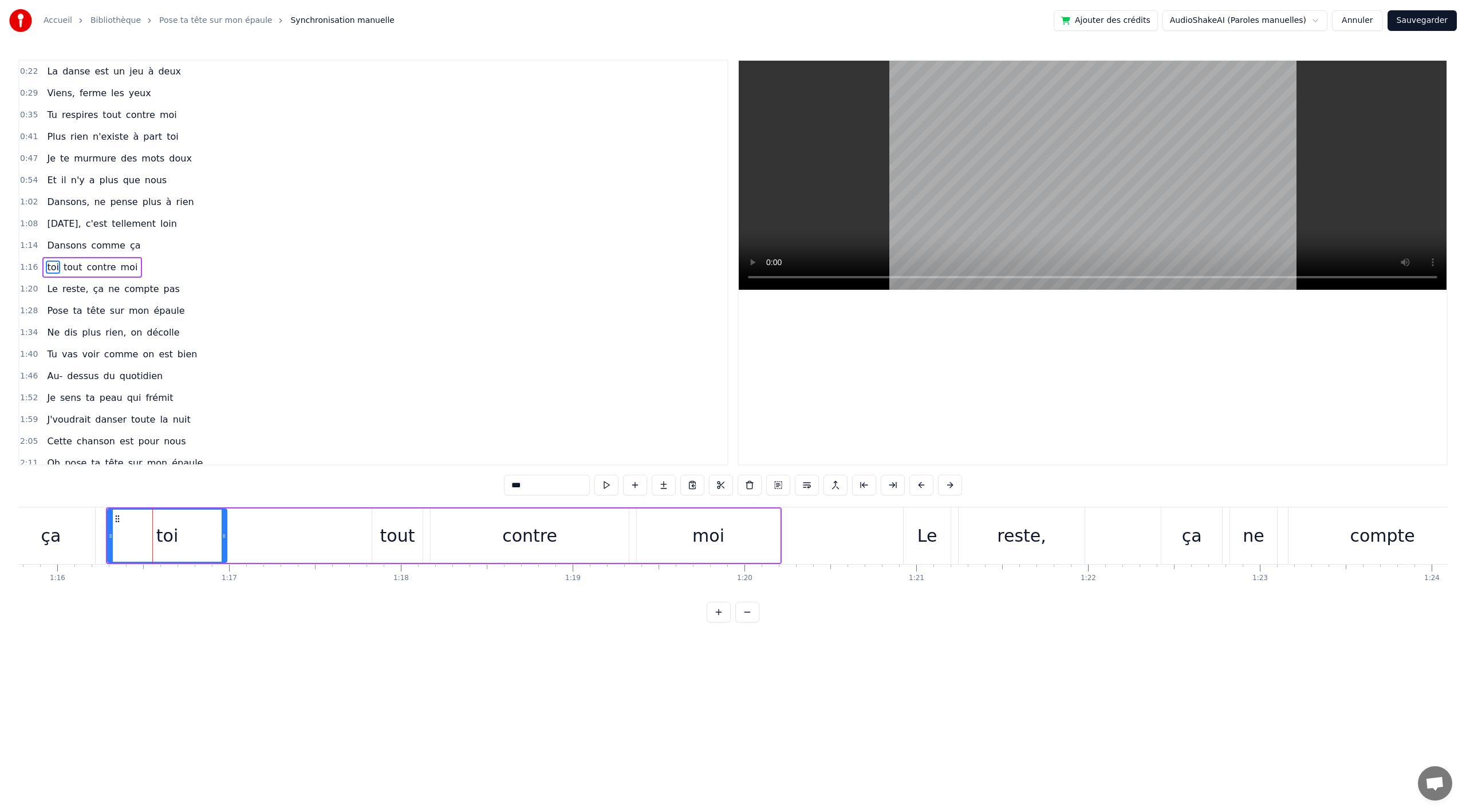
scroll to position [0, 13096]
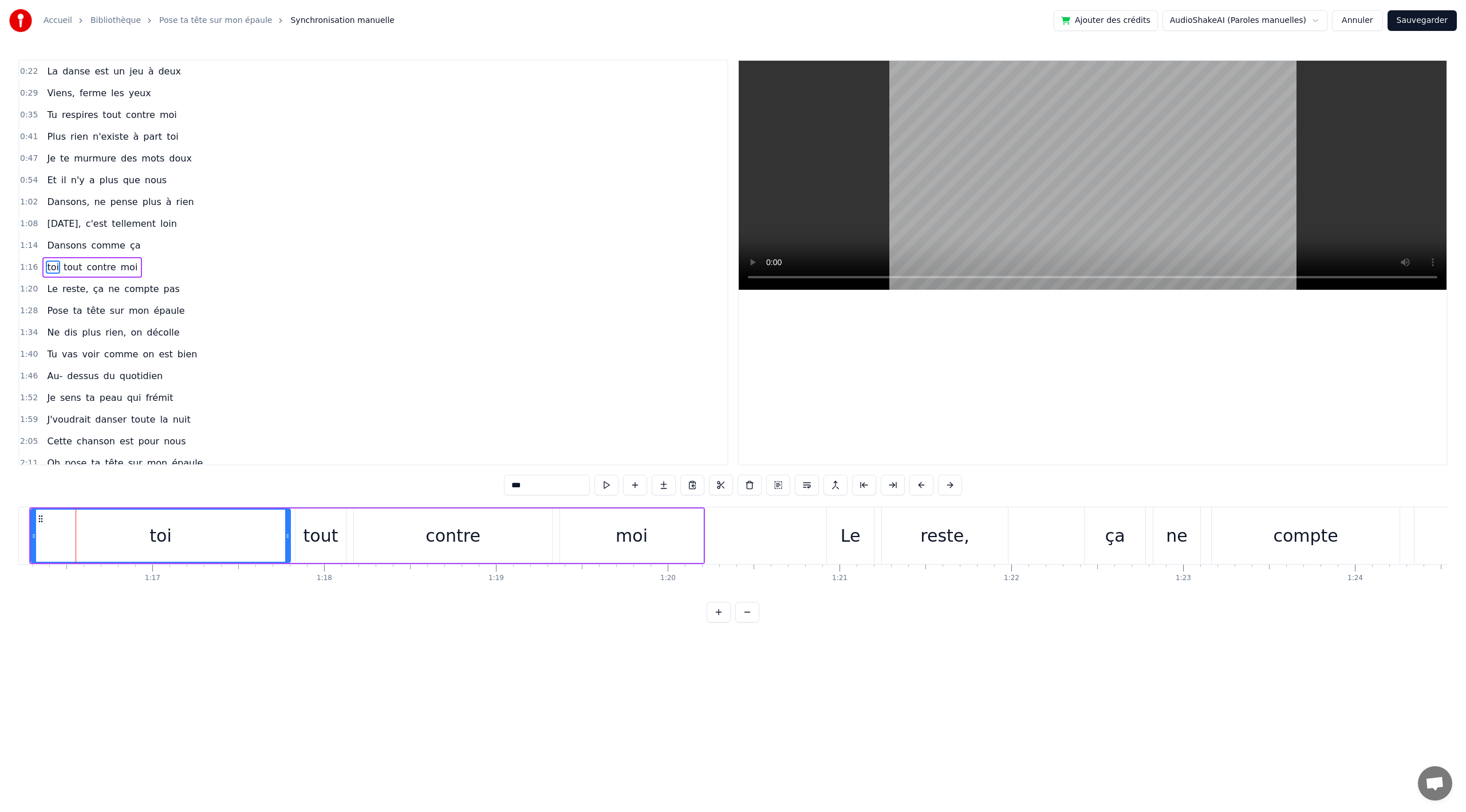
drag, startPoint x: 148, startPoint y: 534, endPoint x: 289, endPoint y: 535, distance: 141.0
click at [289, 535] on icon at bounding box center [287, 536] width 5 height 9
drag, startPoint x: 31, startPoint y: 534, endPoint x: 232, endPoint y: 546, distance: 201.4
click at [232, 546] on div at bounding box center [234, 536] width 5 height 52
drag, startPoint x: 344, startPoint y: 534, endPoint x: 349, endPoint y: 535, distance: 5.1
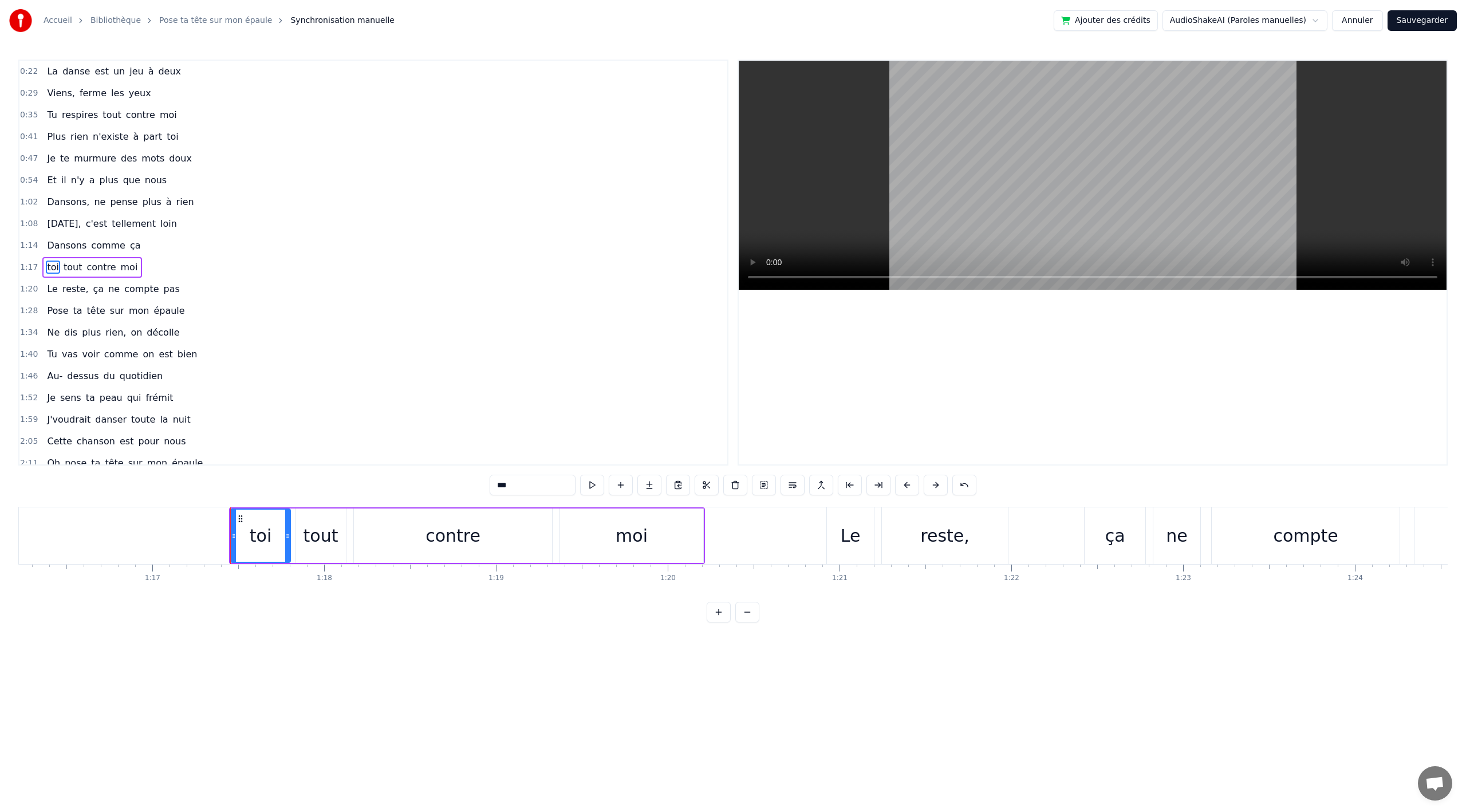
click at [355, 538] on div "toi tout contre moi" at bounding box center [467, 535] width 476 height 56
click at [335, 534] on div "tout" at bounding box center [321, 536] width 35 height 26
click at [390, 534] on div "tout" at bounding box center [346, 536] width 99 height 52
drag, startPoint x: 296, startPoint y: 537, endPoint x: 295, endPoint y: 530, distance: 7.1
click at [314, 533] on div "tout" at bounding box center [344, 536] width 99 height 54
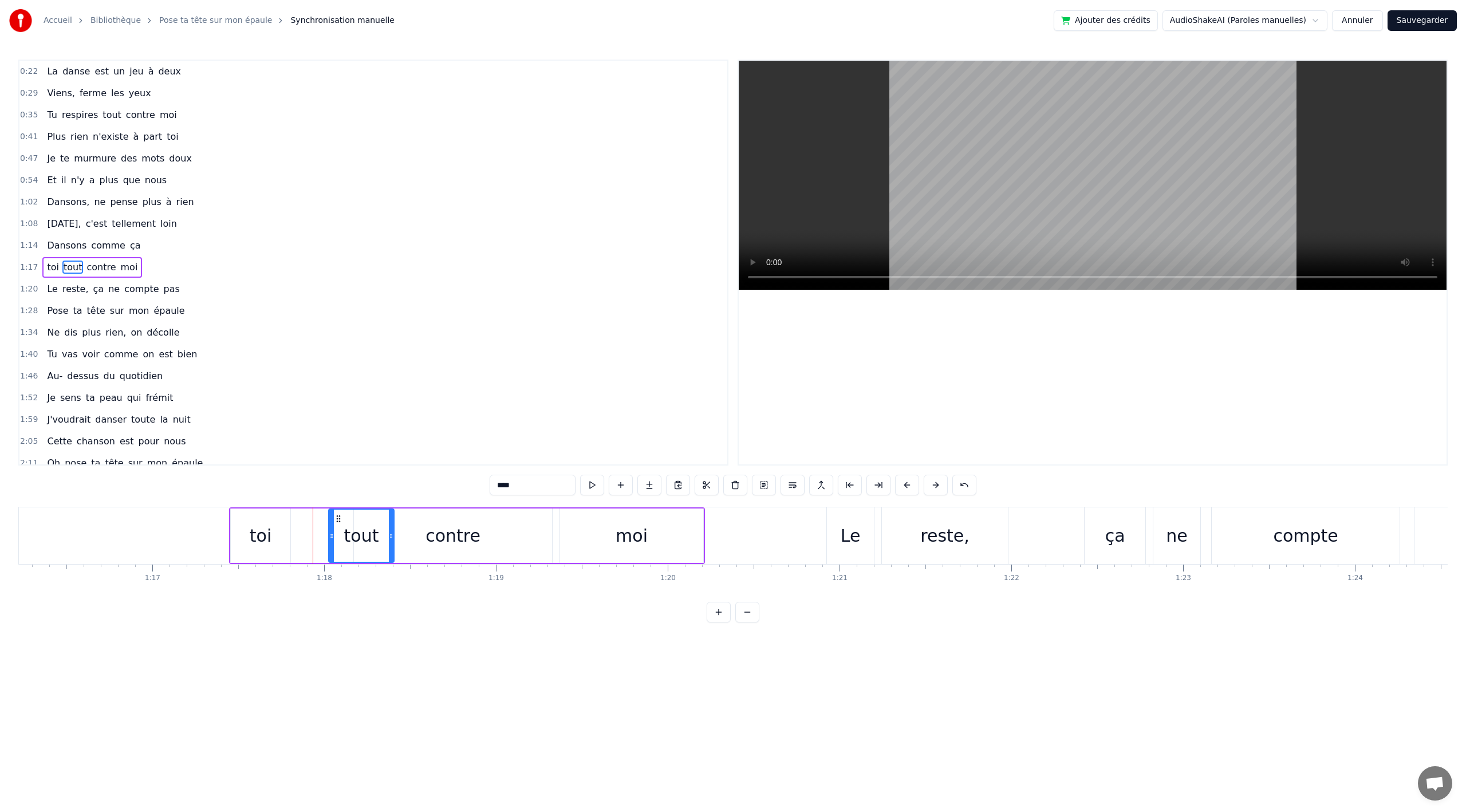
drag, startPoint x: 298, startPoint y: 533, endPoint x: 331, endPoint y: 534, distance: 33.0
click at [331, 534] on icon at bounding box center [331, 536] width 5 height 9
click at [271, 532] on div "toi" at bounding box center [261, 536] width 60 height 54
type input "***"
drag, startPoint x: 289, startPoint y: 534, endPoint x: 321, endPoint y: 534, distance: 32.0
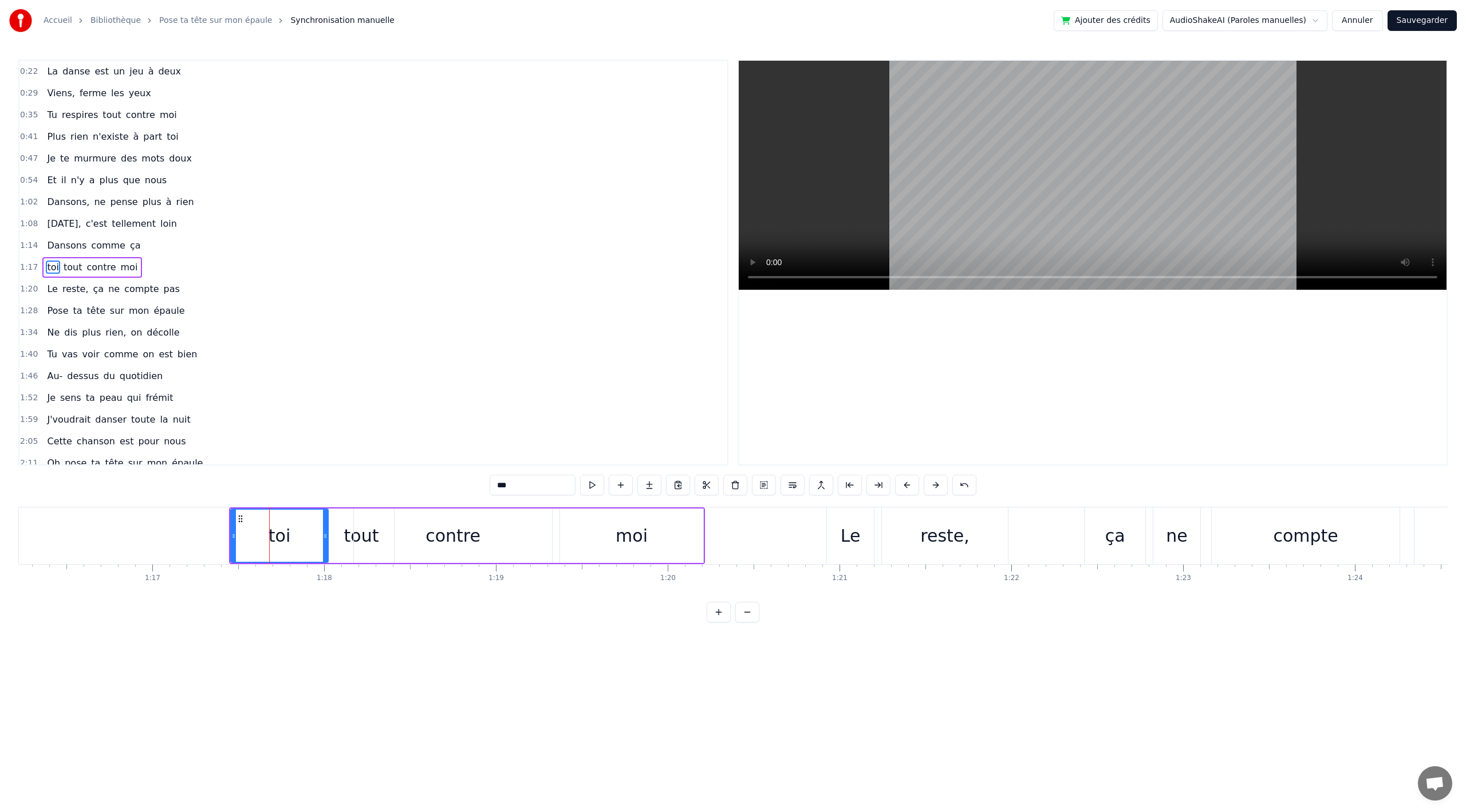
click at [326, 536] on icon at bounding box center [325, 536] width 5 height 9
drag, startPoint x: 233, startPoint y: 533, endPoint x: 288, endPoint y: 535, distance: 55.0
click at [288, 535] on icon at bounding box center [289, 536] width 5 height 9
drag, startPoint x: 287, startPoint y: 536, endPoint x: 269, endPoint y: 536, distance: 18.0
click at [269, 536] on icon at bounding box center [270, 536] width 5 height 9
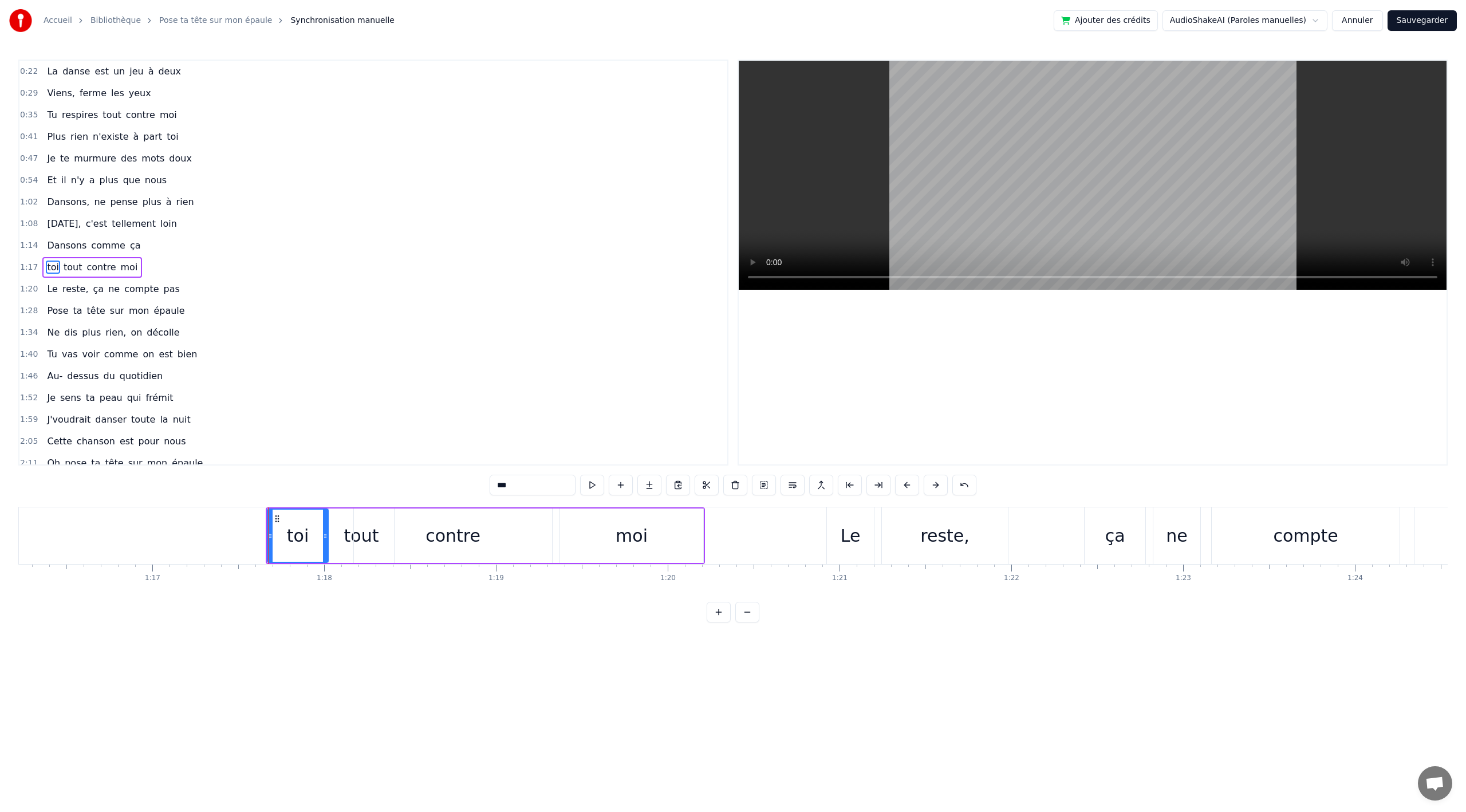
click at [1414, 16] on button "Sauvegarder" at bounding box center [1423, 21] width 70 height 21
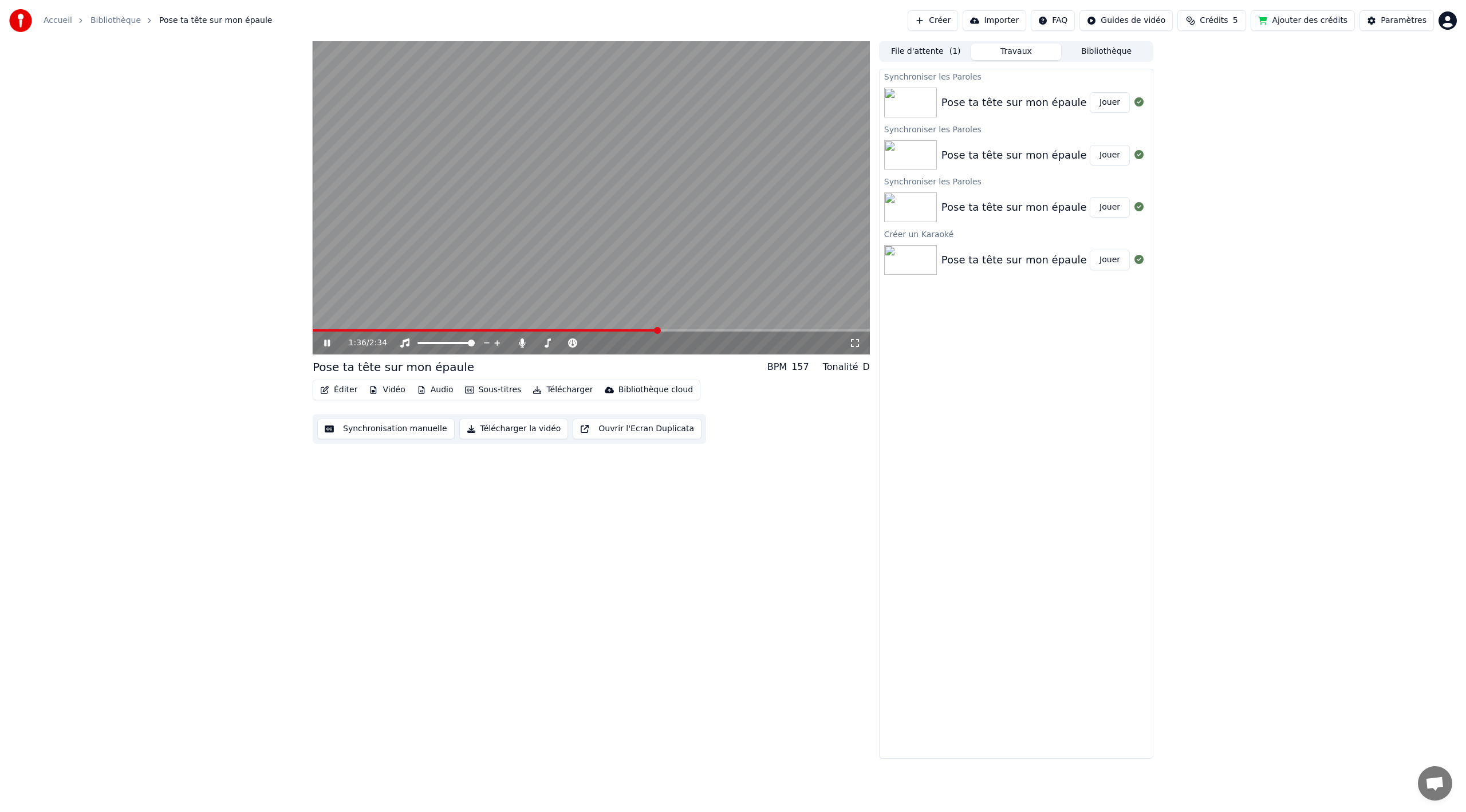
click at [659, 331] on span at bounding box center [485, 330] width 346 height 2
click at [542, 329] on span at bounding box center [428, 330] width 231 height 2
click at [395, 425] on button "Synchronisation manuelle" at bounding box center [386, 429] width 138 height 21
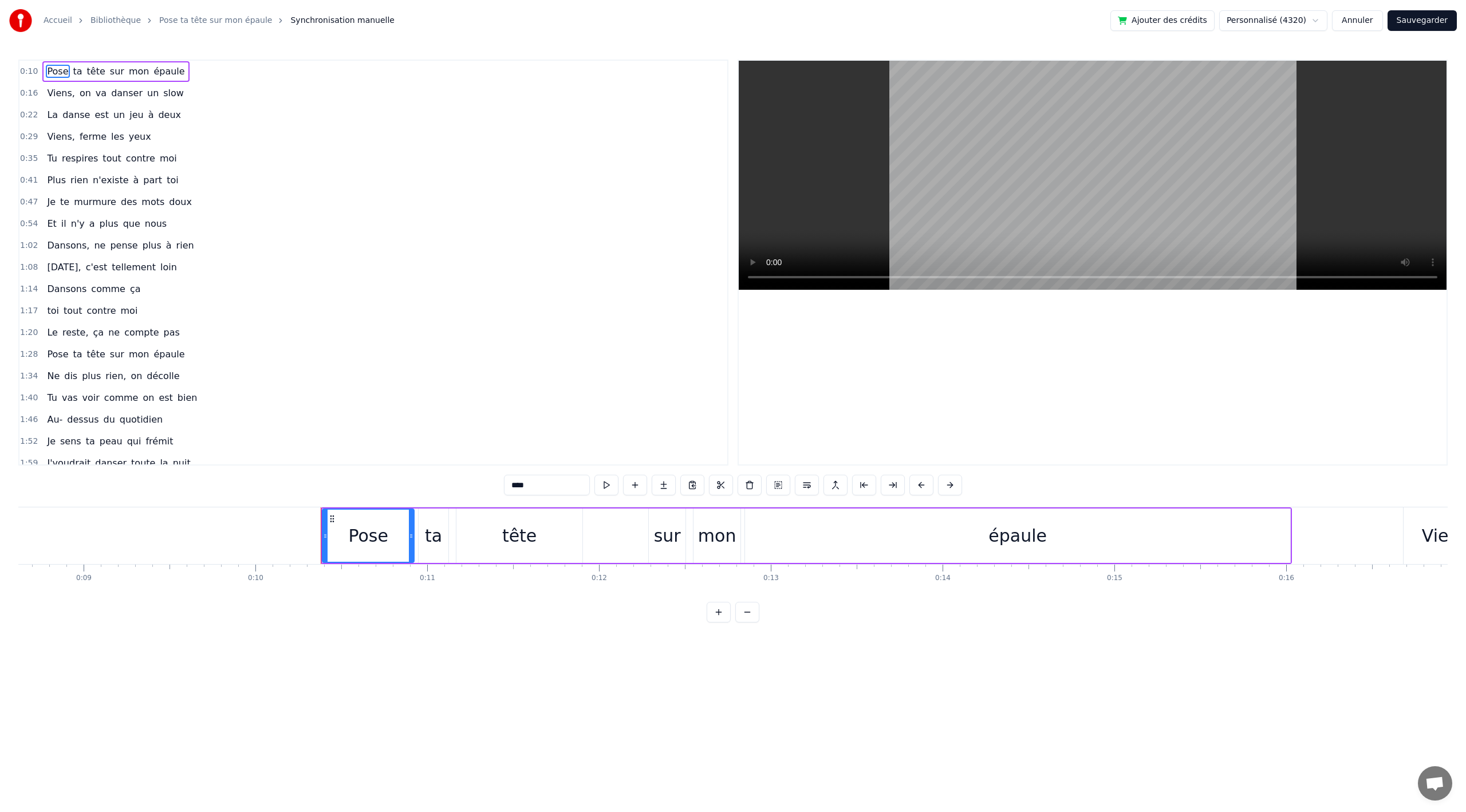
scroll to position [0, 1726]
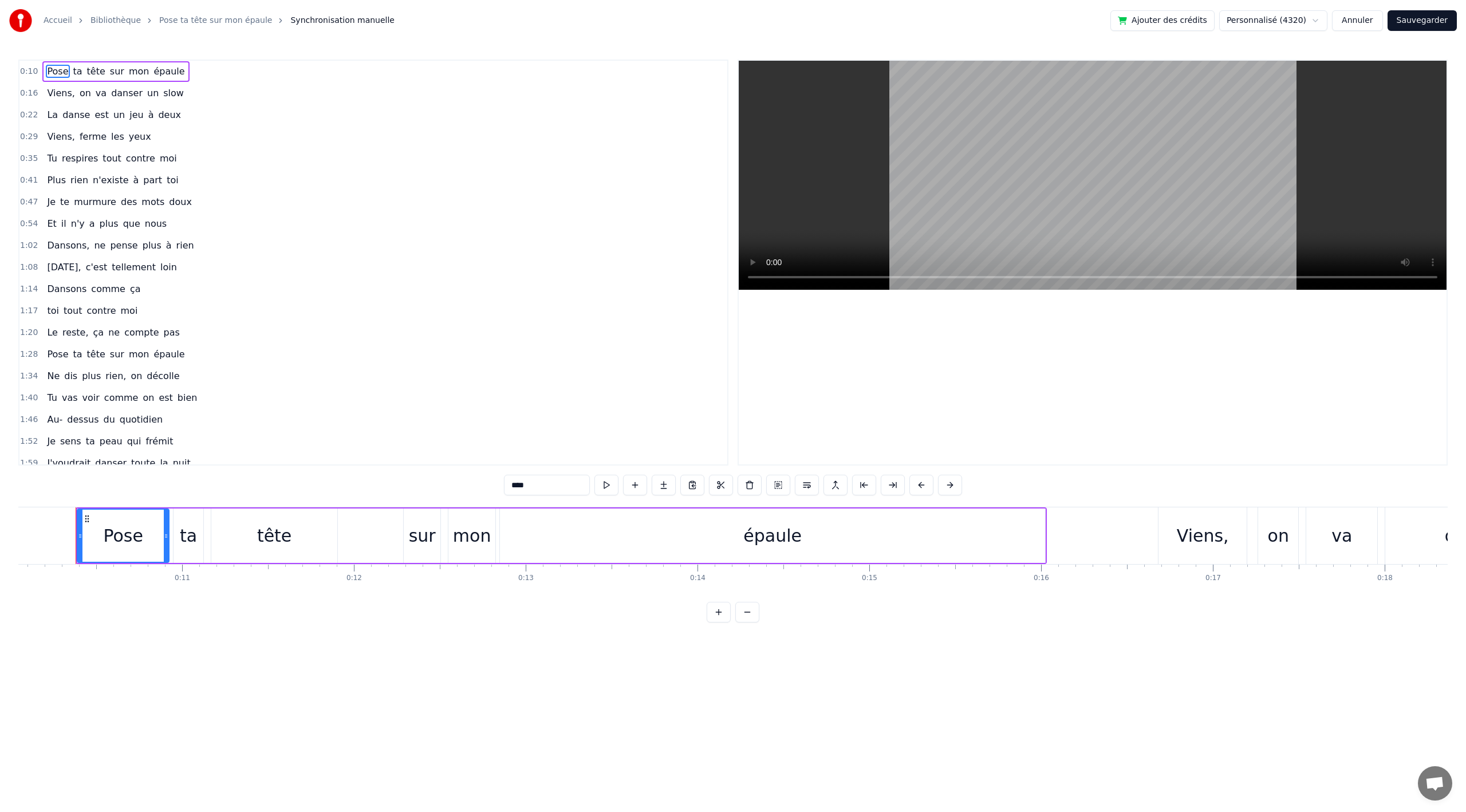
click at [75, 307] on span "tout" at bounding box center [73, 310] width 21 height 13
type input "****"
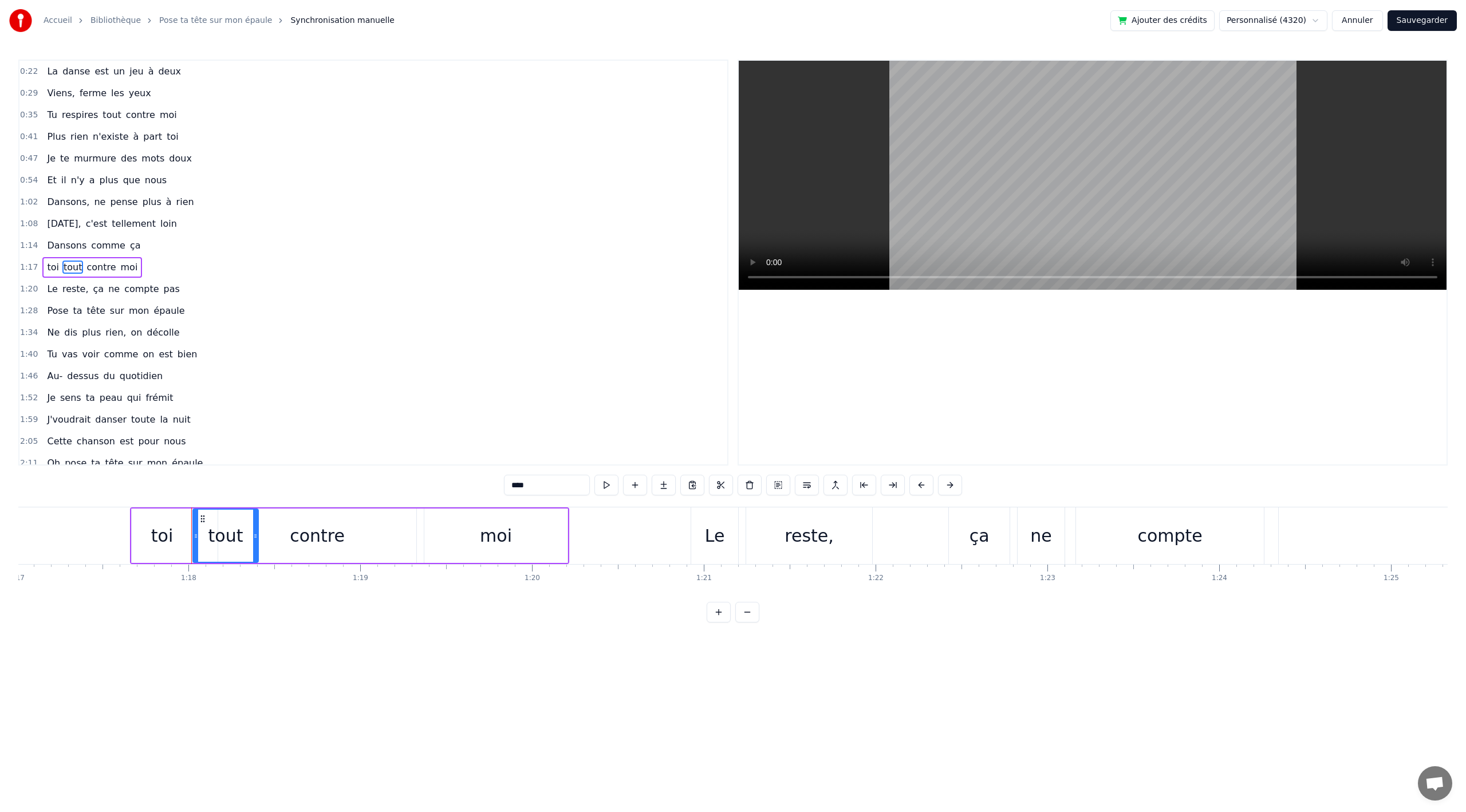
scroll to position [0, 13348]
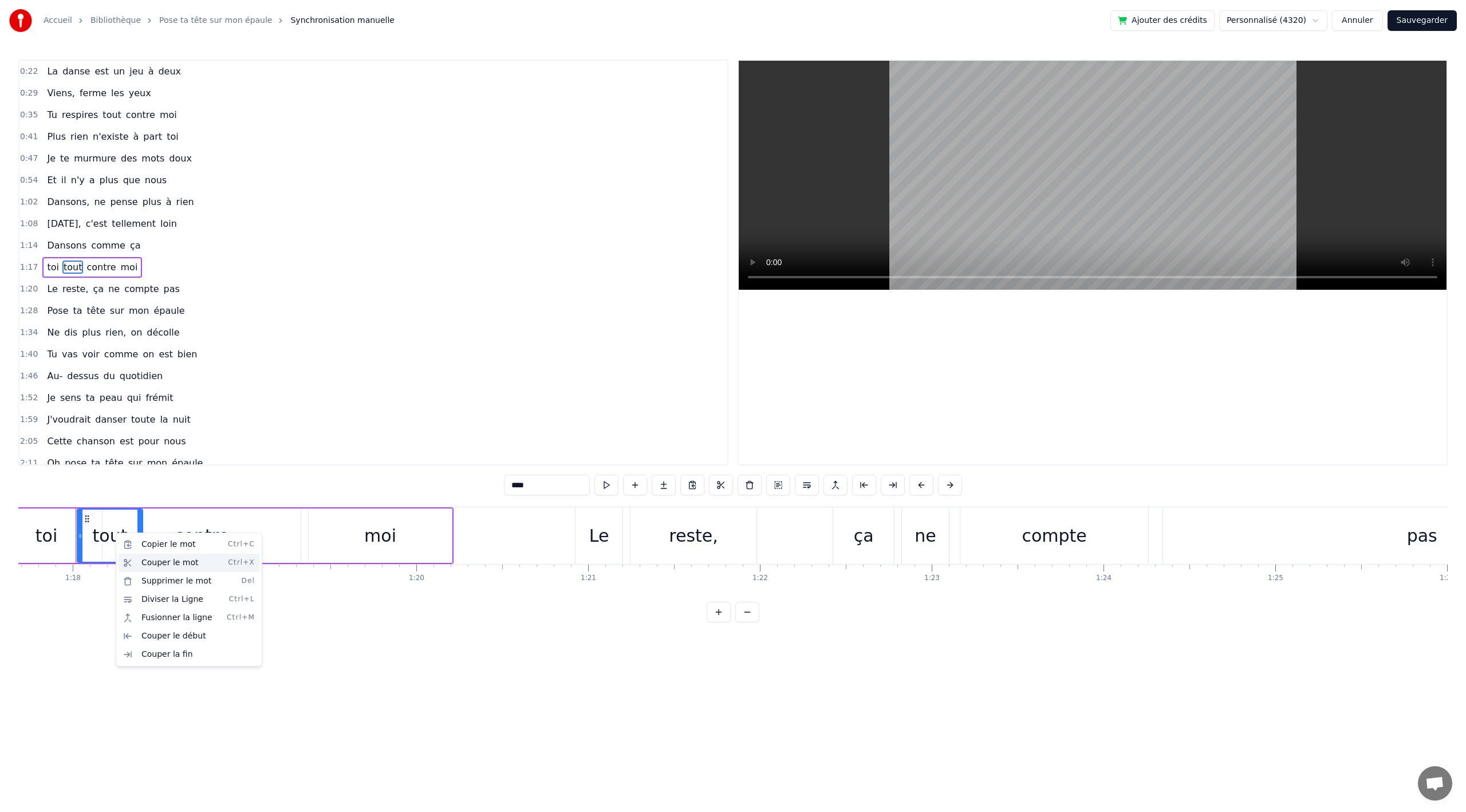
click at [138, 559] on div "Couper le mot Ctrl+X" at bounding box center [189, 563] width 141 height 18
click at [147, 587] on div "Supprimer le mot Del" at bounding box center [180, 584] width 141 height 18
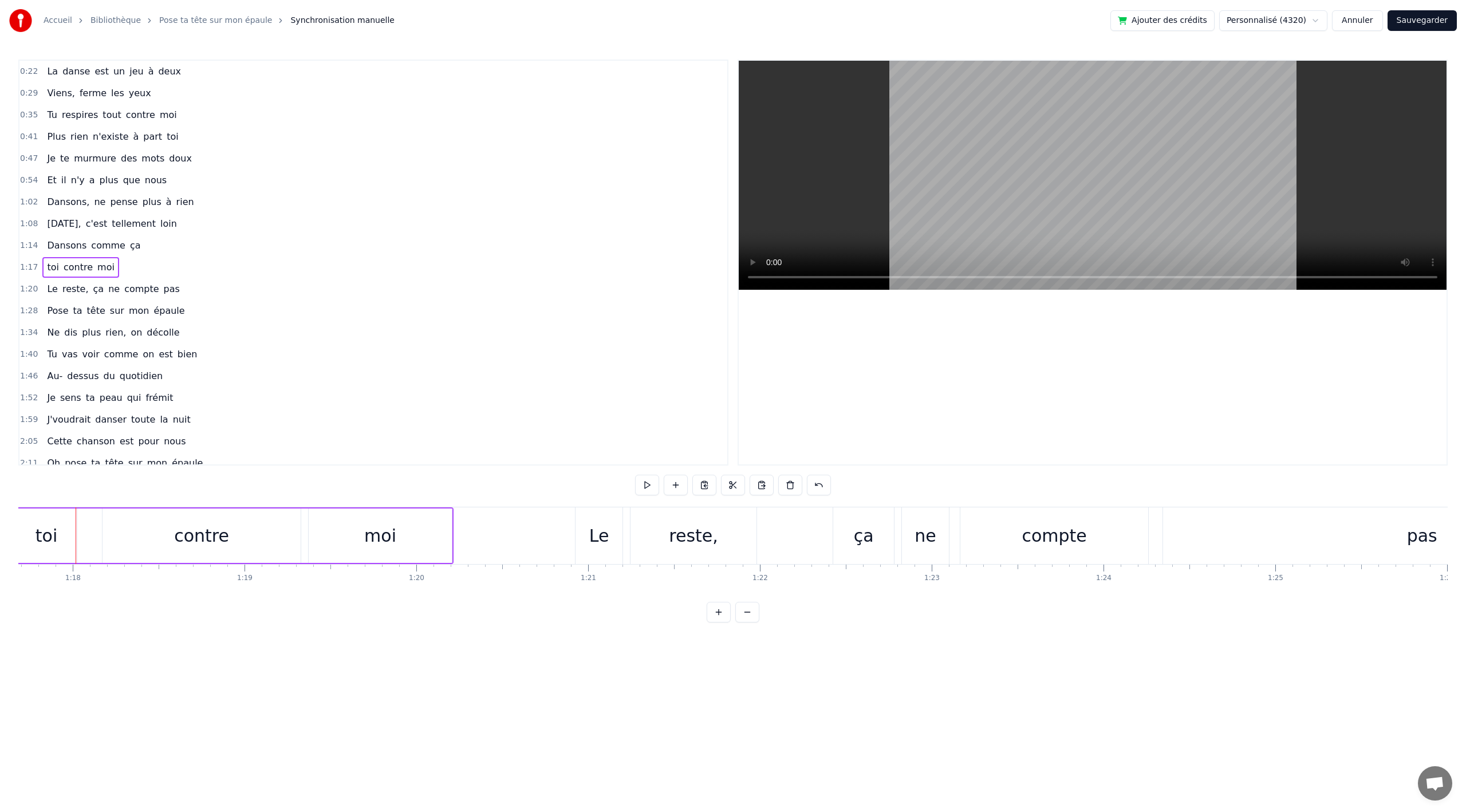
drag, startPoint x: 65, startPoint y: 534, endPoint x: 80, endPoint y: 533, distance: 15.0
click at [86, 534] on div "toi contre moi" at bounding box center [234, 535] width 439 height 56
click at [74, 534] on div "toi" at bounding box center [46, 536] width 61 height 54
drag, startPoint x: 78, startPoint y: 535, endPoint x: 95, endPoint y: 536, distance: 17.0
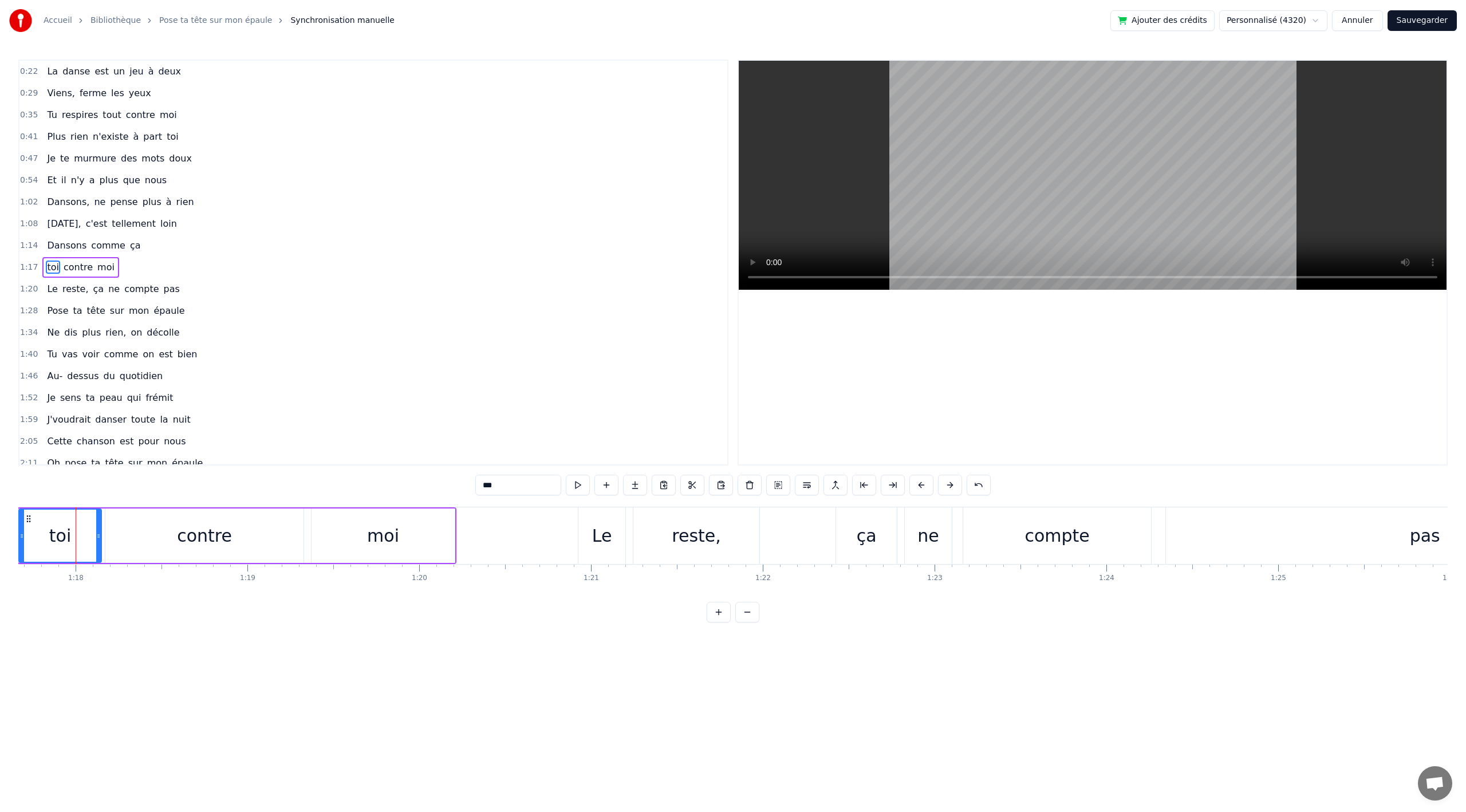
click at [99, 536] on icon at bounding box center [98, 536] width 5 height 9
drag, startPoint x: 23, startPoint y: 534, endPoint x: 60, endPoint y: 534, distance: 37.0
click at [49, 534] on icon at bounding box center [48, 536] width 5 height 9
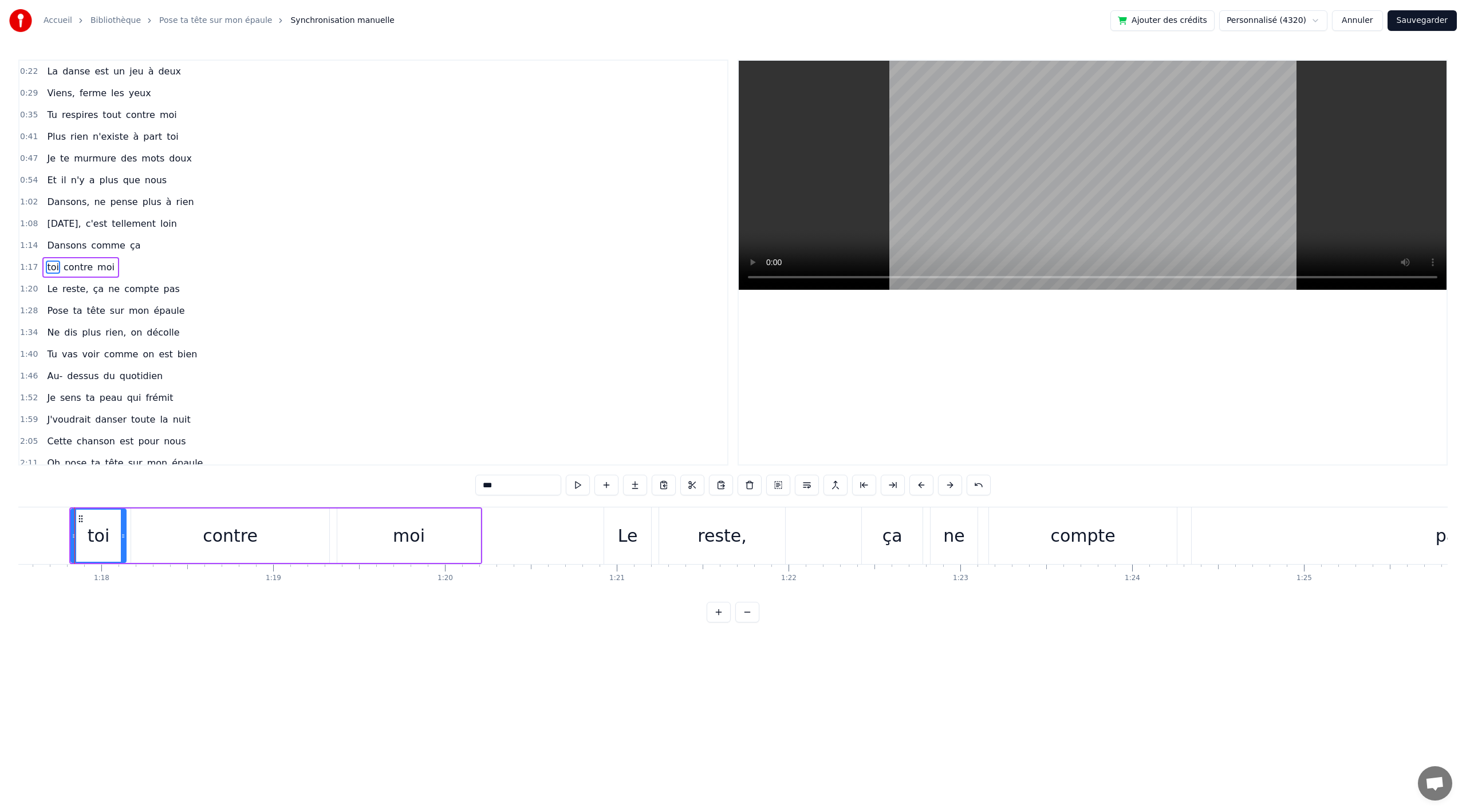
scroll to position [0, 13317]
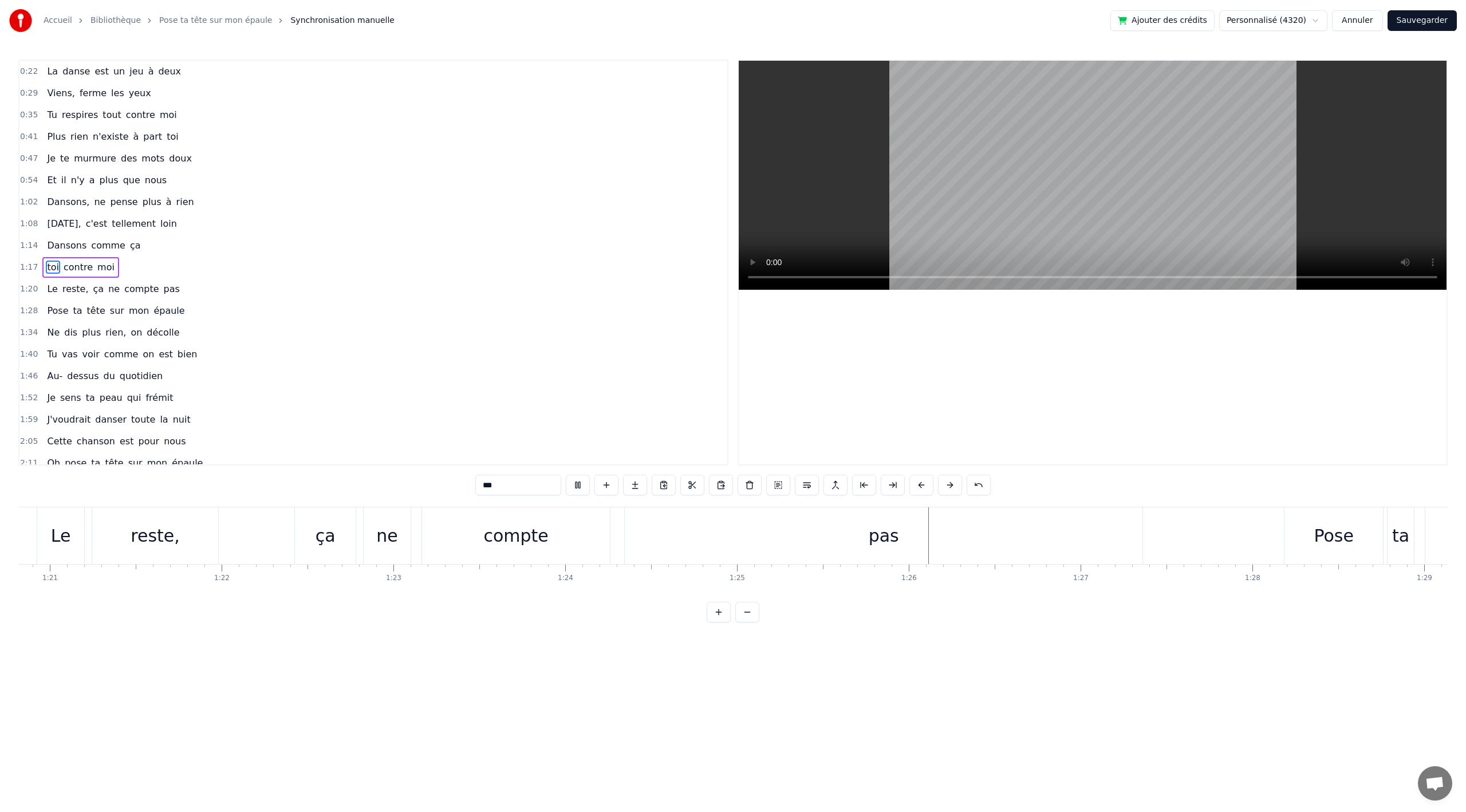
click at [902, 314] on div at bounding box center [1092, 262] width 708 height 404
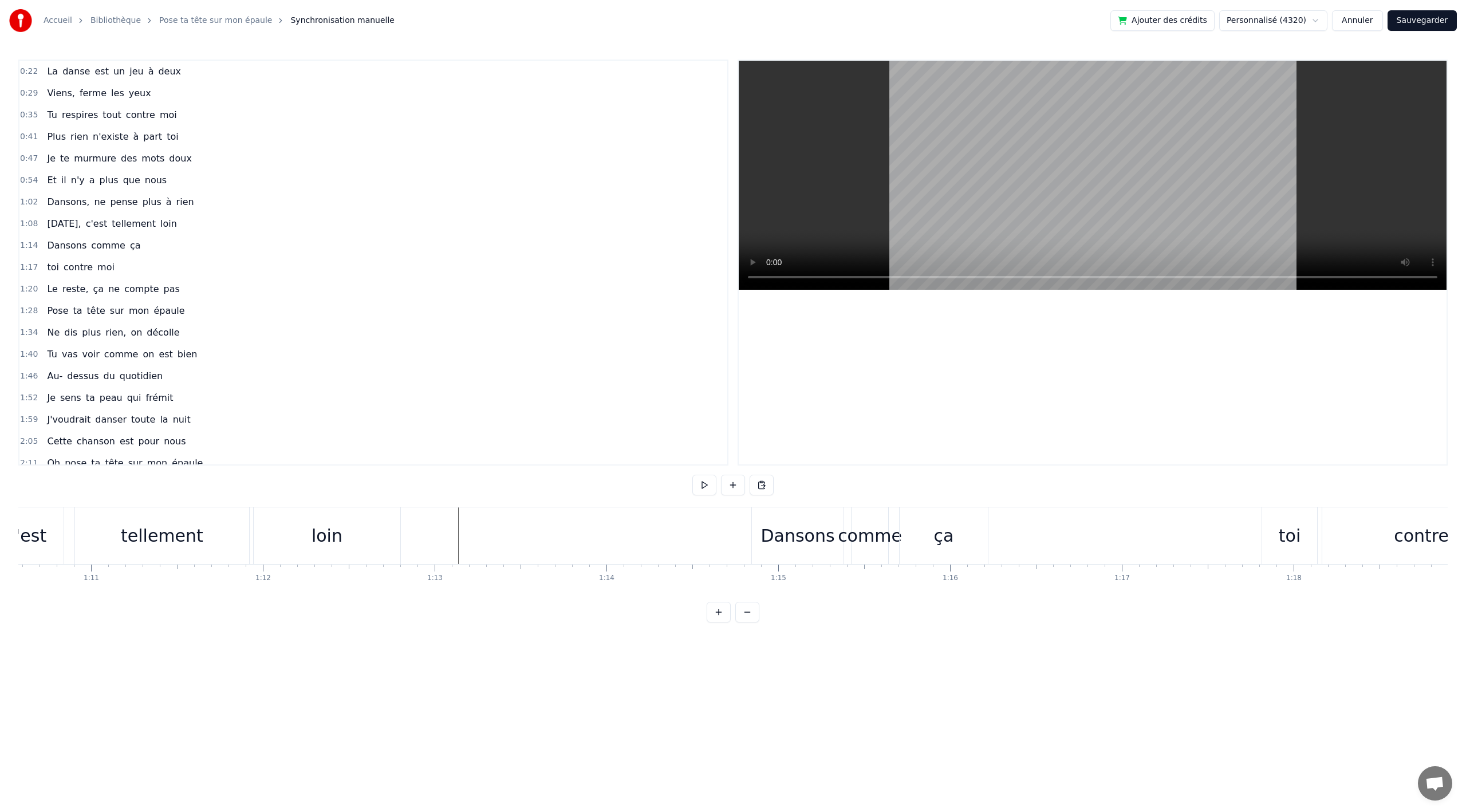
scroll to position [0, 12112]
click at [774, 527] on div "Dansons" at bounding box center [812, 535] width 92 height 56
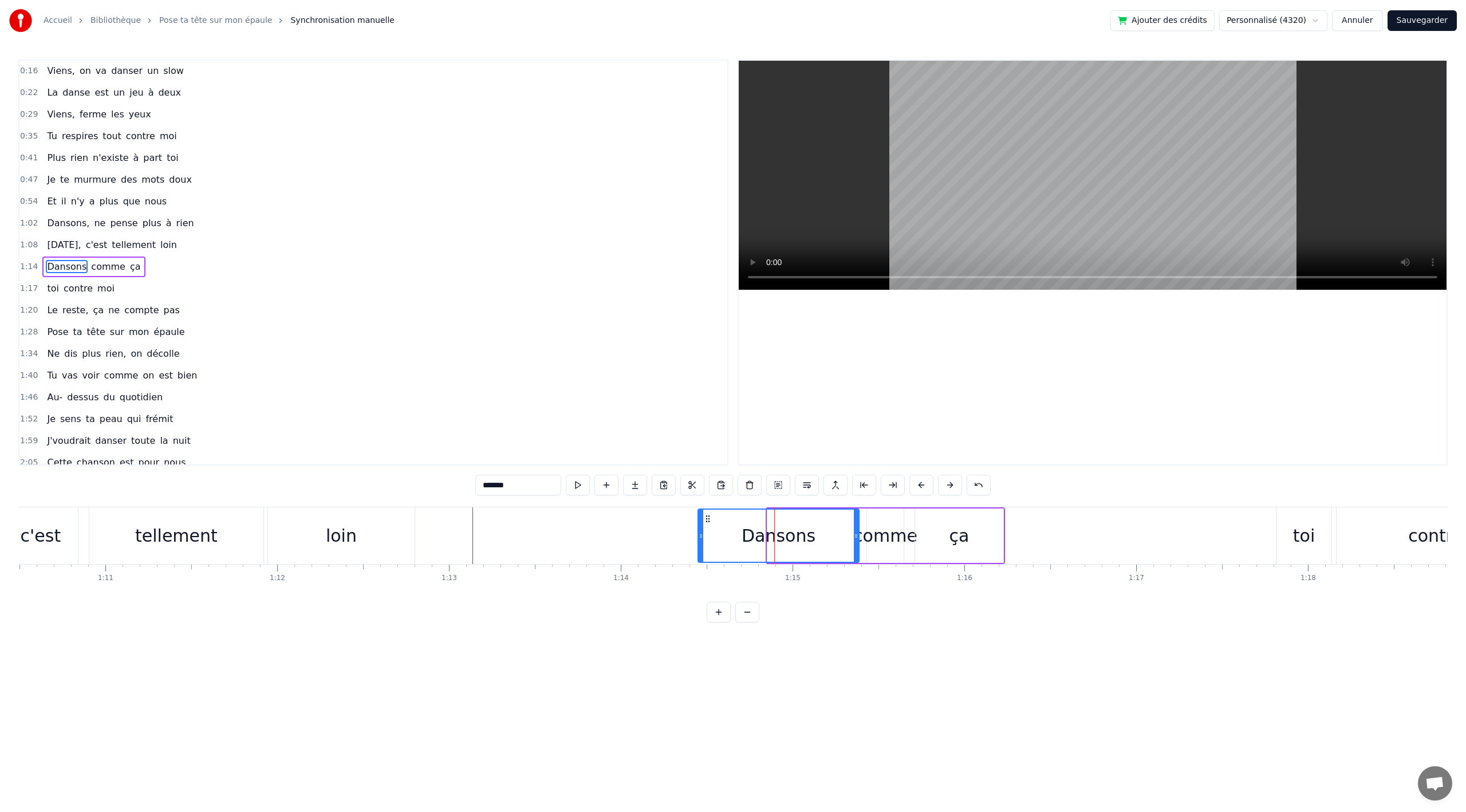
drag, startPoint x: 770, startPoint y: 535, endPoint x: 701, endPoint y: 534, distance: 69.0
click at [701, 534] on icon at bounding box center [701, 536] width 5 height 9
click at [993, 535] on div "ça" at bounding box center [959, 536] width 88 height 54
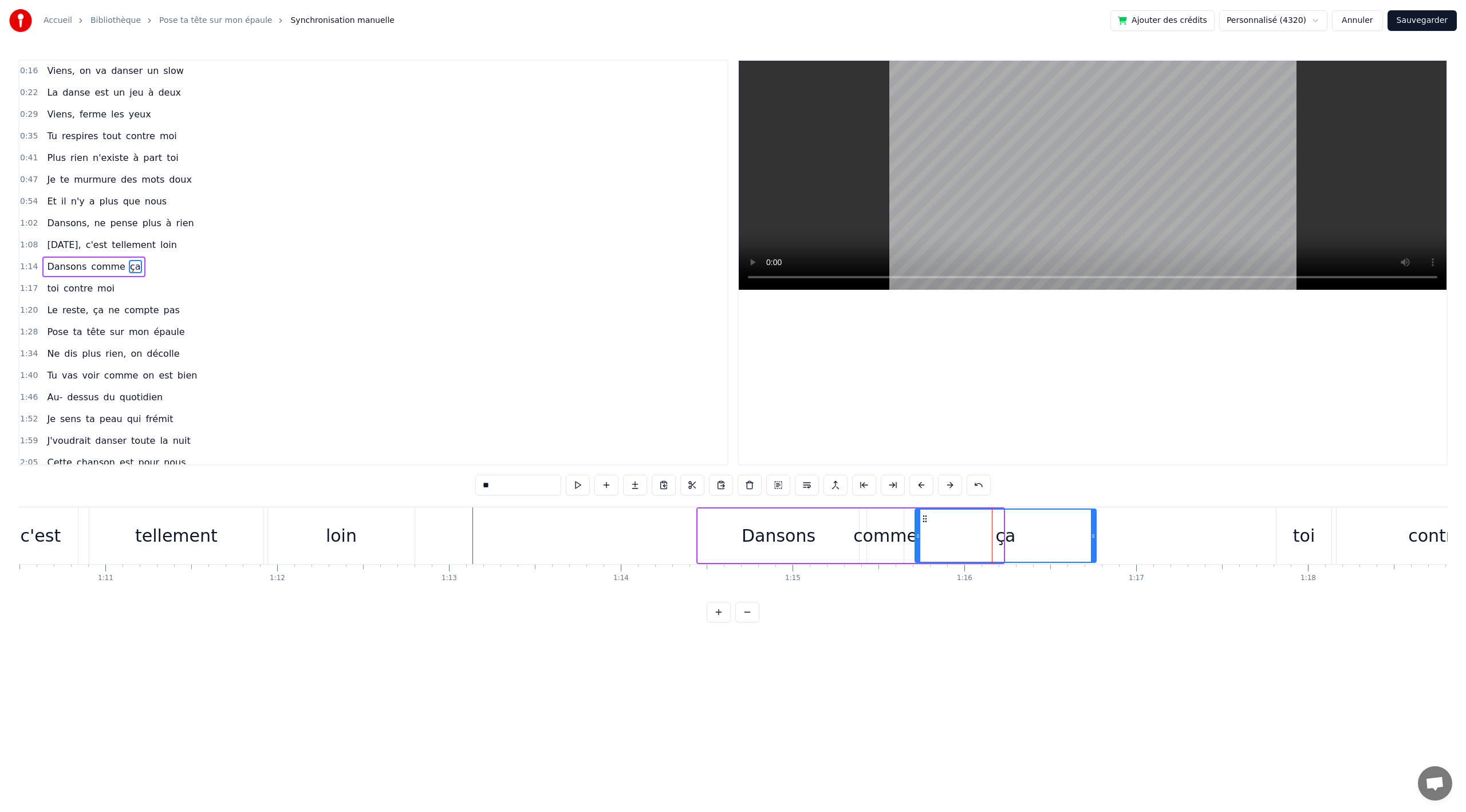
drag, startPoint x: 1002, startPoint y: 534, endPoint x: 1062, endPoint y: 536, distance: 60.0
click at [1092, 530] on div at bounding box center [1093, 536] width 5 height 52
drag, startPoint x: 918, startPoint y: 535, endPoint x: 970, endPoint y: 533, distance: 52.0
click at [970, 533] on icon at bounding box center [969, 536] width 5 height 9
click at [887, 525] on div "comme" at bounding box center [886, 536] width 64 height 26
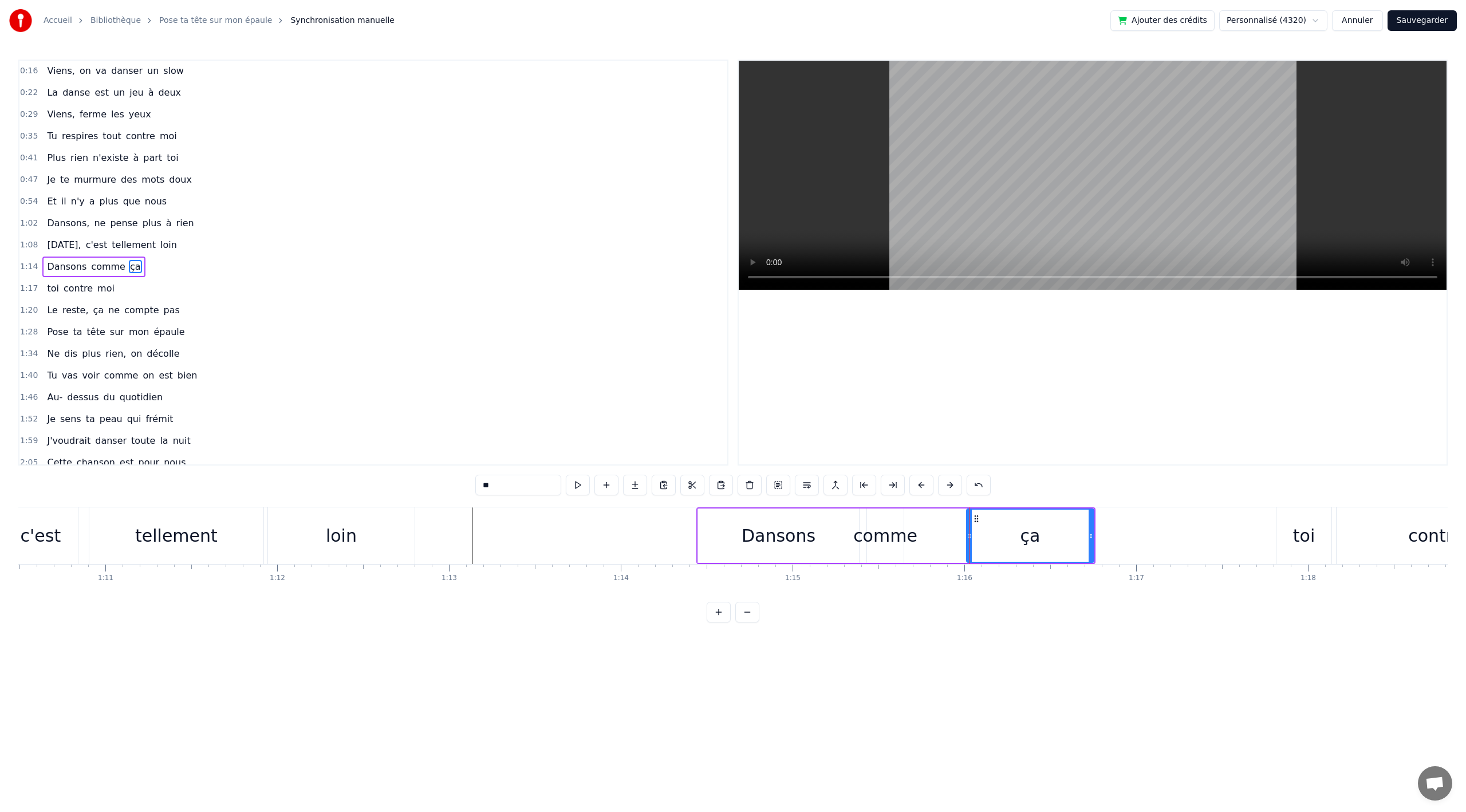
type input "*****"
drag, startPoint x: 904, startPoint y: 536, endPoint x: 938, endPoint y: 536, distance: 34.0
click at [961, 534] on icon at bounding box center [962, 536] width 5 height 9
drag, startPoint x: 868, startPoint y: 533, endPoint x: 860, endPoint y: 539, distance: 10.0
click at [852, 535] on icon at bounding box center [854, 536] width 5 height 9
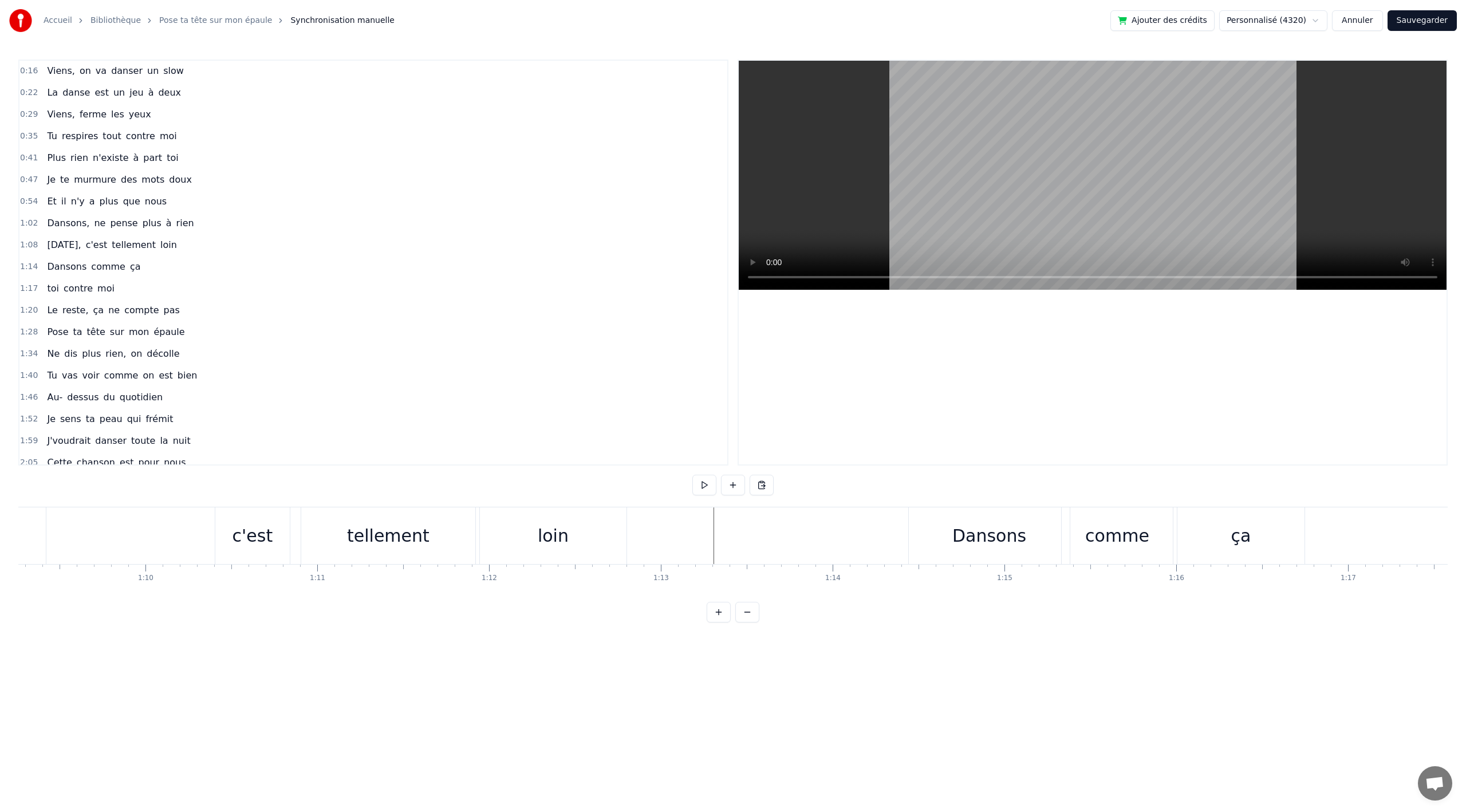
scroll to position [0, 11907]
drag, startPoint x: 902, startPoint y: 534, endPoint x: 918, endPoint y: 534, distance: 16.0
click at [918, 534] on div "Dansons" at bounding box center [982, 535] width 161 height 56
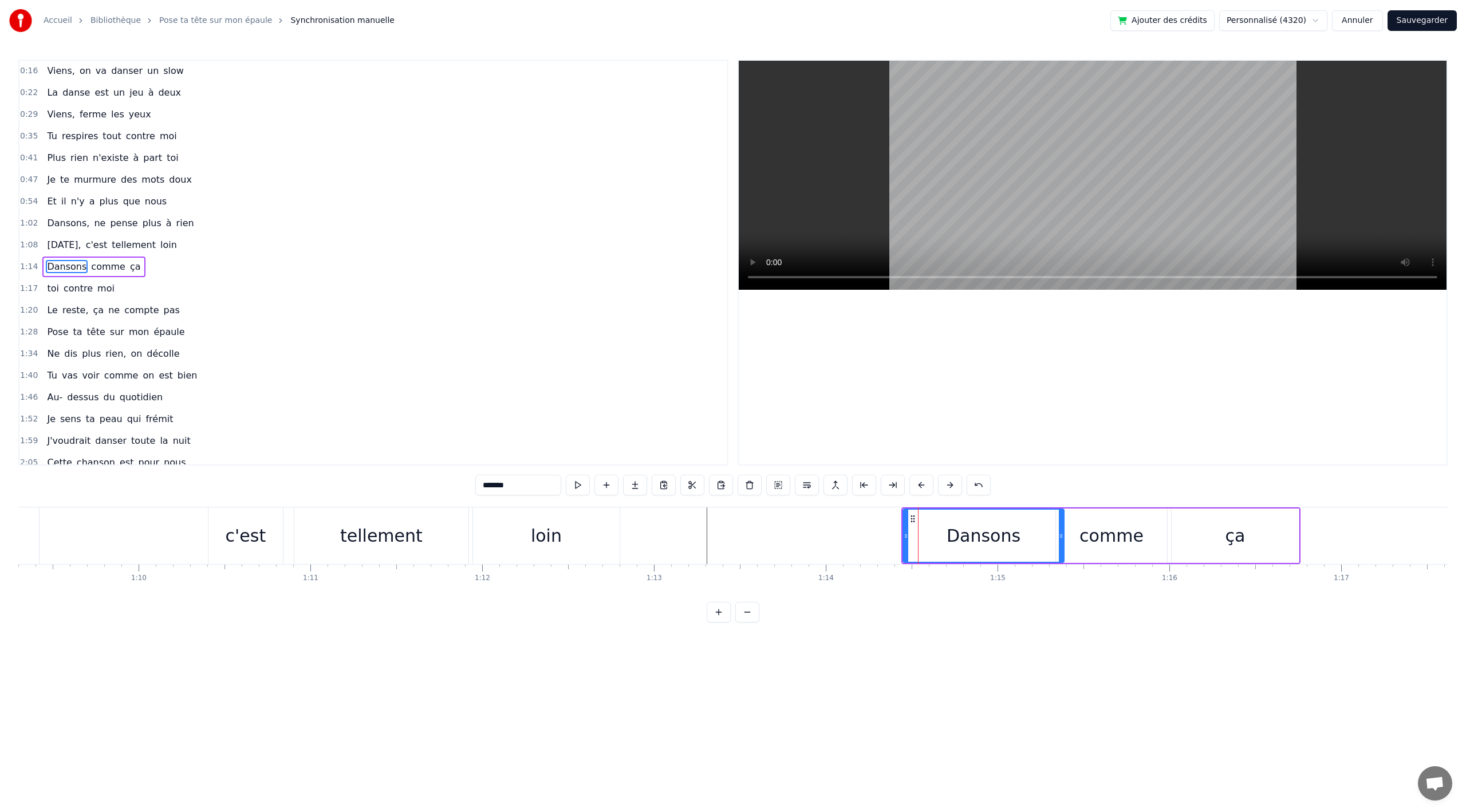
drag, startPoint x: 902, startPoint y: 539, endPoint x: 916, endPoint y: 533, distance: 15.2
click at [920, 535] on div "Dansons" at bounding box center [983, 536] width 162 height 54
drag, startPoint x: 904, startPoint y: 536, endPoint x: 950, endPoint y: 539, distance: 46.1
click at [950, 539] on icon at bounding box center [952, 536] width 5 height 9
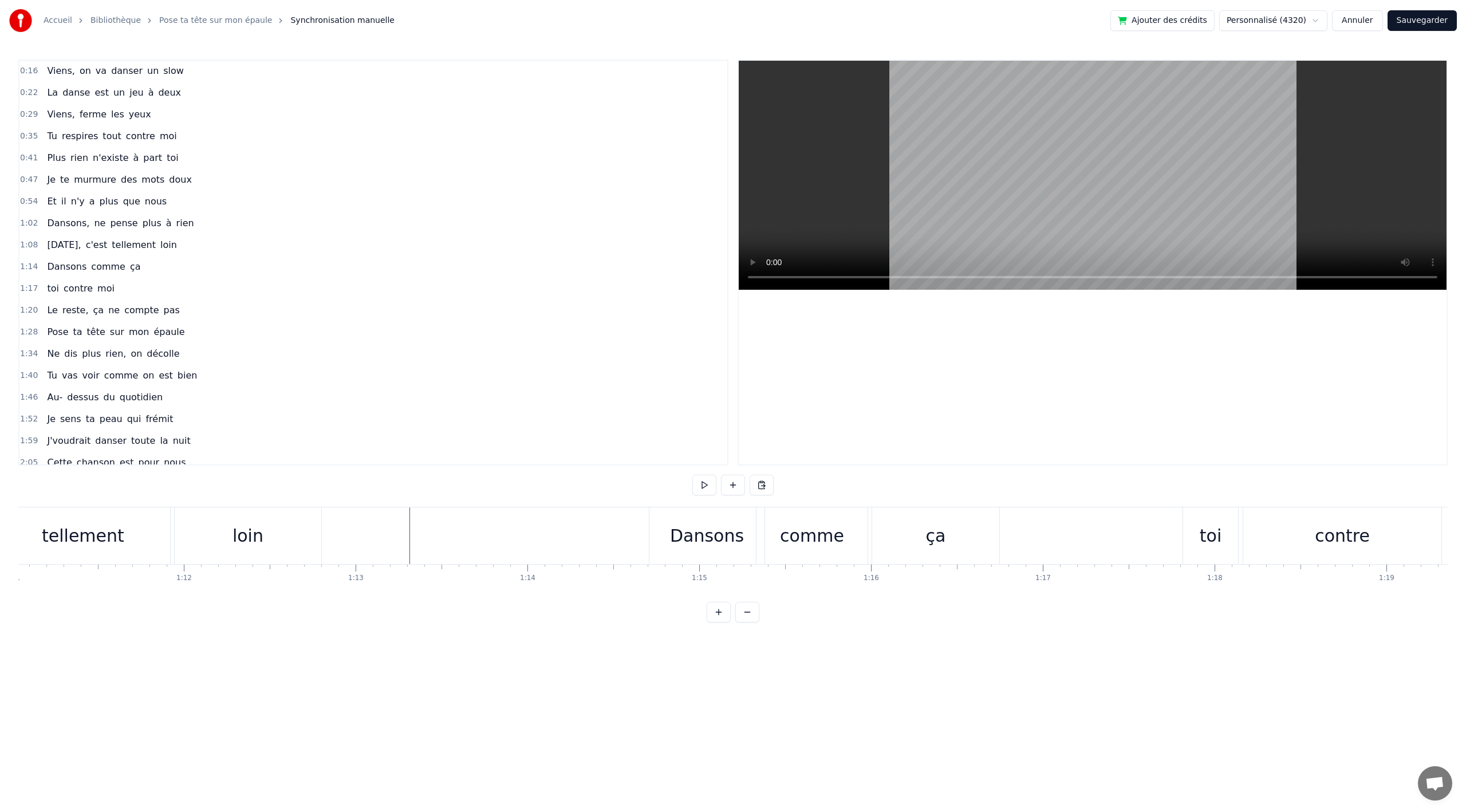
scroll to position [0, 12198]
drag, startPoint x: 961, startPoint y: 543, endPoint x: 998, endPoint y: 541, distance: 37.1
click at [998, 541] on div "ça" at bounding box center [943, 535] width 127 height 56
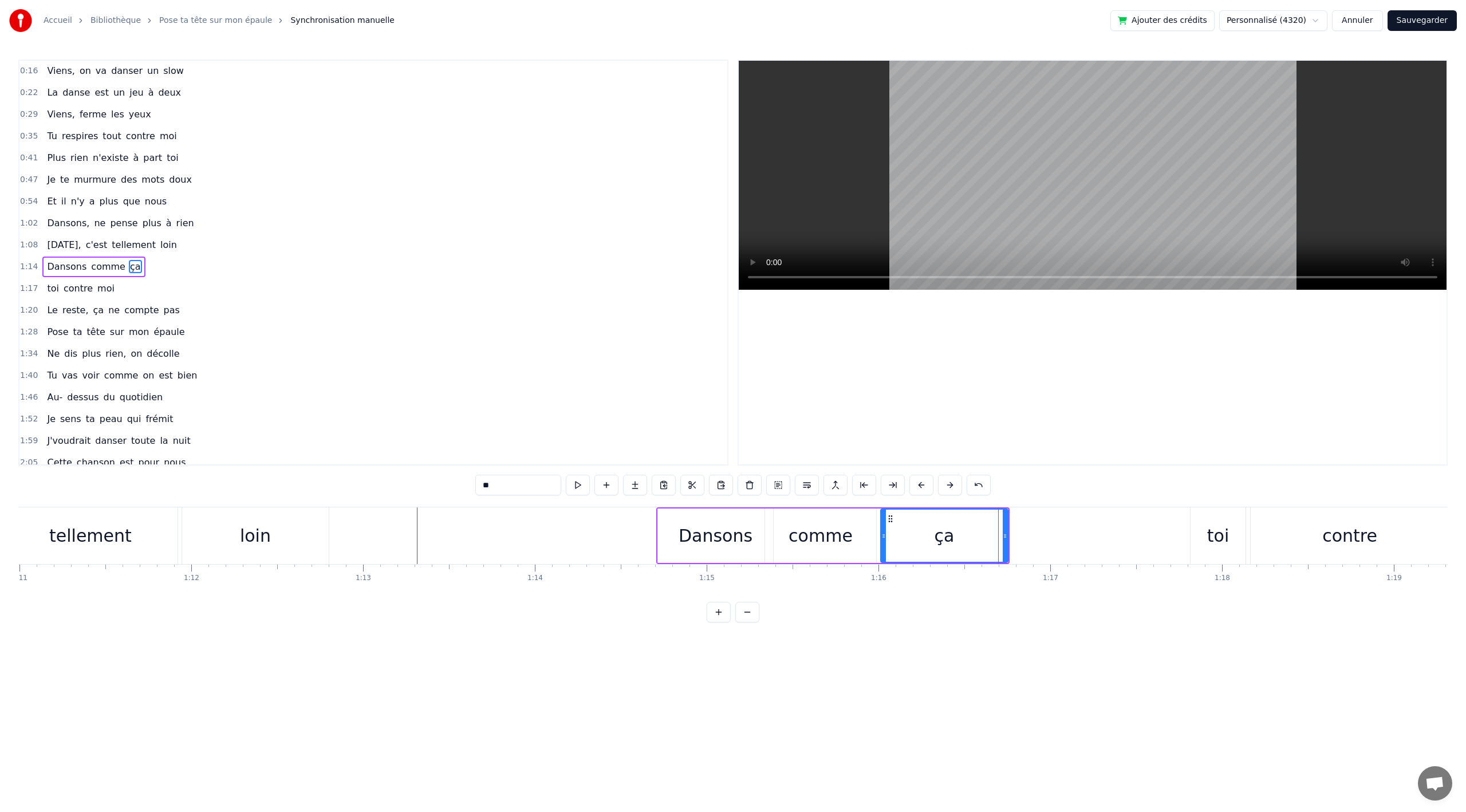
drag, startPoint x: 979, startPoint y: 537, endPoint x: 993, endPoint y: 539, distance: 14.1
click at [993, 539] on div "ça" at bounding box center [944, 536] width 126 height 52
drag, startPoint x: 1005, startPoint y: 536, endPoint x: 1022, endPoint y: 537, distance: 17.0
click at [1022, 537] on icon at bounding box center [1021, 536] width 5 height 9
drag, startPoint x: 884, startPoint y: 533, endPoint x: 895, endPoint y: 538, distance: 12.1
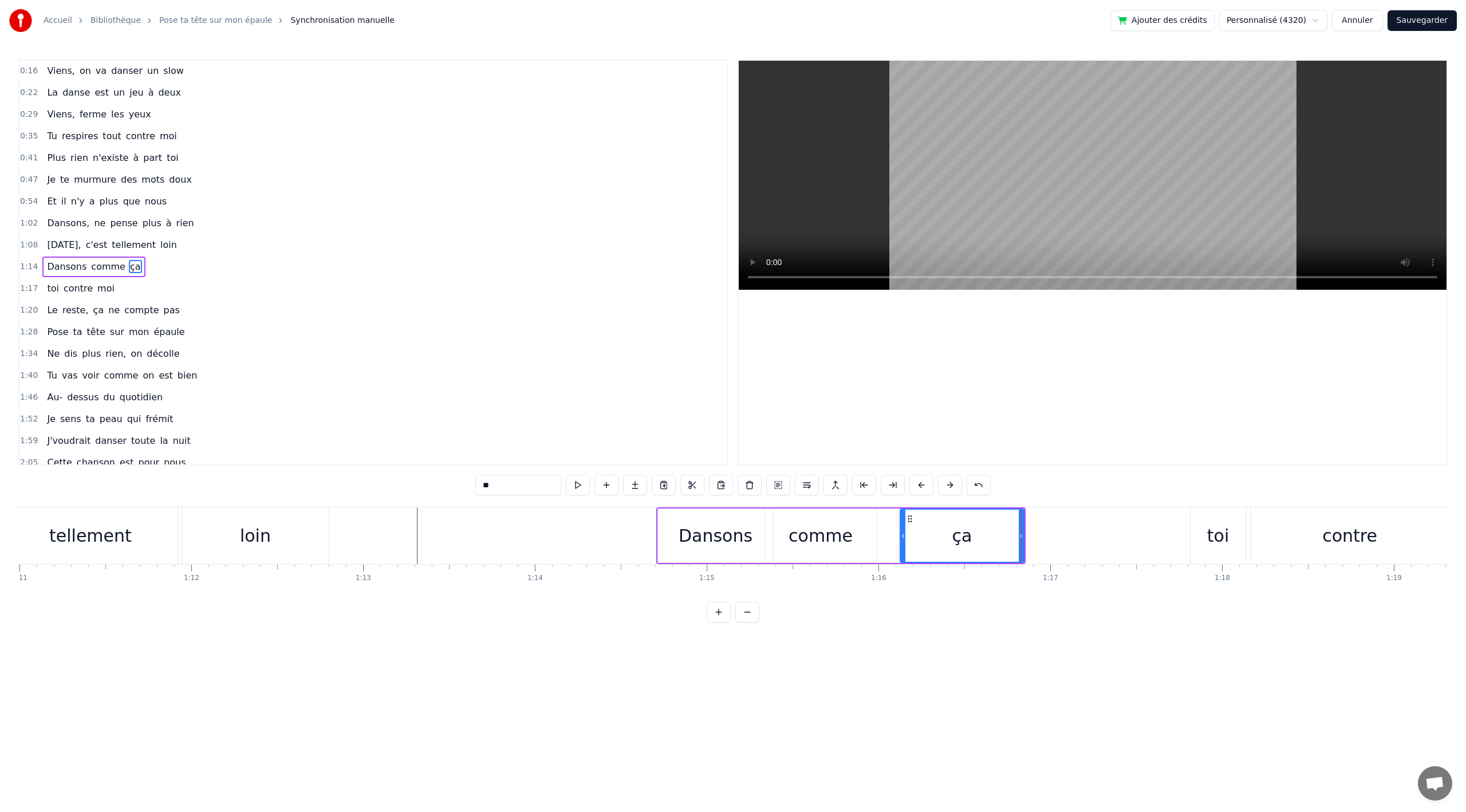
click at [902, 535] on icon at bounding box center [903, 536] width 5 height 9
click at [858, 536] on div "comme" at bounding box center [821, 536] width 111 height 54
click at [893, 536] on icon at bounding box center [894, 536] width 5 height 9
drag, startPoint x: 766, startPoint y: 533, endPoint x: 799, endPoint y: 534, distance: 33.0
click at [803, 534] on icon at bounding box center [805, 536] width 5 height 9
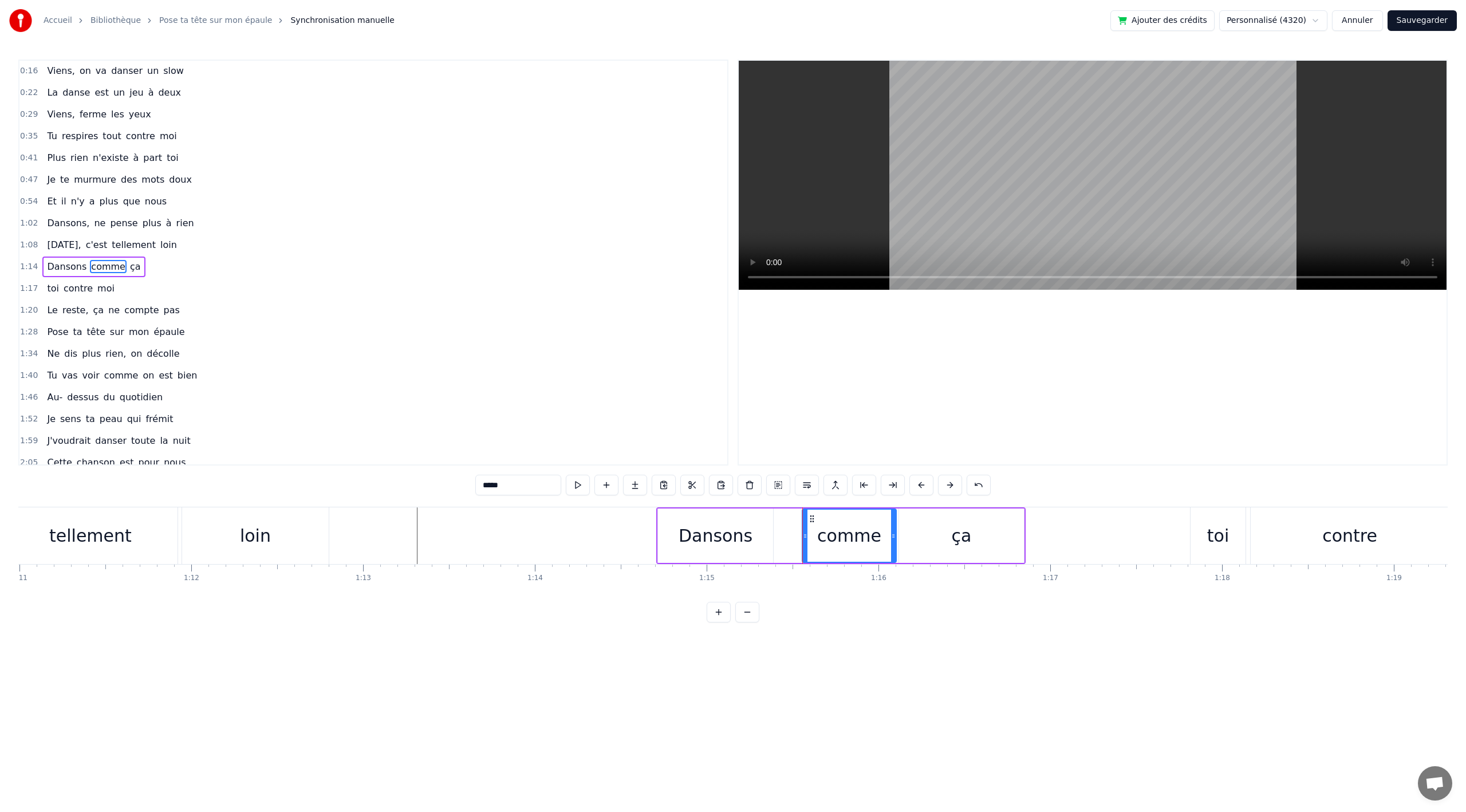
click at [769, 535] on div "Dansons" at bounding box center [715, 536] width 115 height 54
drag, startPoint x: 772, startPoint y: 535, endPoint x: 797, endPoint y: 534, distance: 25.0
click at [797, 534] on div "Dansons" at bounding box center [728, 536] width 141 height 54
click at [807, 537] on div "comme" at bounding box center [849, 536] width 94 height 54
type input "*****"
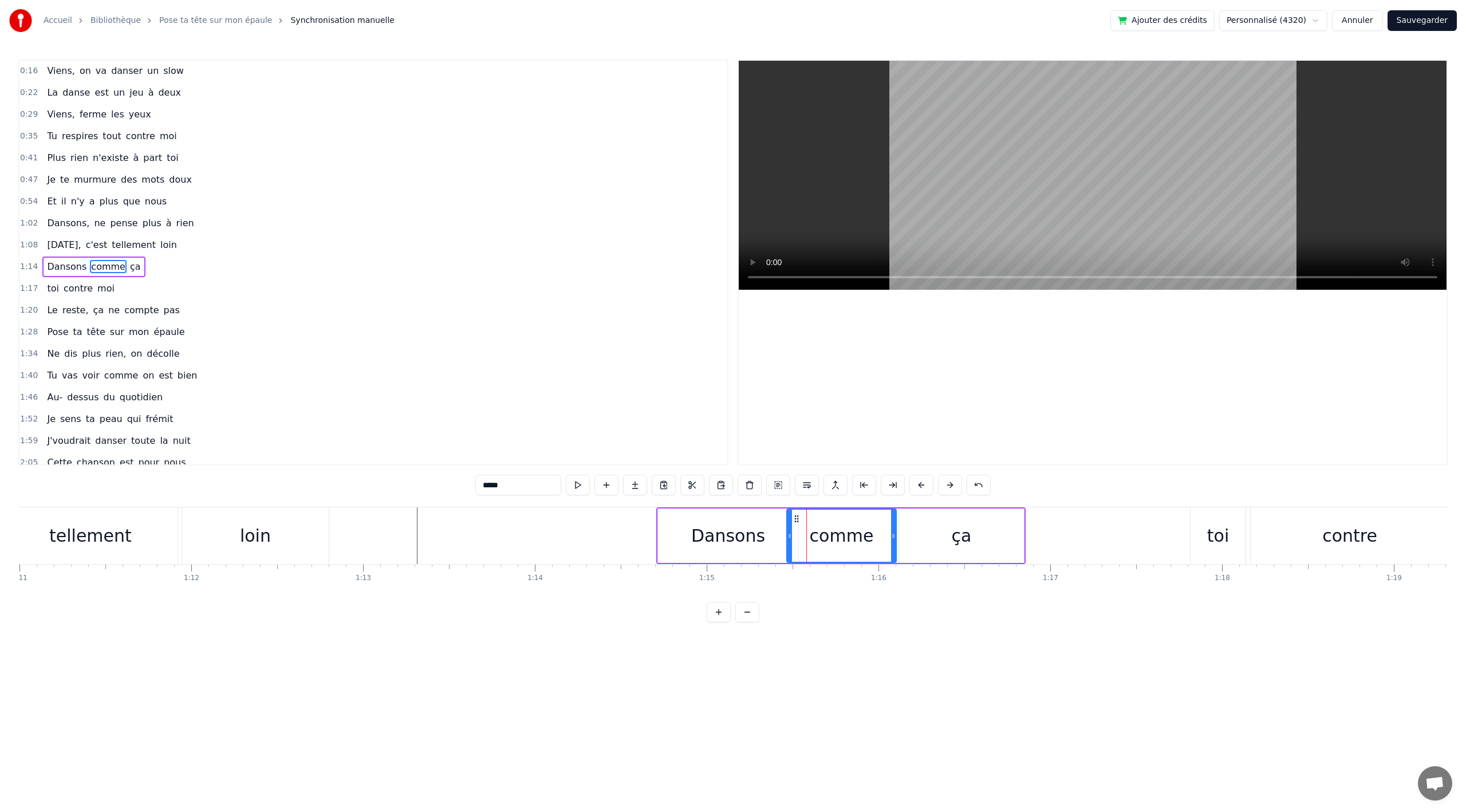
drag, startPoint x: 803, startPoint y: 536, endPoint x: 788, endPoint y: 536, distance: 15.0
click at [788, 536] on icon at bounding box center [790, 536] width 5 height 9
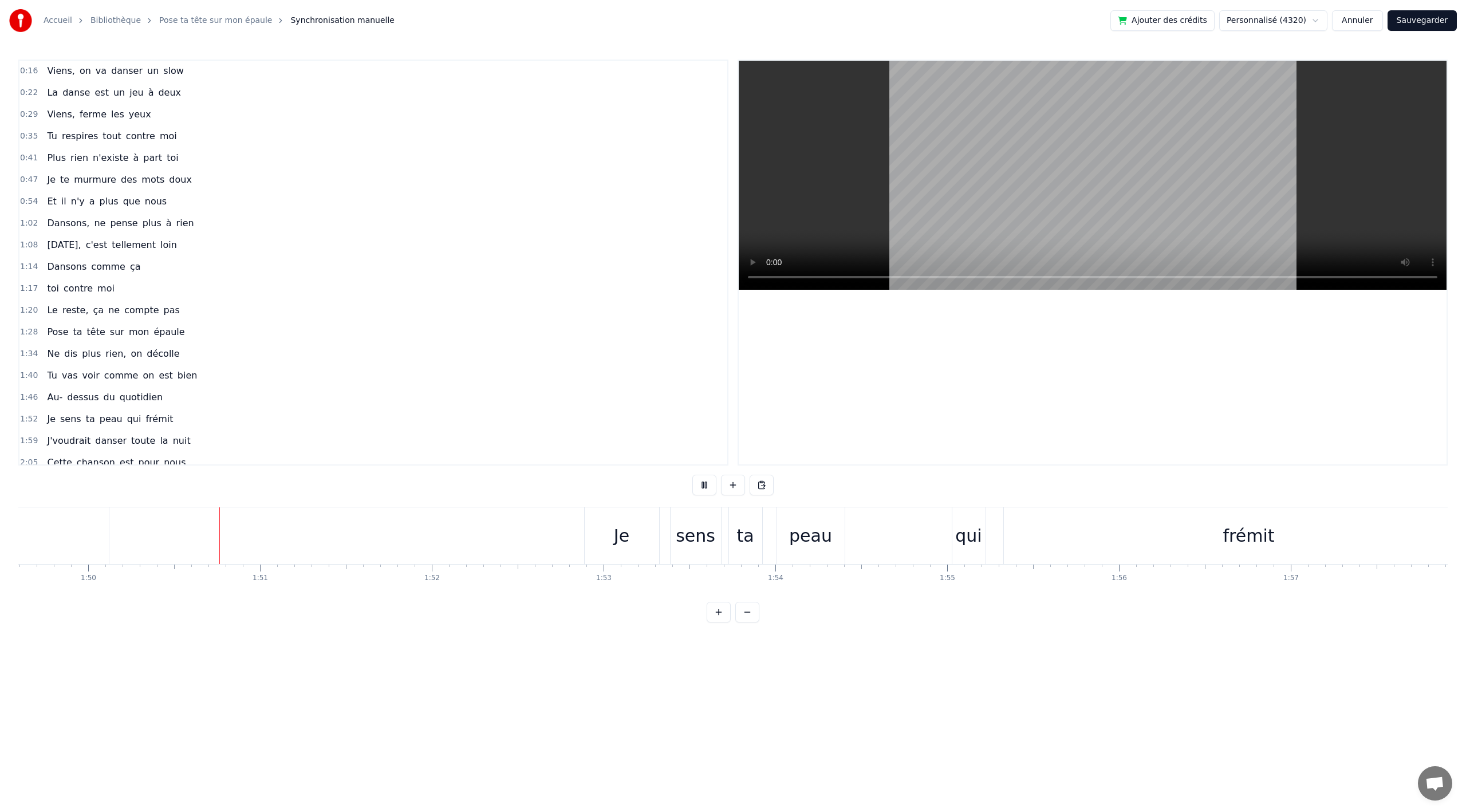
scroll to position [0, 18836]
click at [1424, 21] on button "Sauvegarder" at bounding box center [1423, 21] width 70 height 21
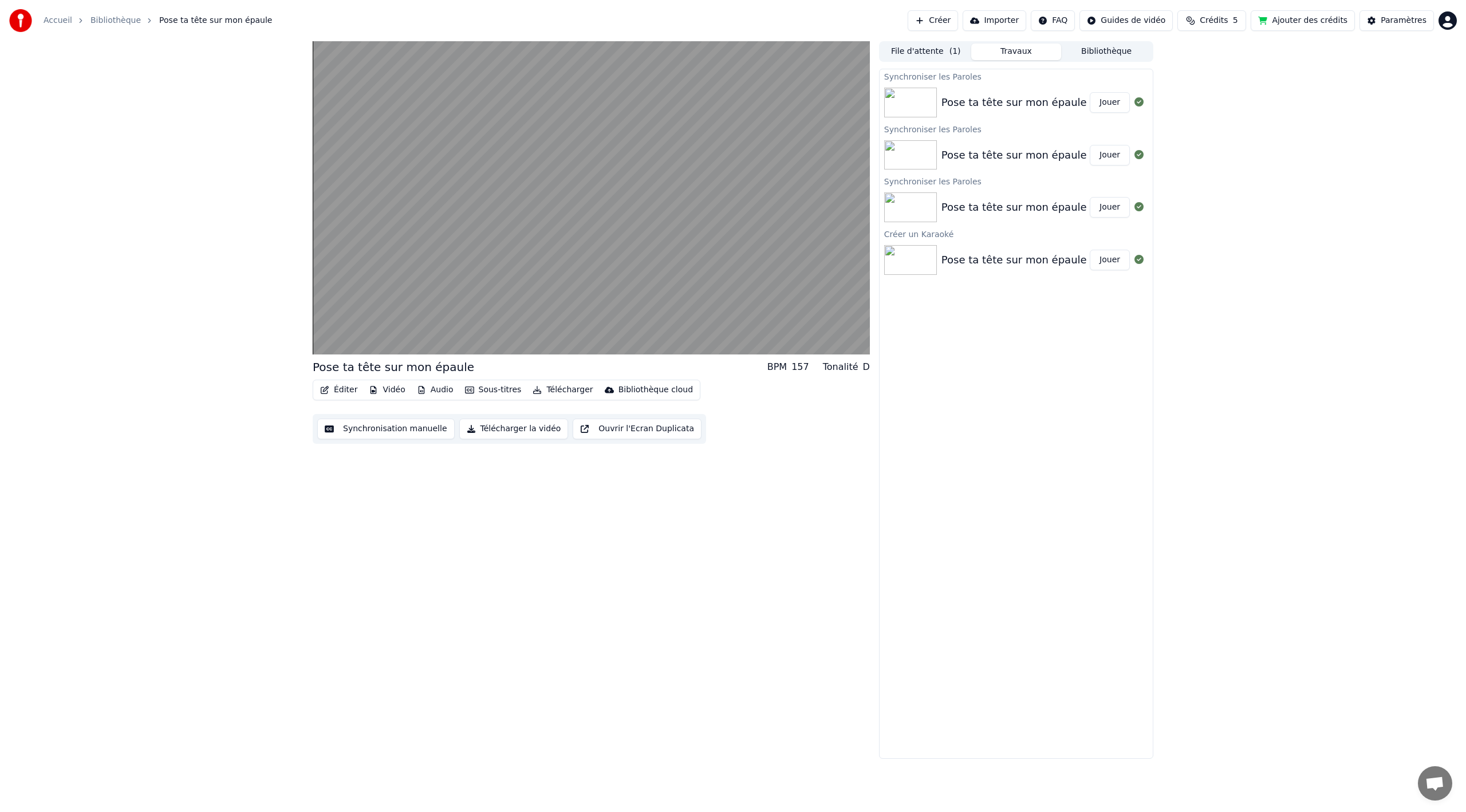
click at [342, 388] on button "Éditer" at bounding box center [339, 390] width 47 height 16
click at [346, 434] on div "Éditer les Métadonnées" at bounding box center [386, 433] width 95 height 11
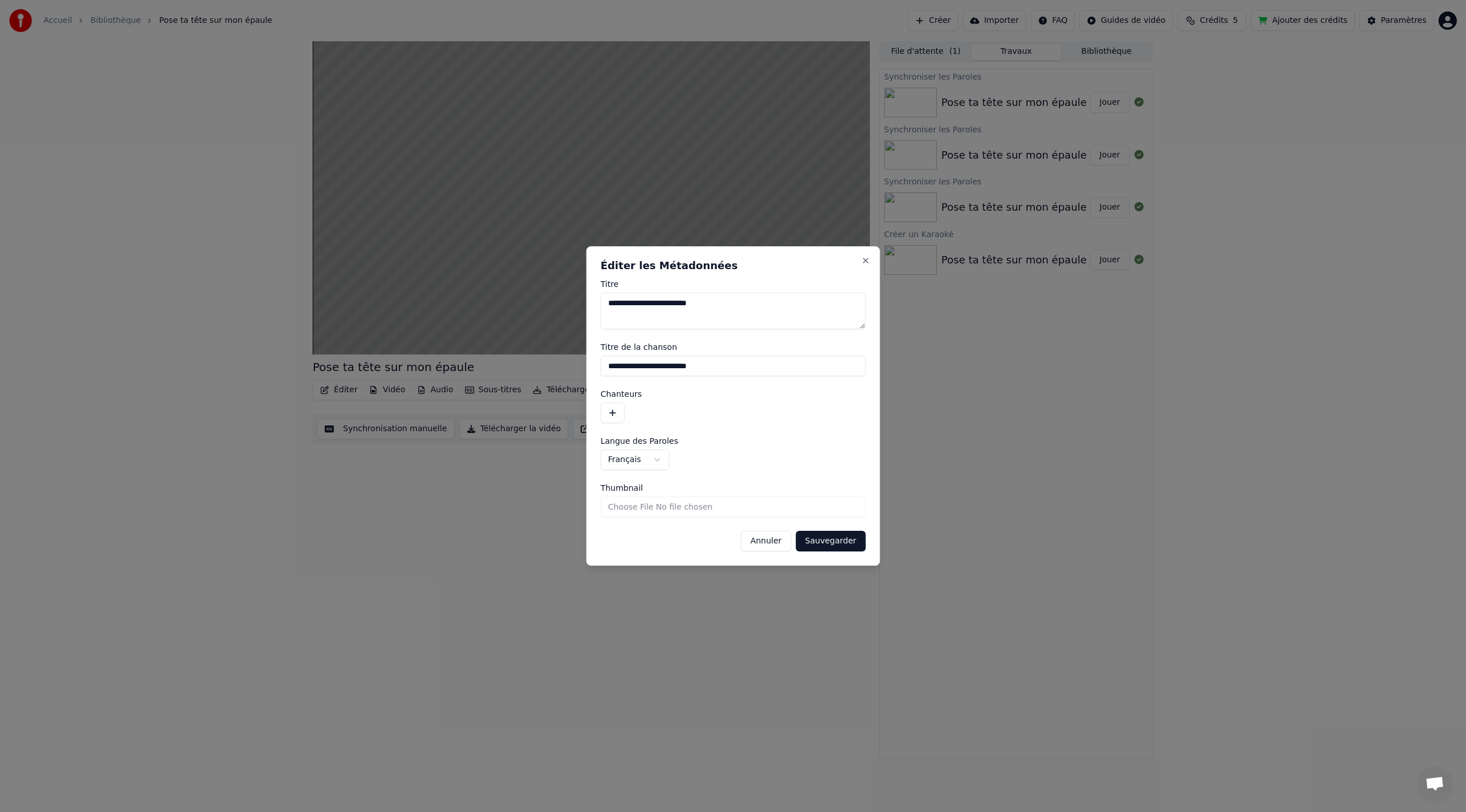
click at [612, 413] on button "button" at bounding box center [612, 413] width 24 height 21
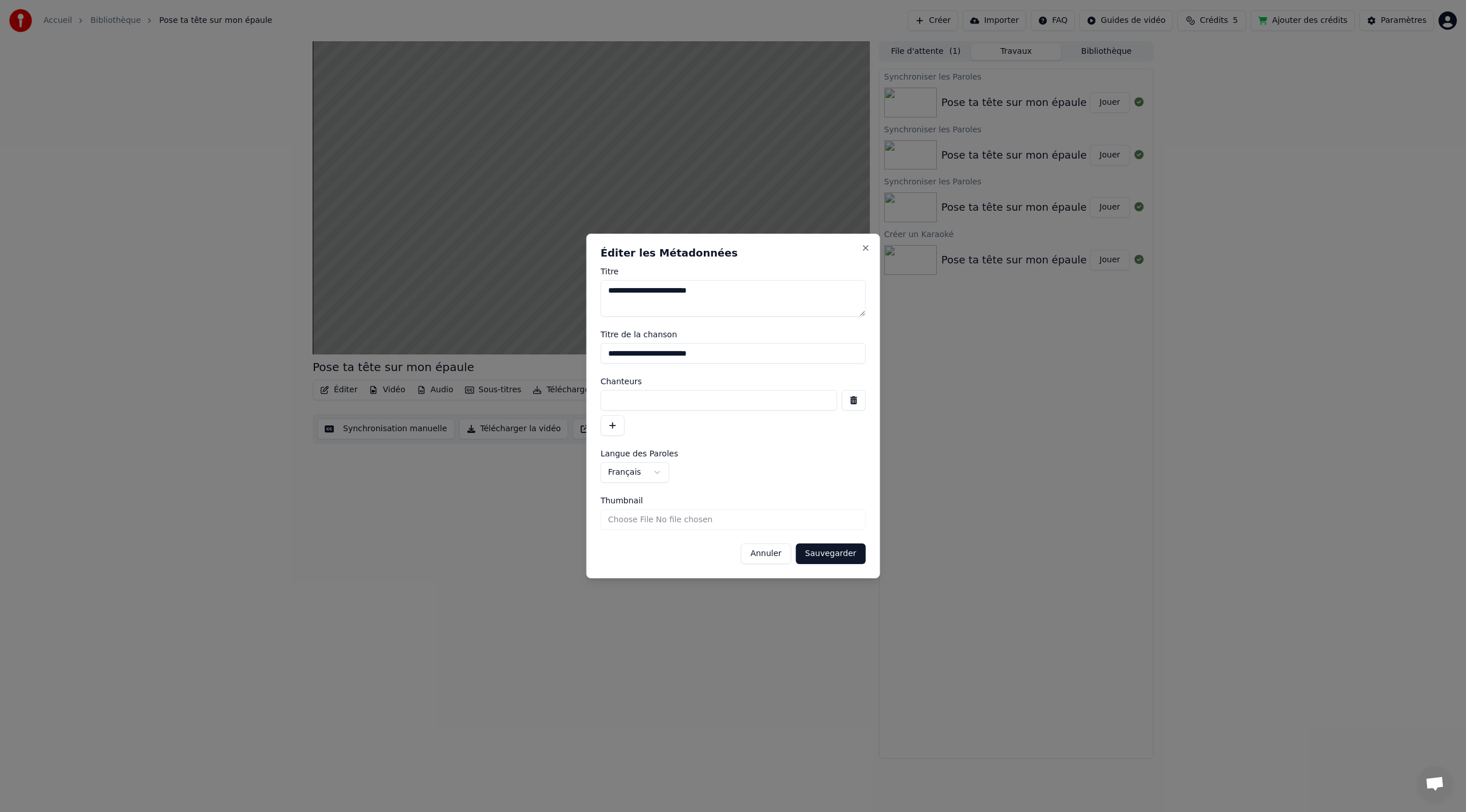
click at [652, 405] on input at bounding box center [719, 401] width 237 height 21
type input "******"
click at [823, 560] on button "Sauvegarder" at bounding box center [831, 554] width 70 height 21
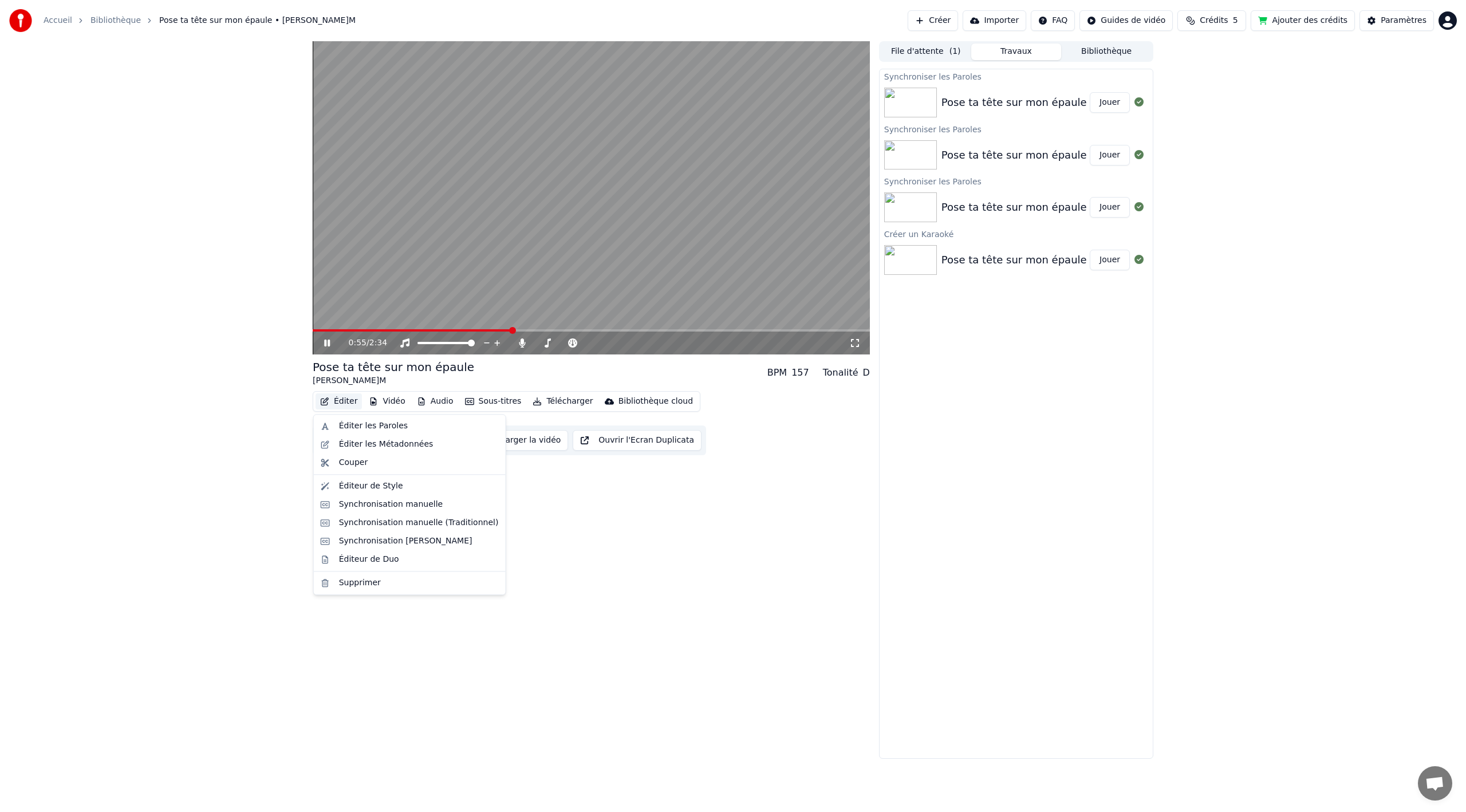
click at [348, 400] on button "Éditer" at bounding box center [339, 401] width 47 height 16
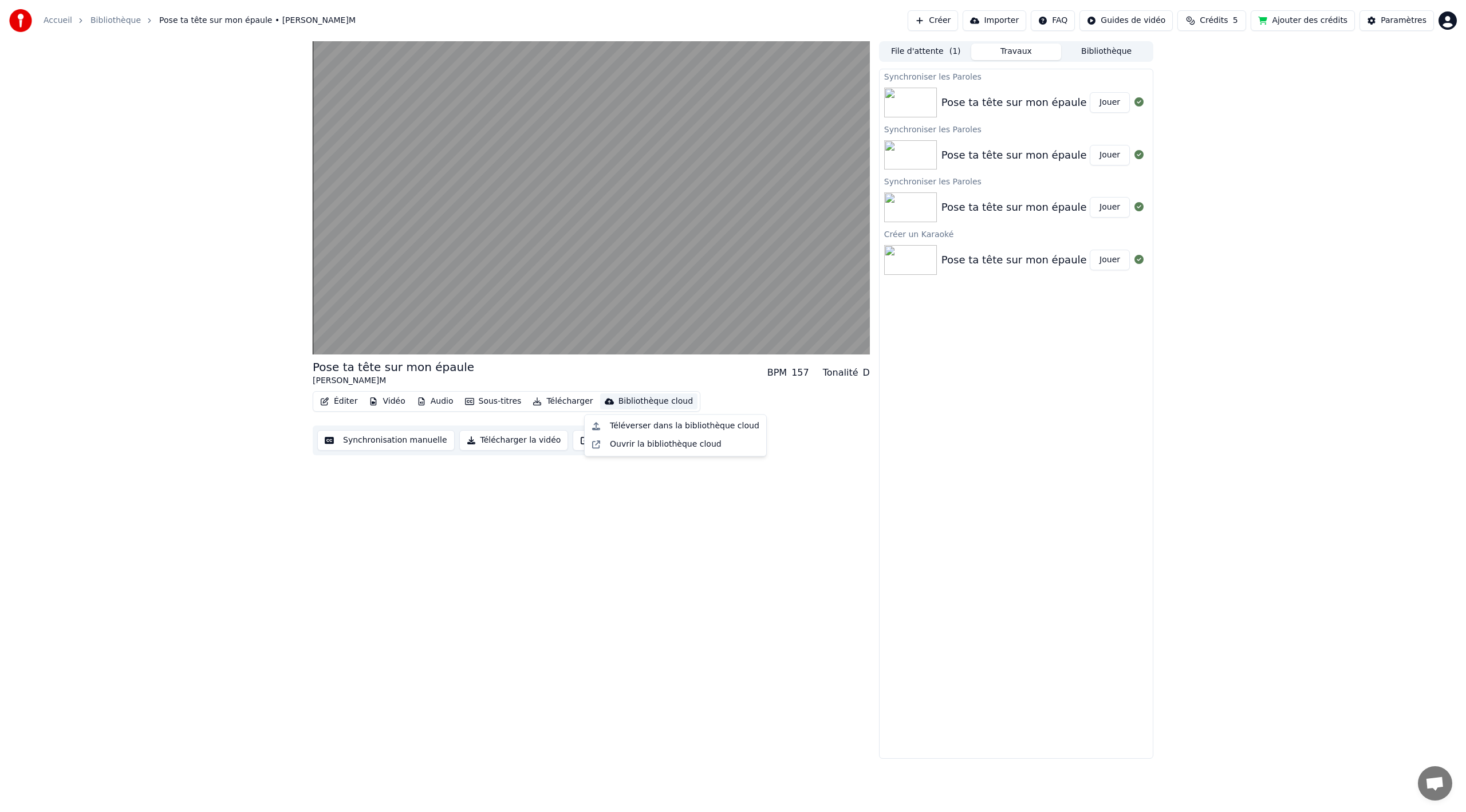
click at [815, 572] on div "Pose ta tête sur mon épaule [PERSON_NAME]M BPM 157 Tonalité D Éditer Vidéo Audi…" at bounding box center [591, 399] width 557 height 717
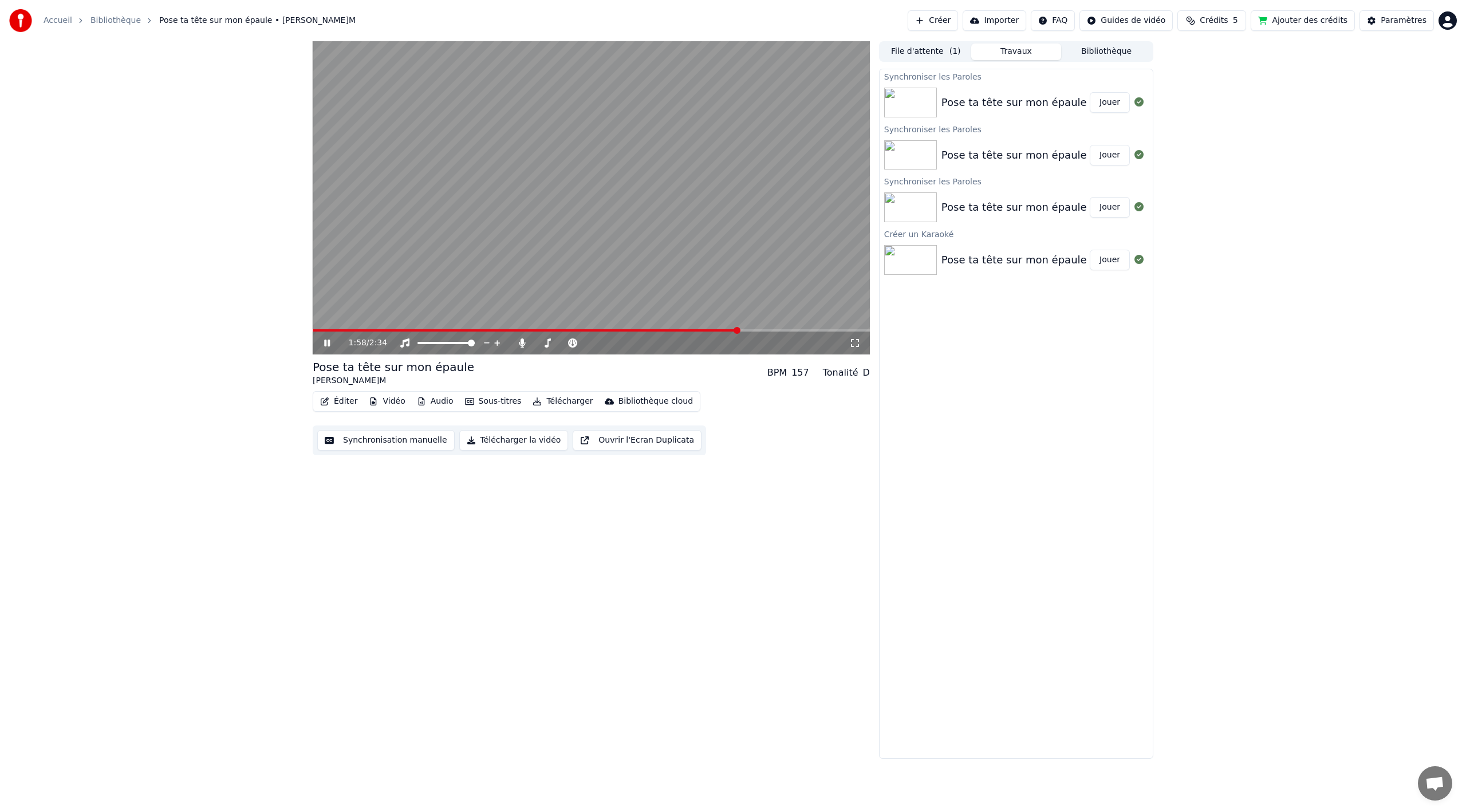
click at [986, 104] on div "Pose ta tête sur mon épaule" at bounding box center [1014, 102] width 145 height 16
click at [548, 397] on button "Télécharger" at bounding box center [563, 401] width 70 height 16
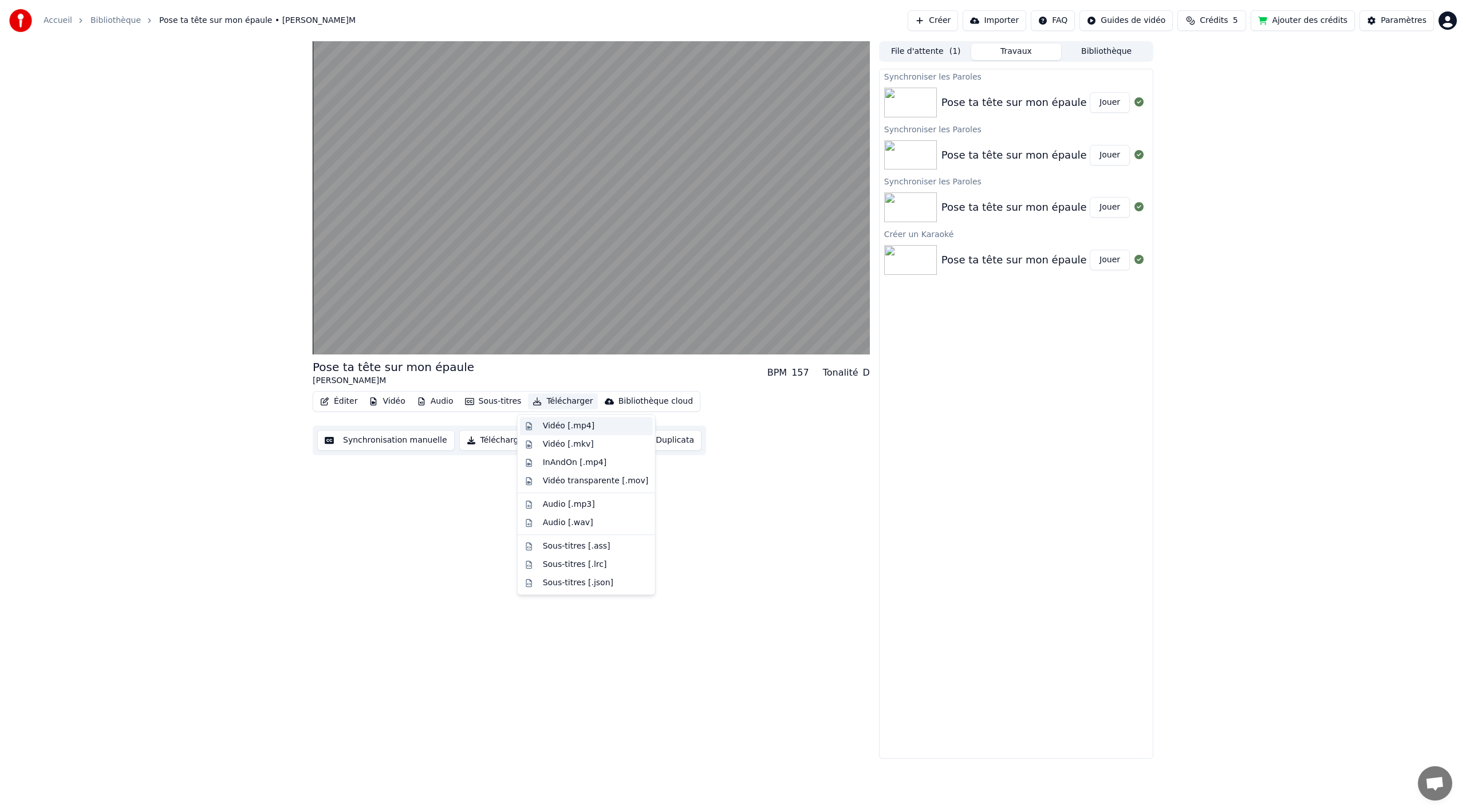
click at [550, 422] on div "Vidéo [.mp4]" at bounding box center [568, 426] width 51 height 11
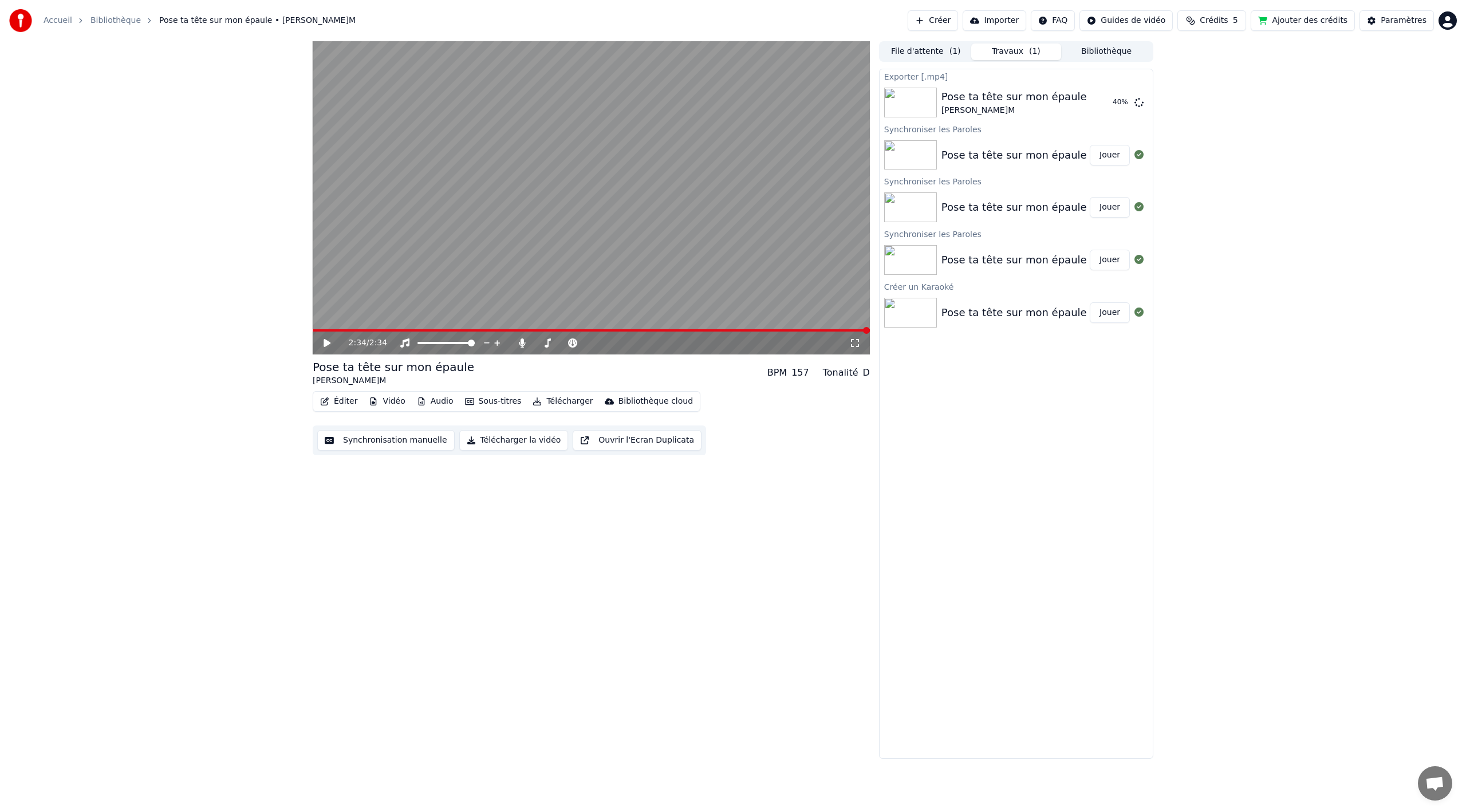
click at [813, 330] on span at bounding box center [591, 330] width 557 height 2
click at [678, 331] on span at bounding box center [496, 330] width 367 height 2
click at [334, 340] on icon at bounding box center [335, 342] width 27 height 9
click at [1095, 104] on button "Afficher" at bounding box center [1105, 103] width 50 height 21
